Goal: Task Accomplishment & Management: Complete application form

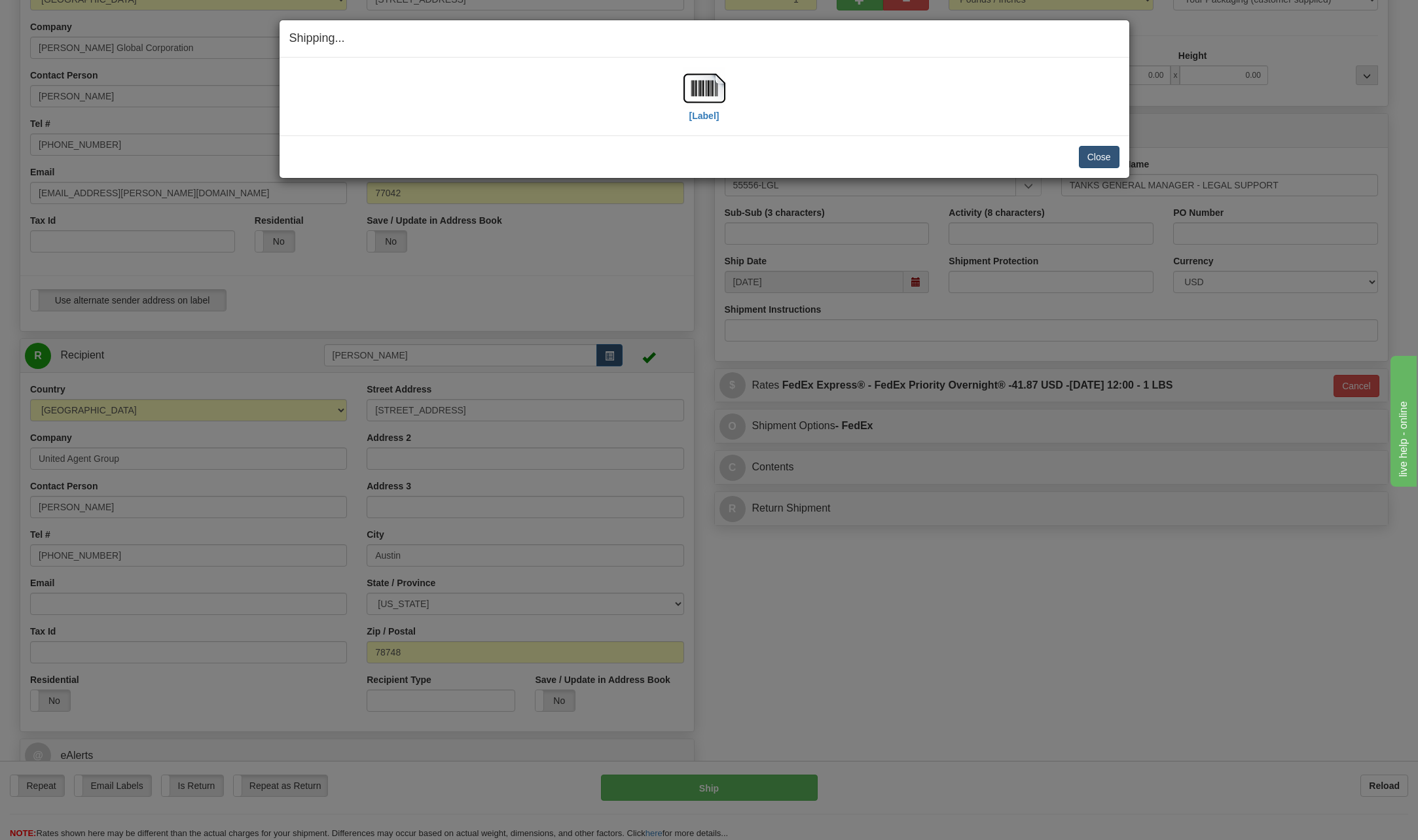
scroll to position [179, 0]
click at [1083, 158] on button "Close" at bounding box center [1100, 157] width 41 height 22
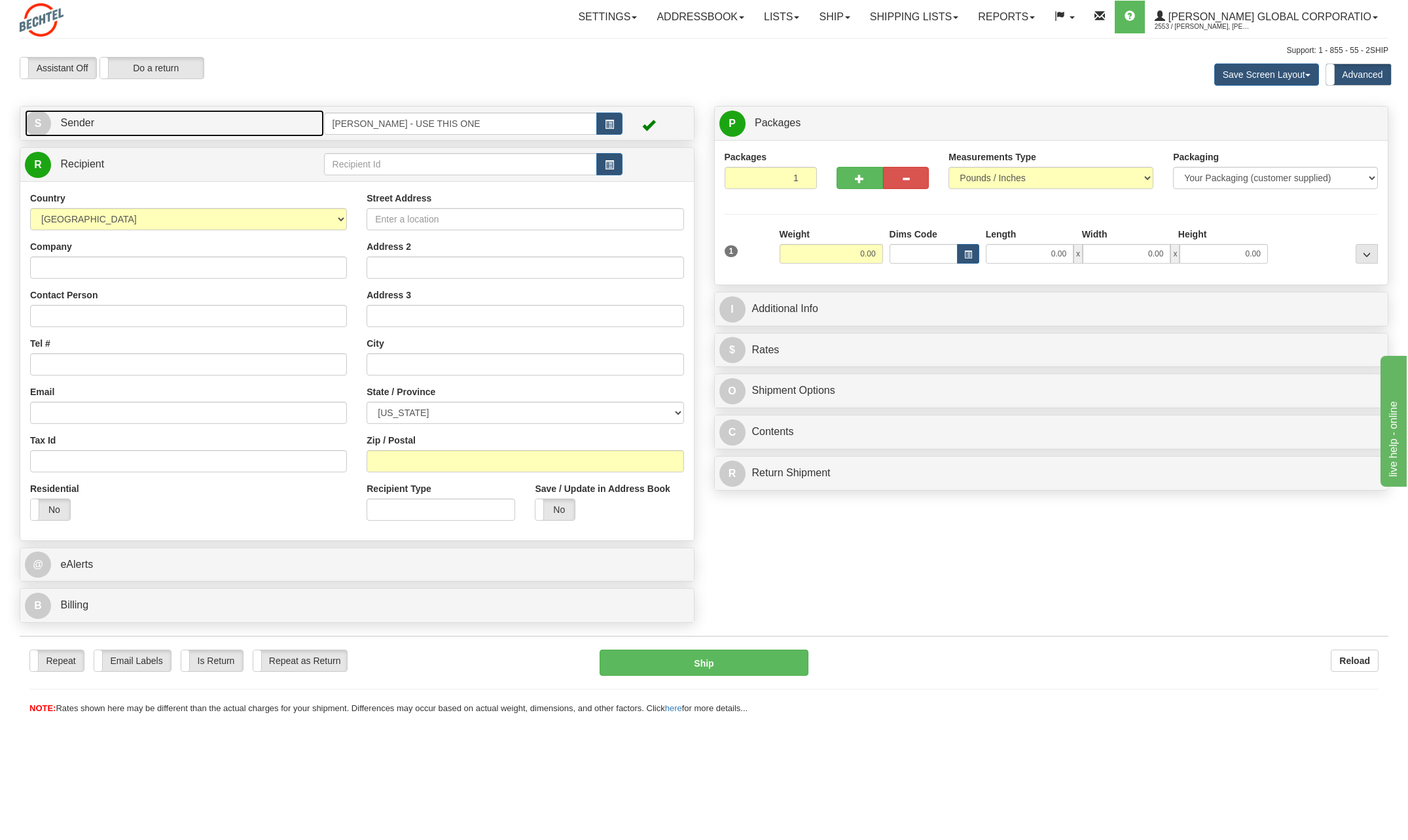
click at [34, 122] on span "S" at bounding box center [38, 124] width 27 height 27
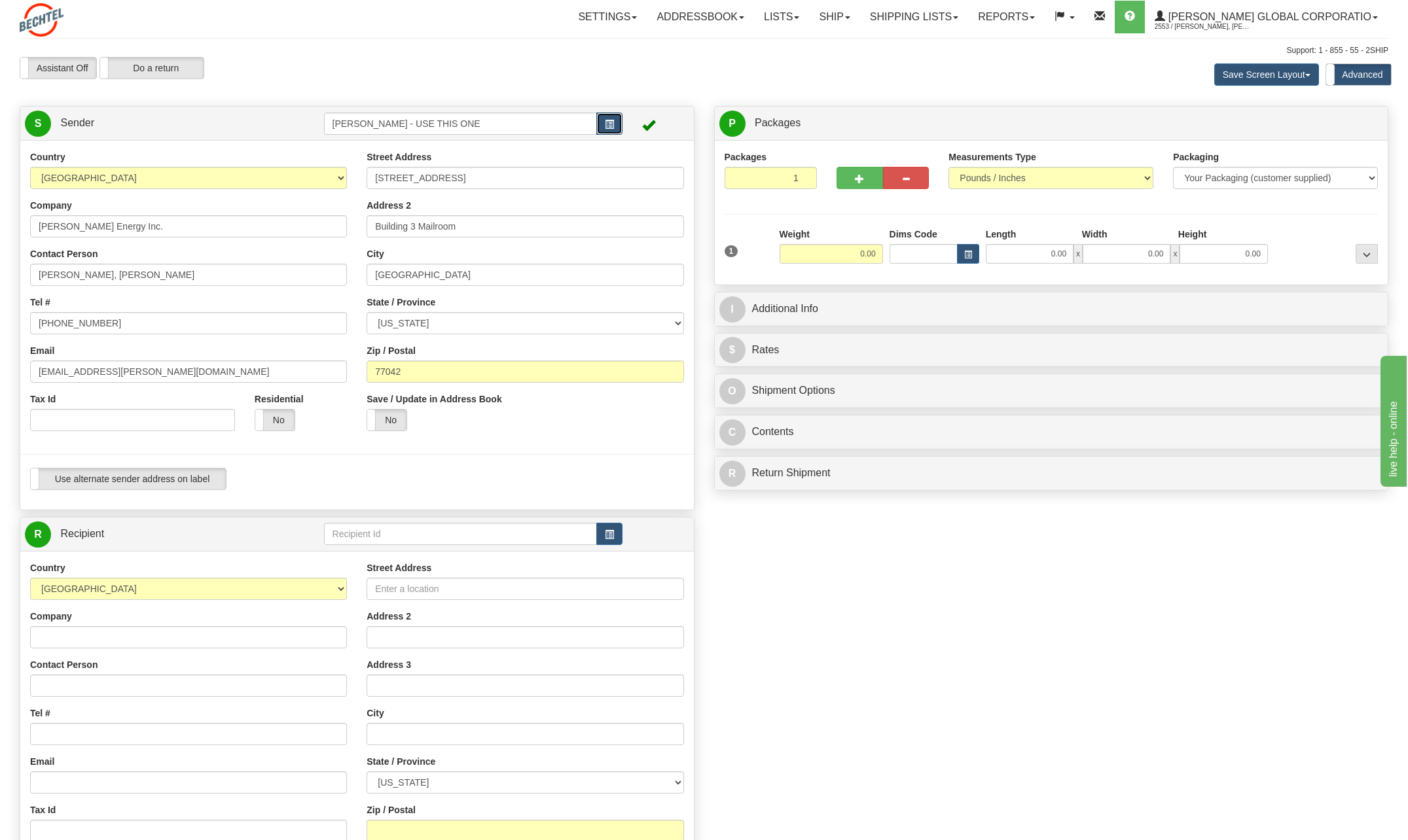
click at [615, 125] on button "button" at bounding box center [609, 123] width 27 height 22
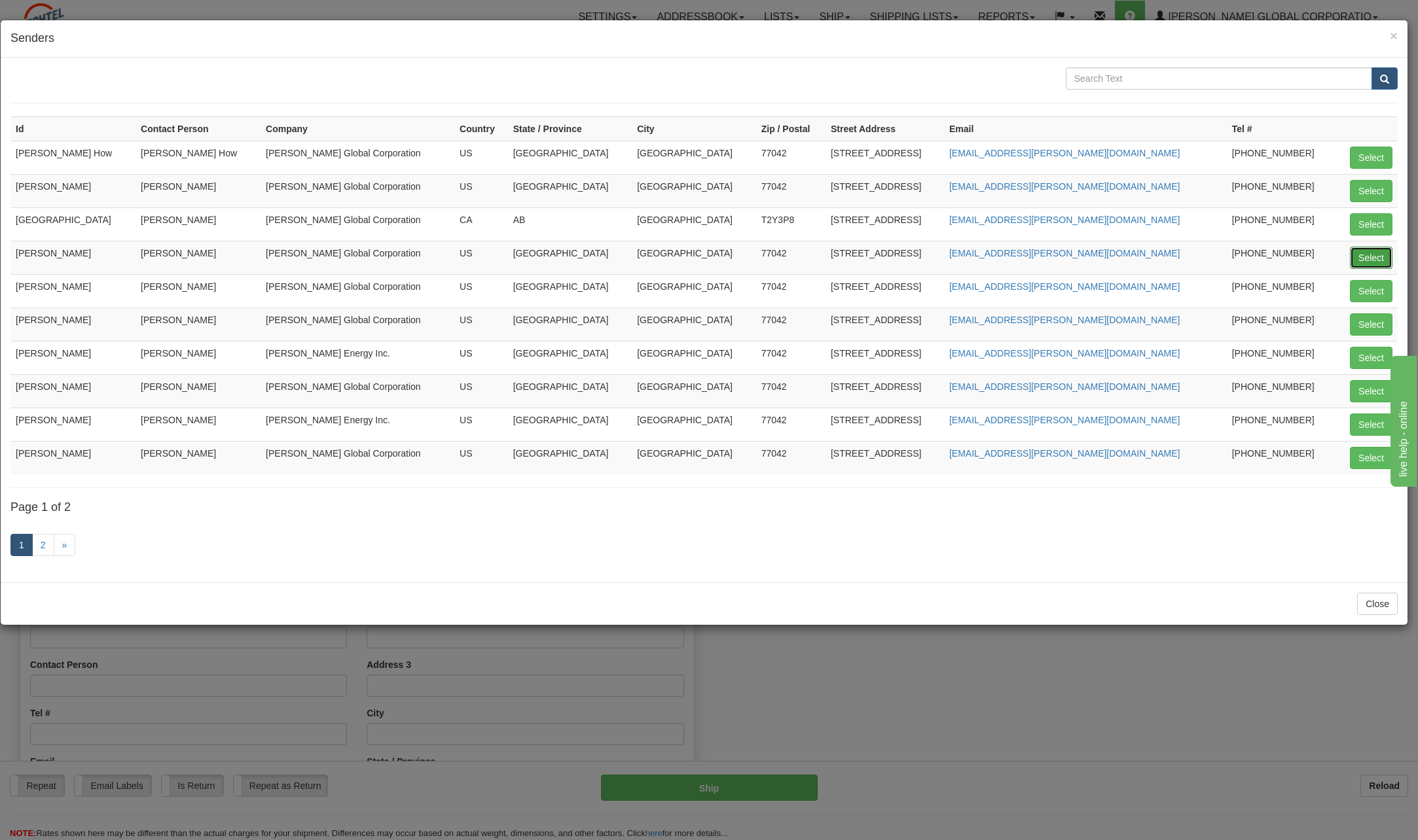
click at [1371, 261] on button "Select" at bounding box center [1371, 257] width 42 height 22
type input "CHARLIE NGUYEN"
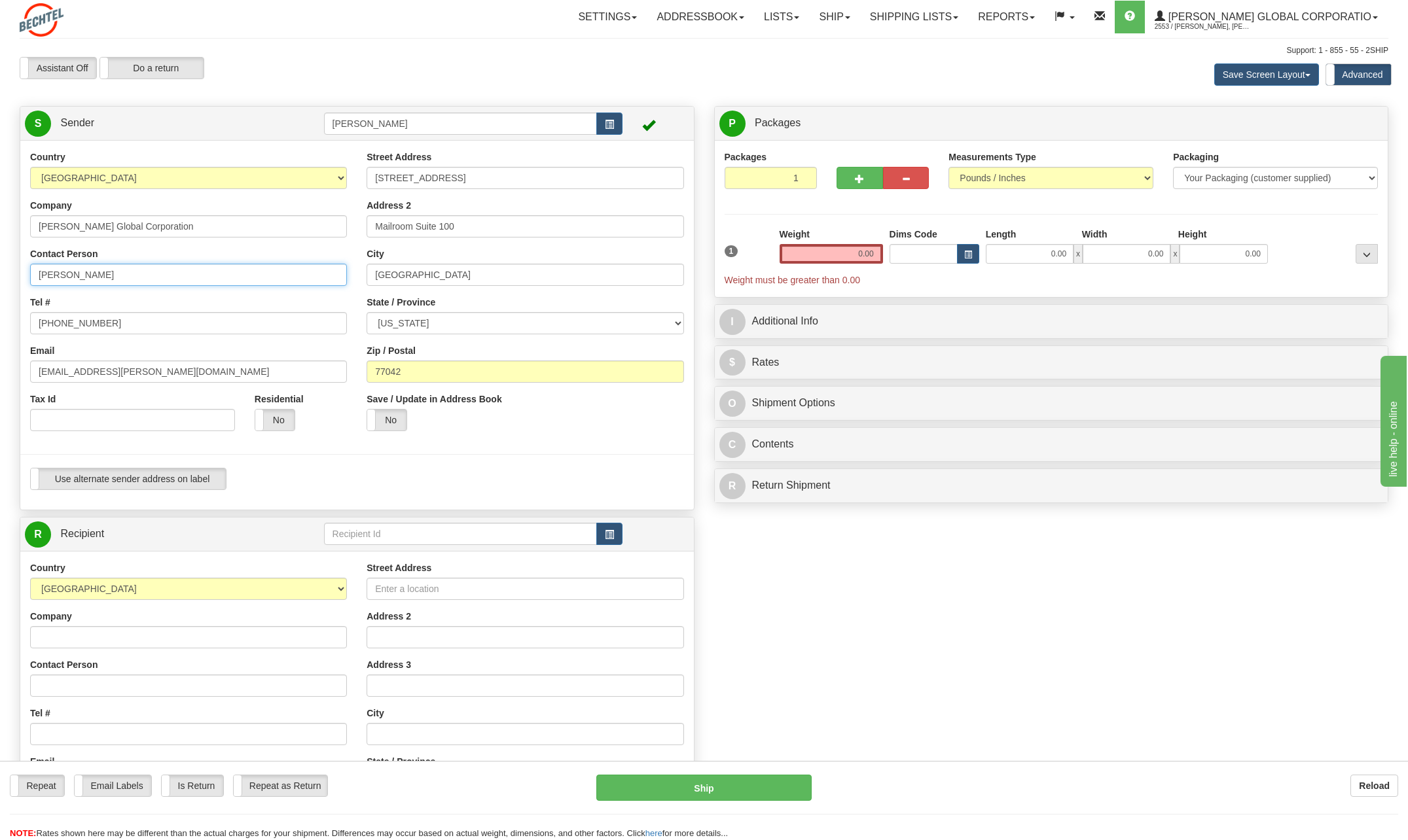
click at [125, 264] on input "Charlie Nguyen" at bounding box center [188, 274] width 317 height 22
type input "C"
type input "Kevin Edwards"
click at [103, 326] on input "713 235-5146" at bounding box center [188, 323] width 317 height 22
type input "713 235-6213"
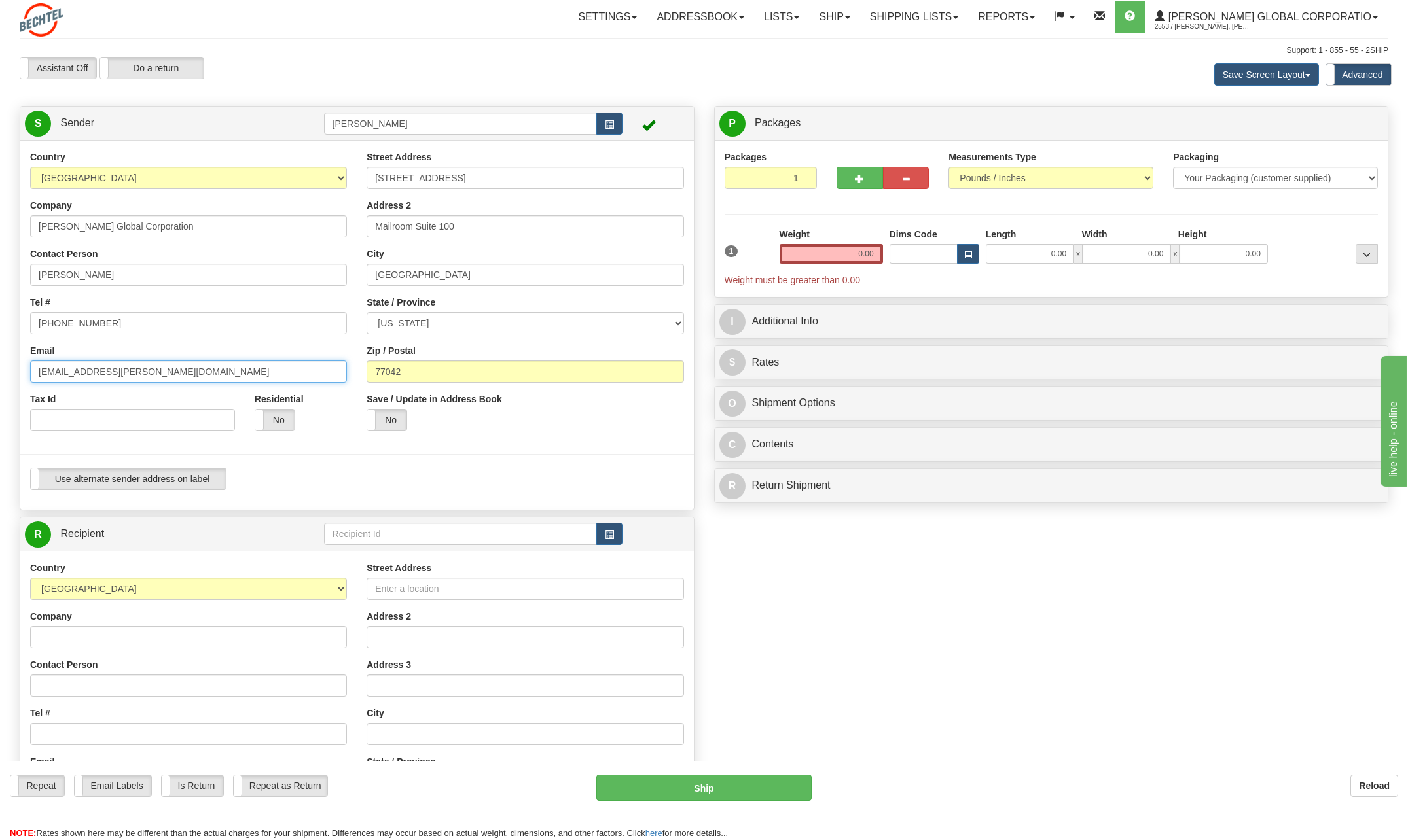
drag, startPoint x: 80, startPoint y: 370, endPoint x: -3, endPoint y: 371, distance: 83.0
click at [0, 371] on html "Training Course Close Toggle navigation Settings Shipping Preferences New Sende…" at bounding box center [704, 420] width 1408 height 840
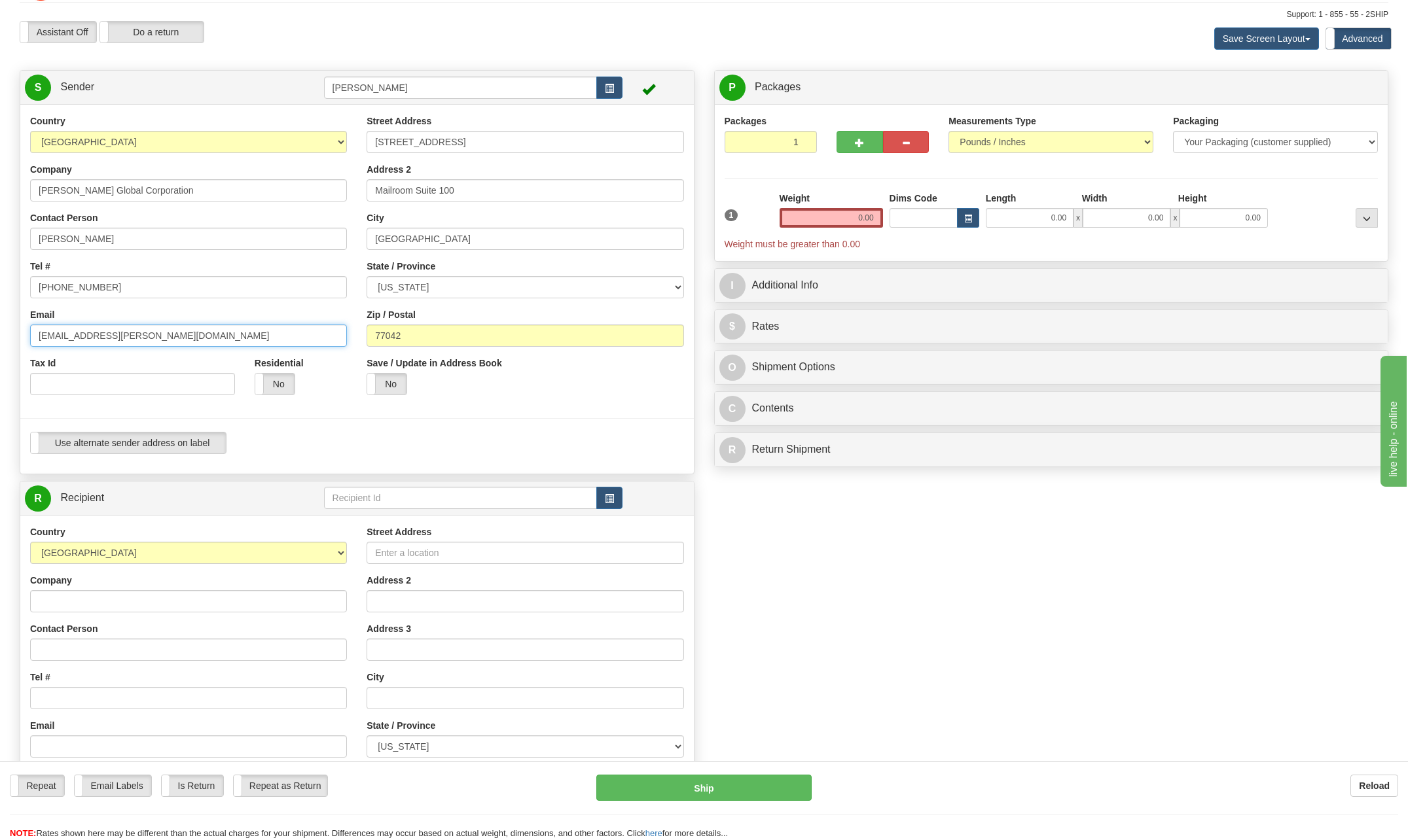
scroll to position [65, 0]
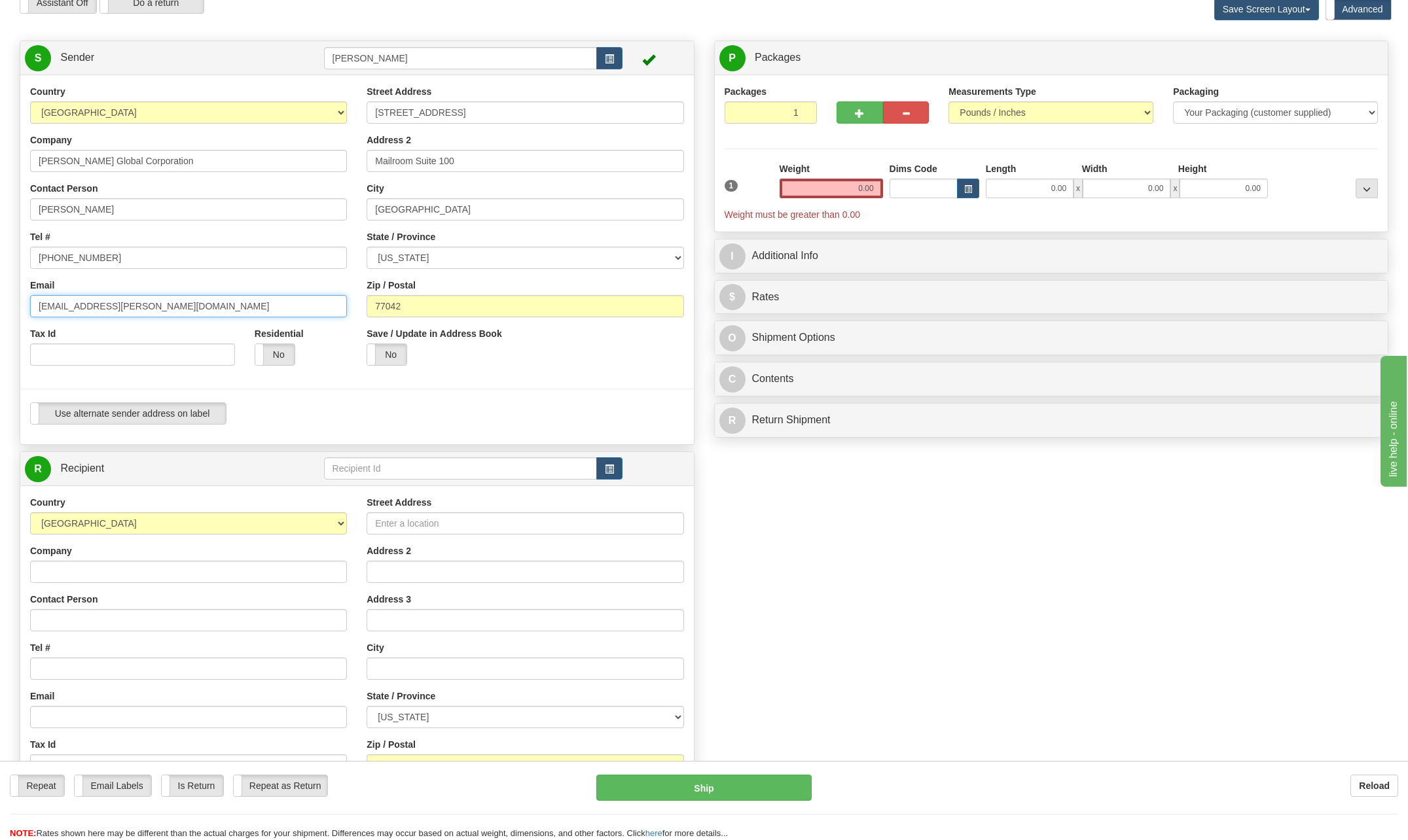
type input "kedwards@bechtel.com"
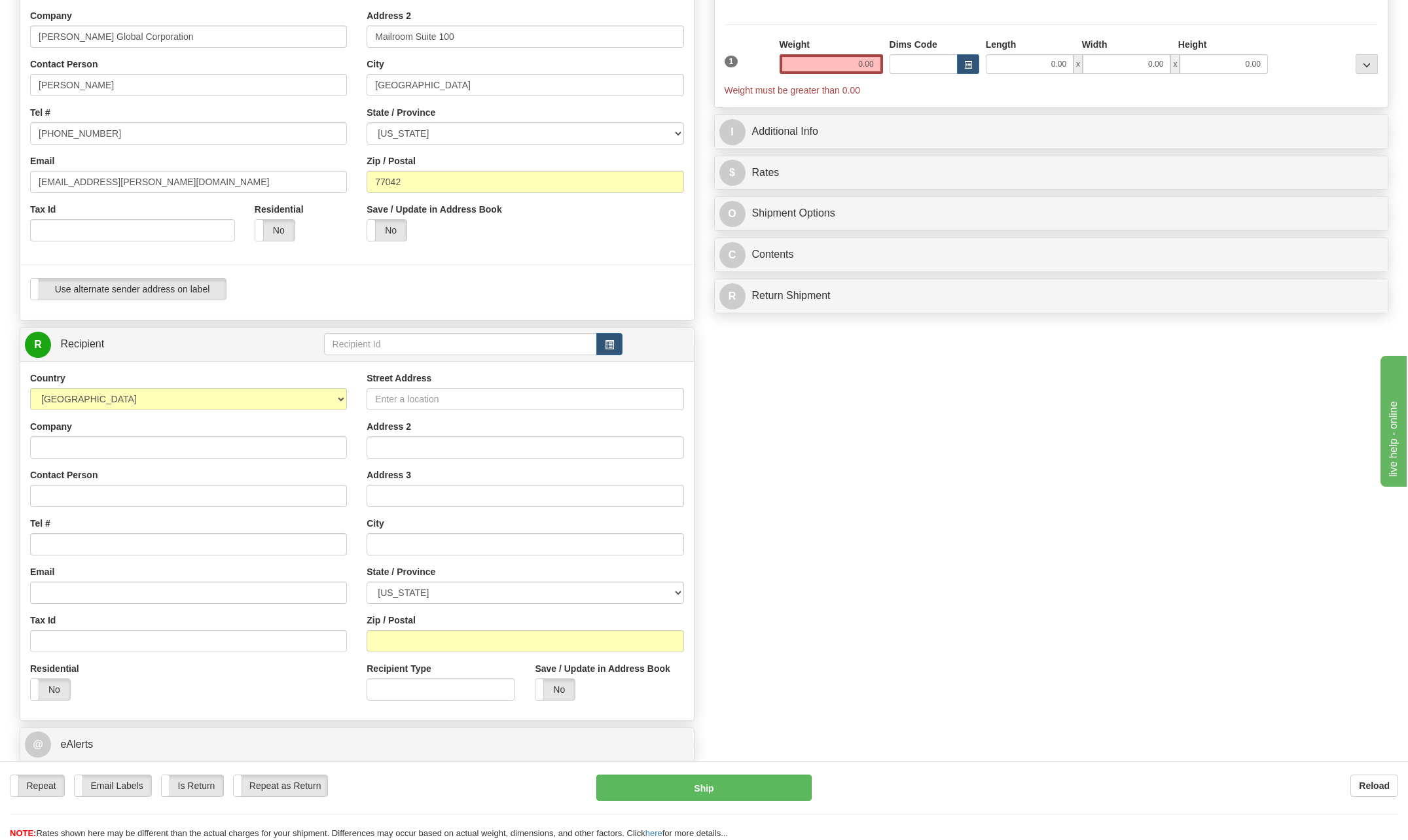
scroll to position [196, 0]
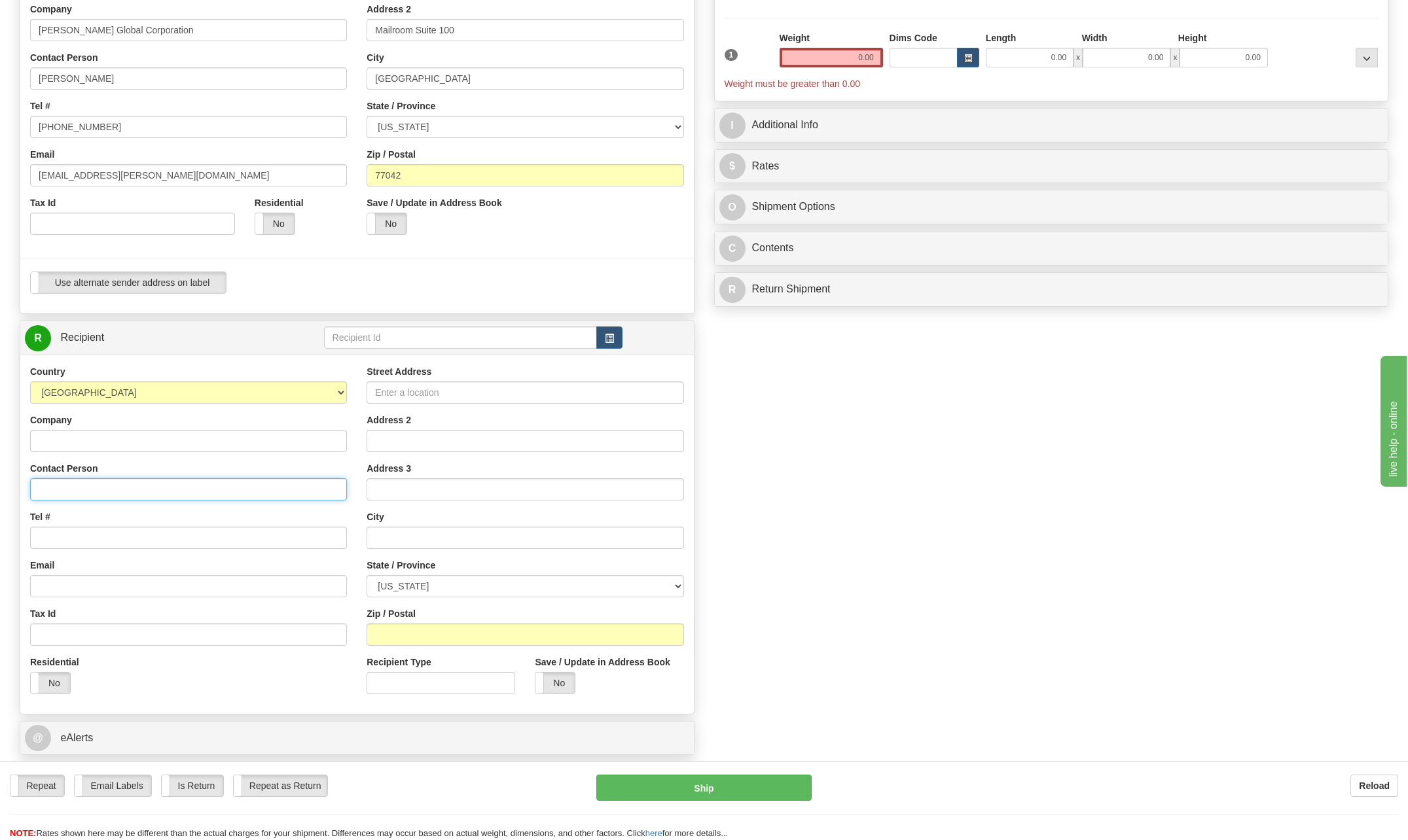
drag, startPoint x: 72, startPoint y: 485, endPoint x: 80, endPoint y: 485, distance: 8.0
click at [77, 485] on input "Contact Person" at bounding box center [188, 489] width 317 height 22
type input "William Genzel"
click at [74, 542] on input "Tel #" at bounding box center [188, 538] width 317 height 22
type input "[PHONE_NUMBER]"
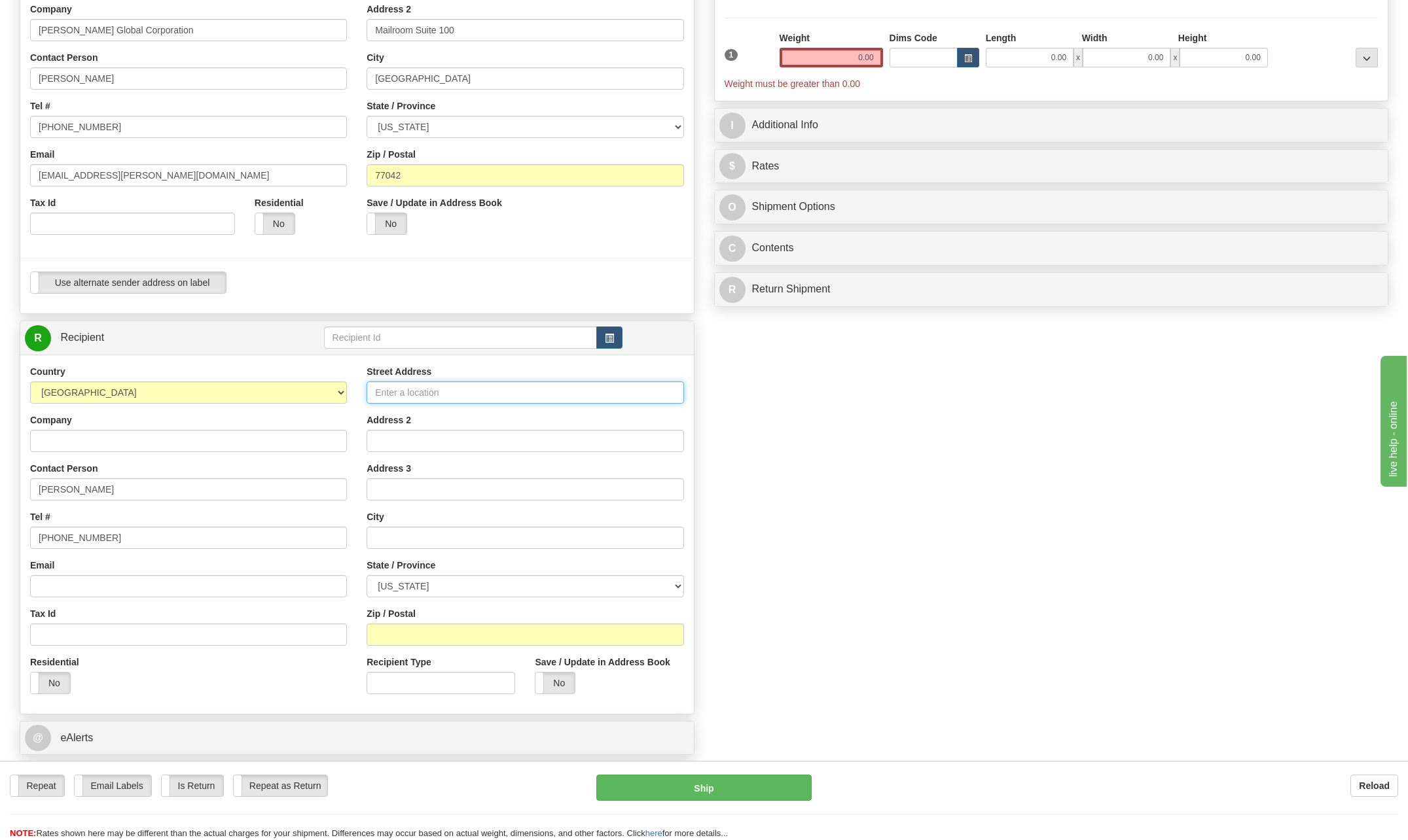
click at [451, 386] on input "Street Address" at bounding box center [524, 392] width 317 height 22
type input "5100 Timon Blvd."
click at [404, 534] on input "text" at bounding box center [524, 538] width 317 height 22
type input "Corpus Christi"
click at [679, 584] on select "ALABAMA ALASKA ARIZONA ARKANSAS Armed Forces America Armed Forces Europe Armed …" at bounding box center [524, 585] width 317 height 22
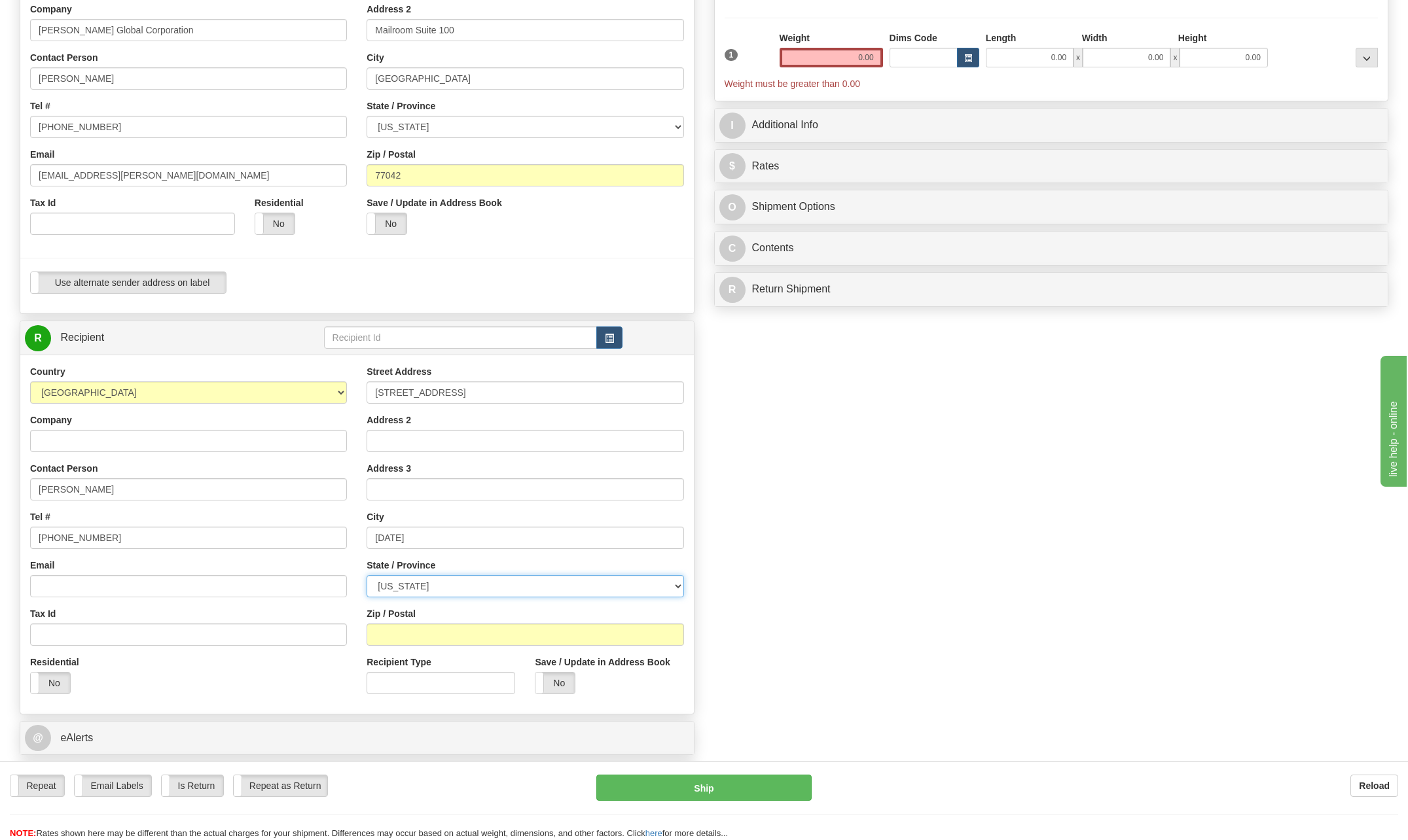
select select "[GEOGRAPHIC_DATA]"
click at [366, 575] on select "ALABAMA ALASKA ARIZONA ARKANSAS Armed Forces America Armed Forces Europe Armed …" at bounding box center [524, 585] width 317 height 22
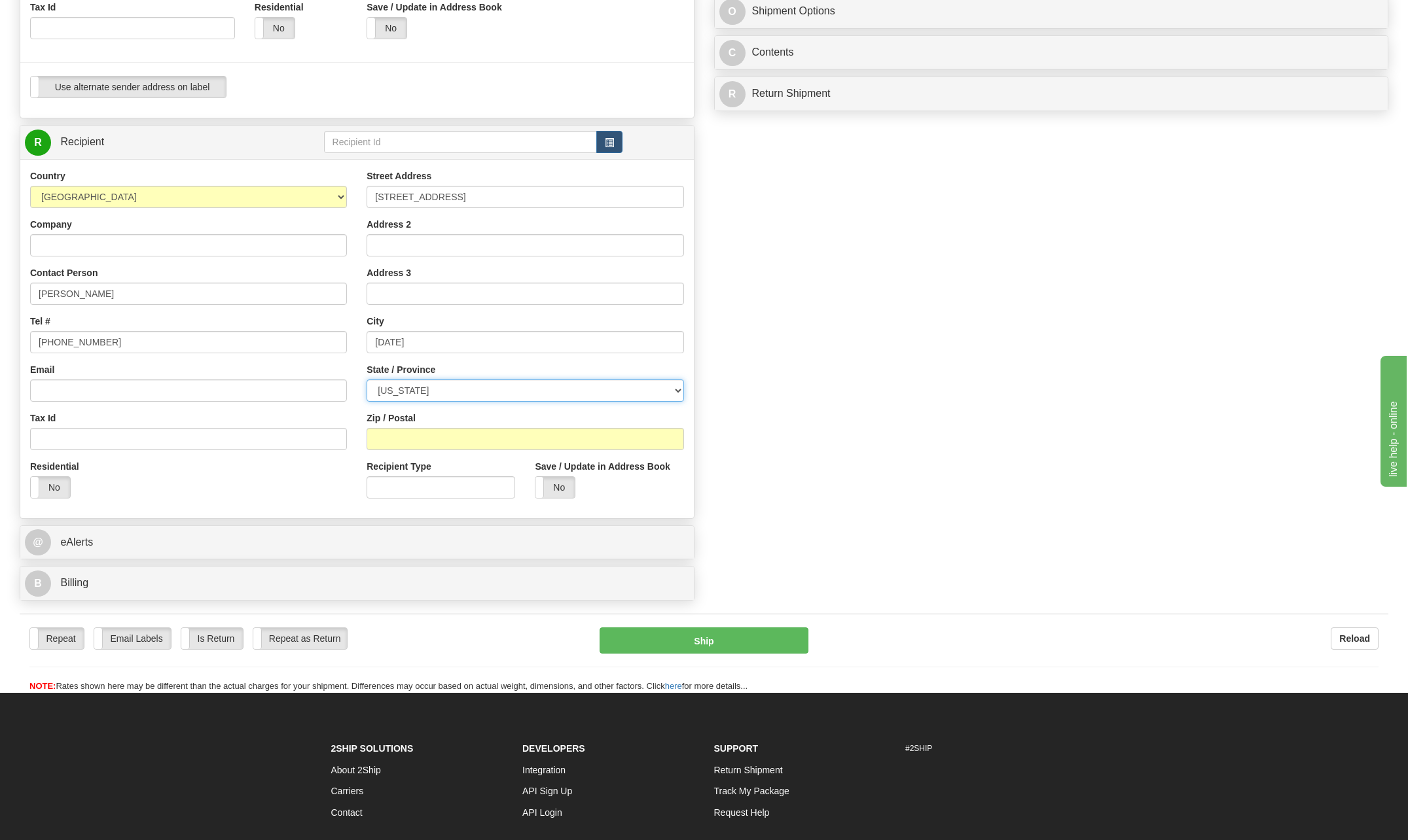
scroll to position [393, 0]
click at [429, 439] on input "Zip / Postal" at bounding box center [524, 438] width 317 height 22
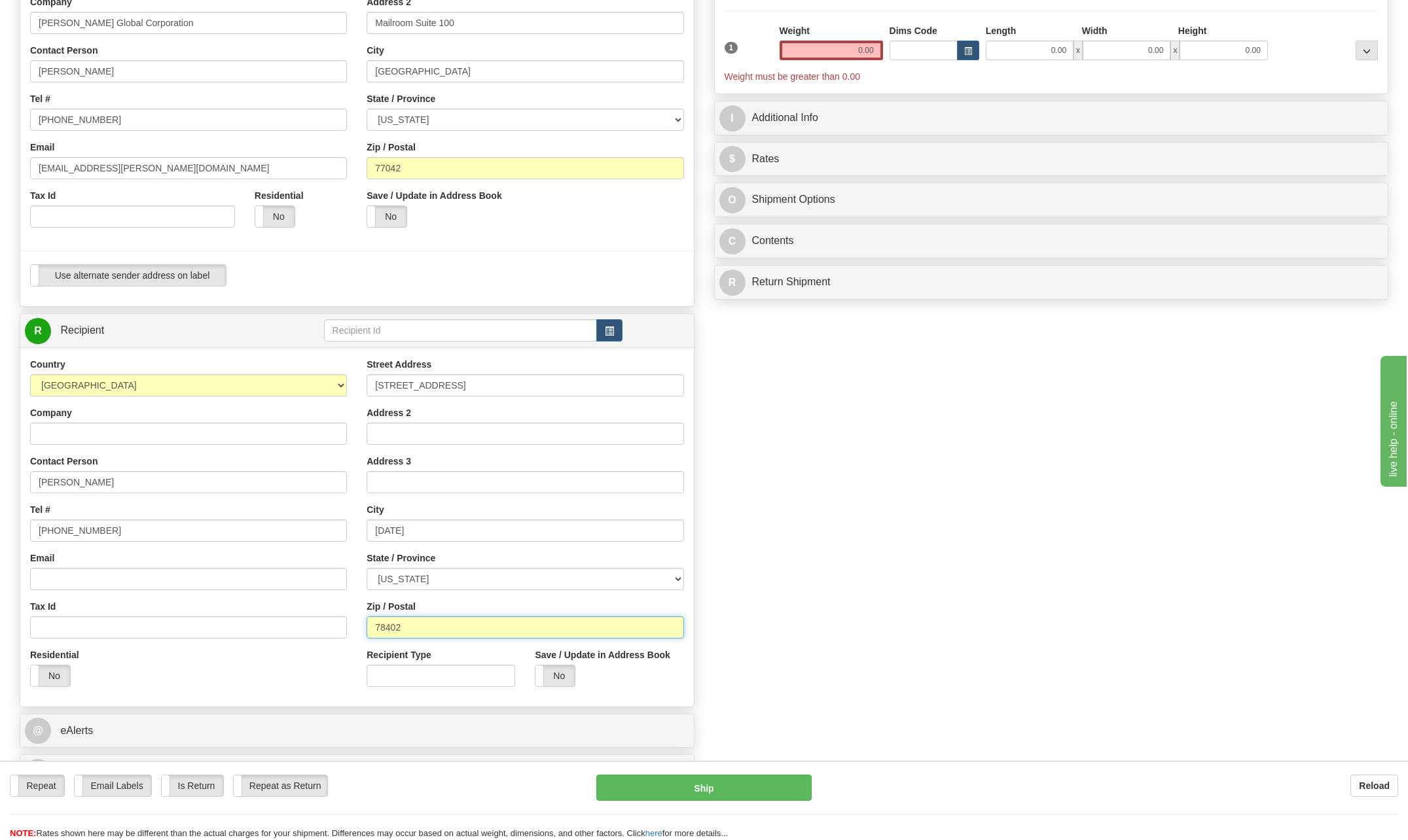
scroll to position [196, 0]
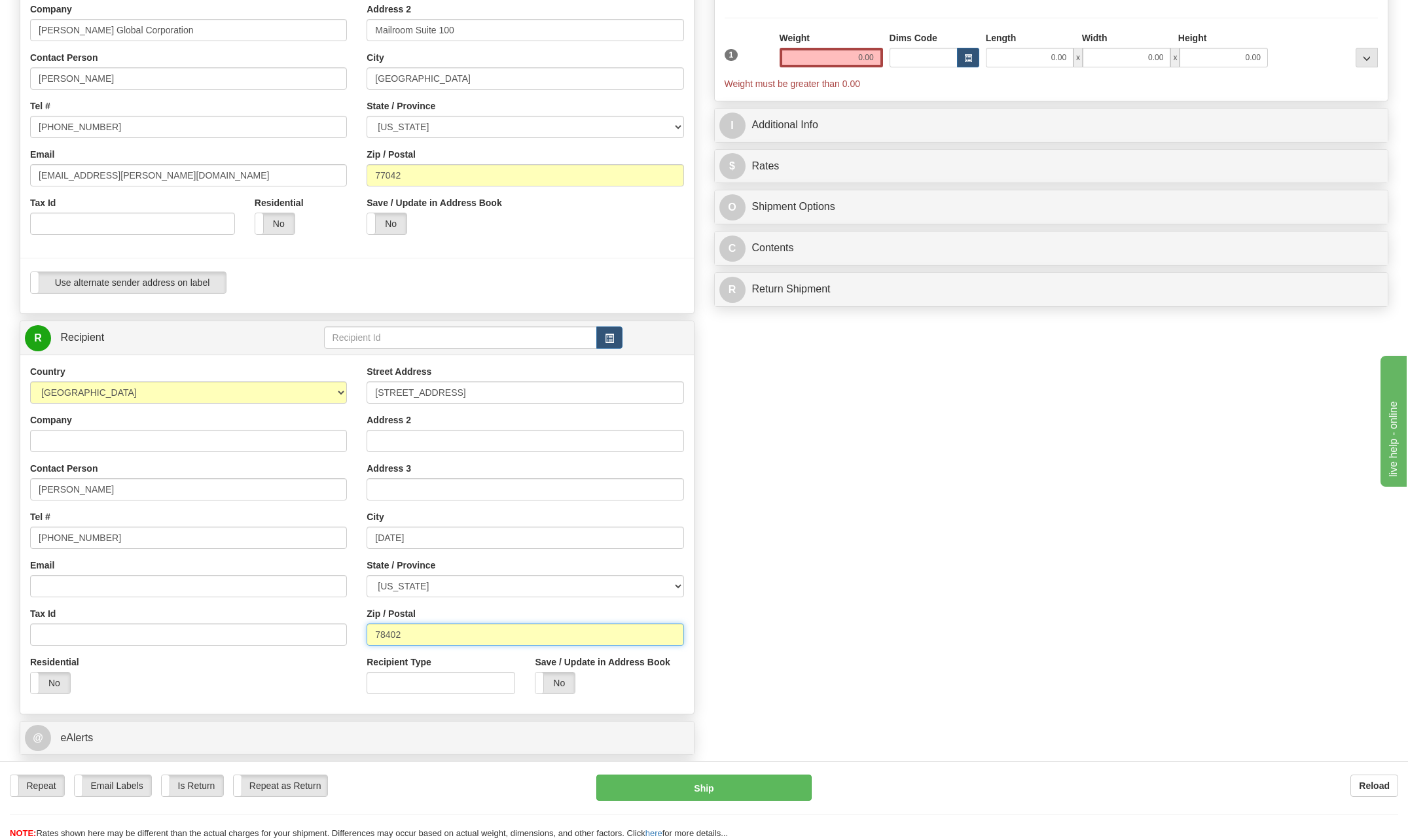
type input "78402"
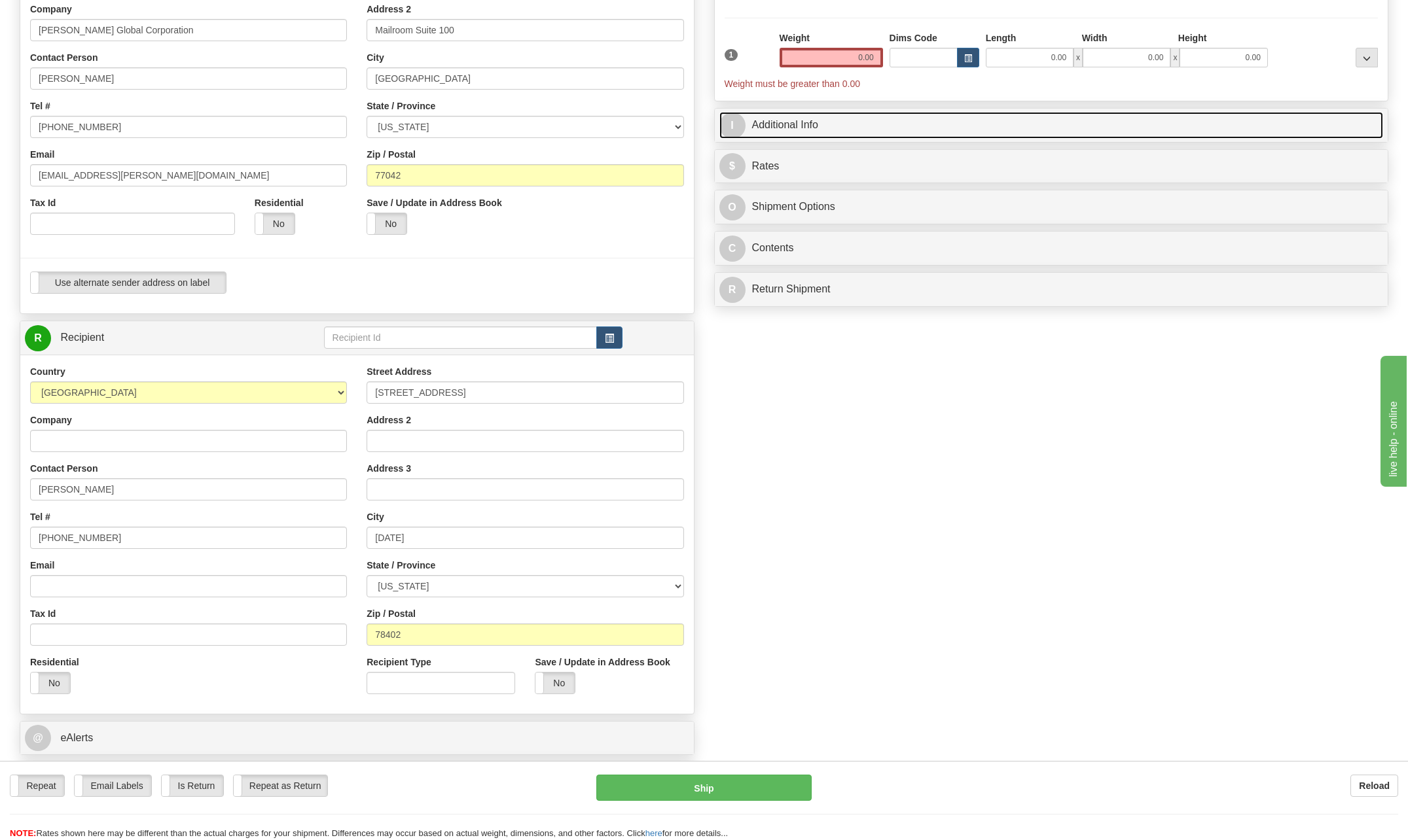
click at [740, 124] on span "I" at bounding box center [732, 126] width 27 height 27
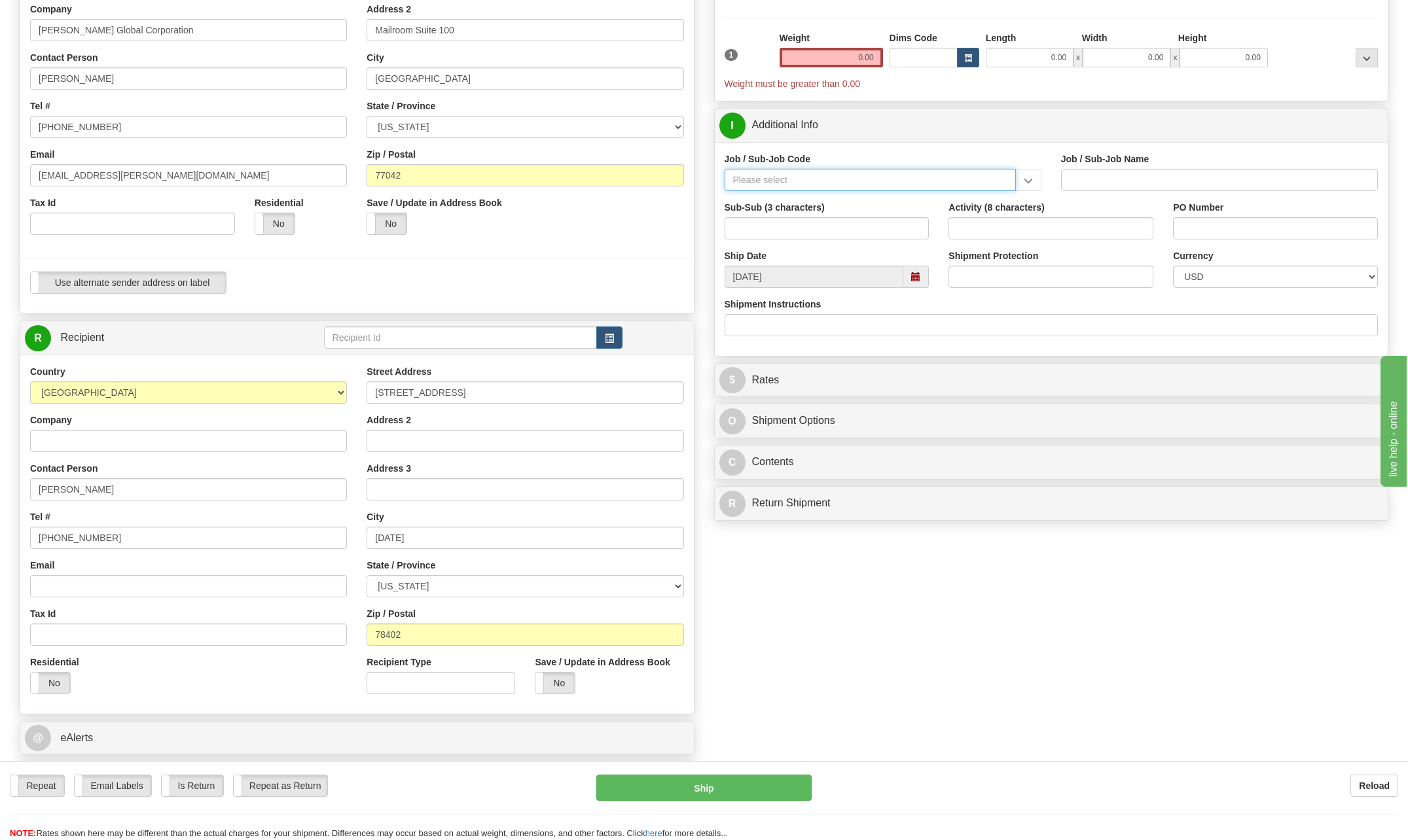
click at [778, 174] on input "Job / Sub-Job Code" at bounding box center [869, 179] width 291 height 22
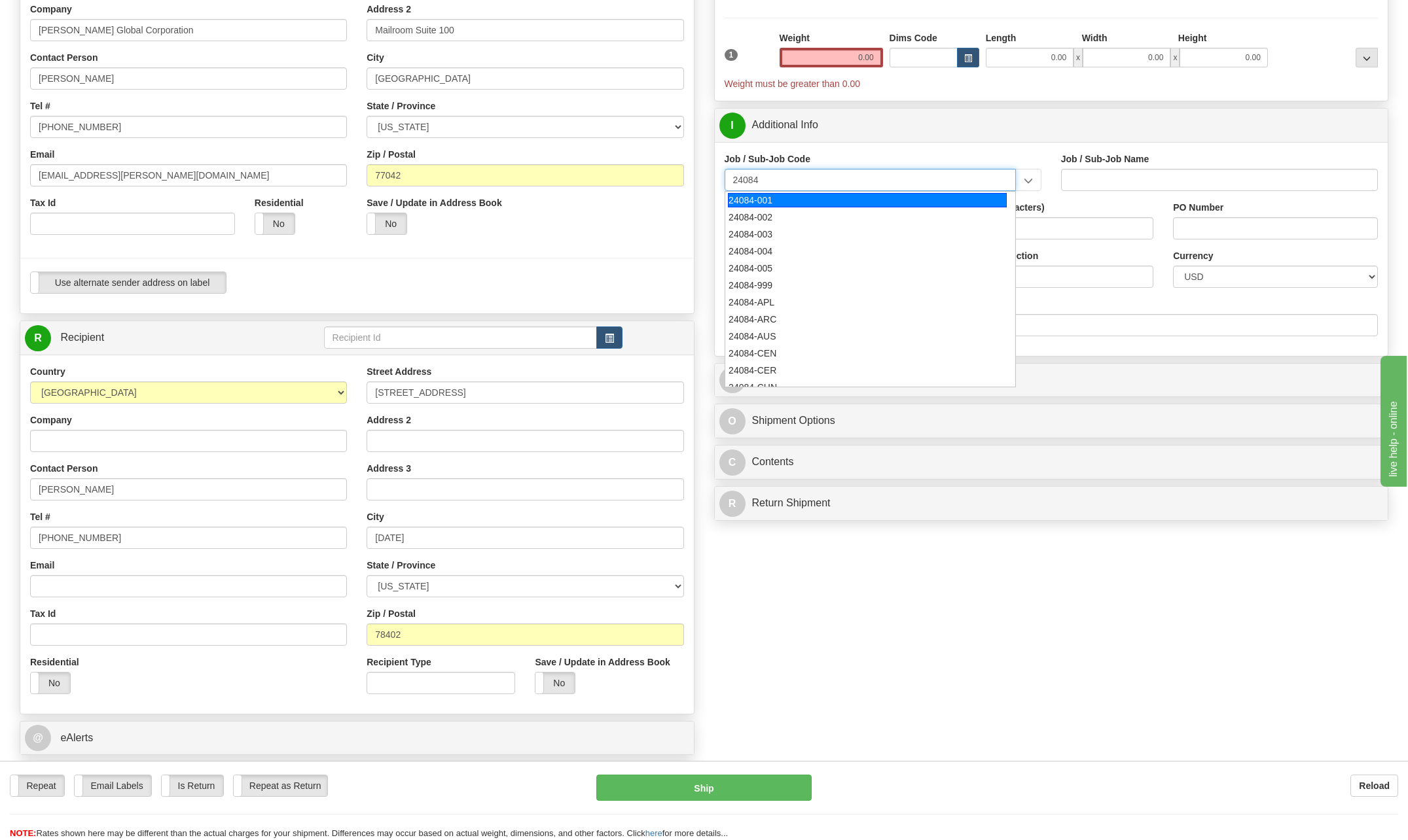
click at [801, 197] on div "24084-001" at bounding box center [867, 200] width 279 height 14
type input "24084-001"
type input "BSQE OPERATING RESULTS - NUCL. - MANAGEMENT"
type input "24084-001"
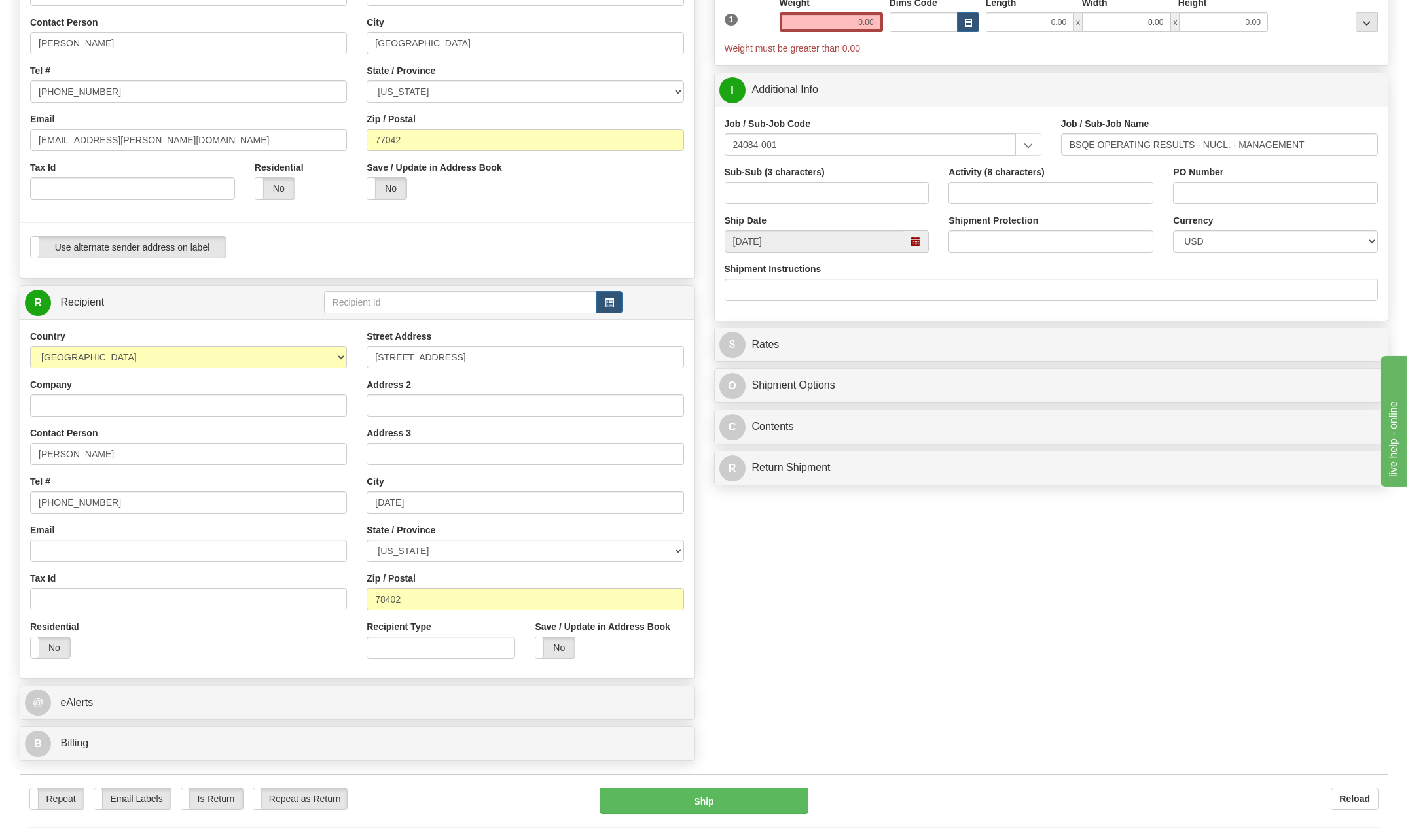
scroll to position [262, 0]
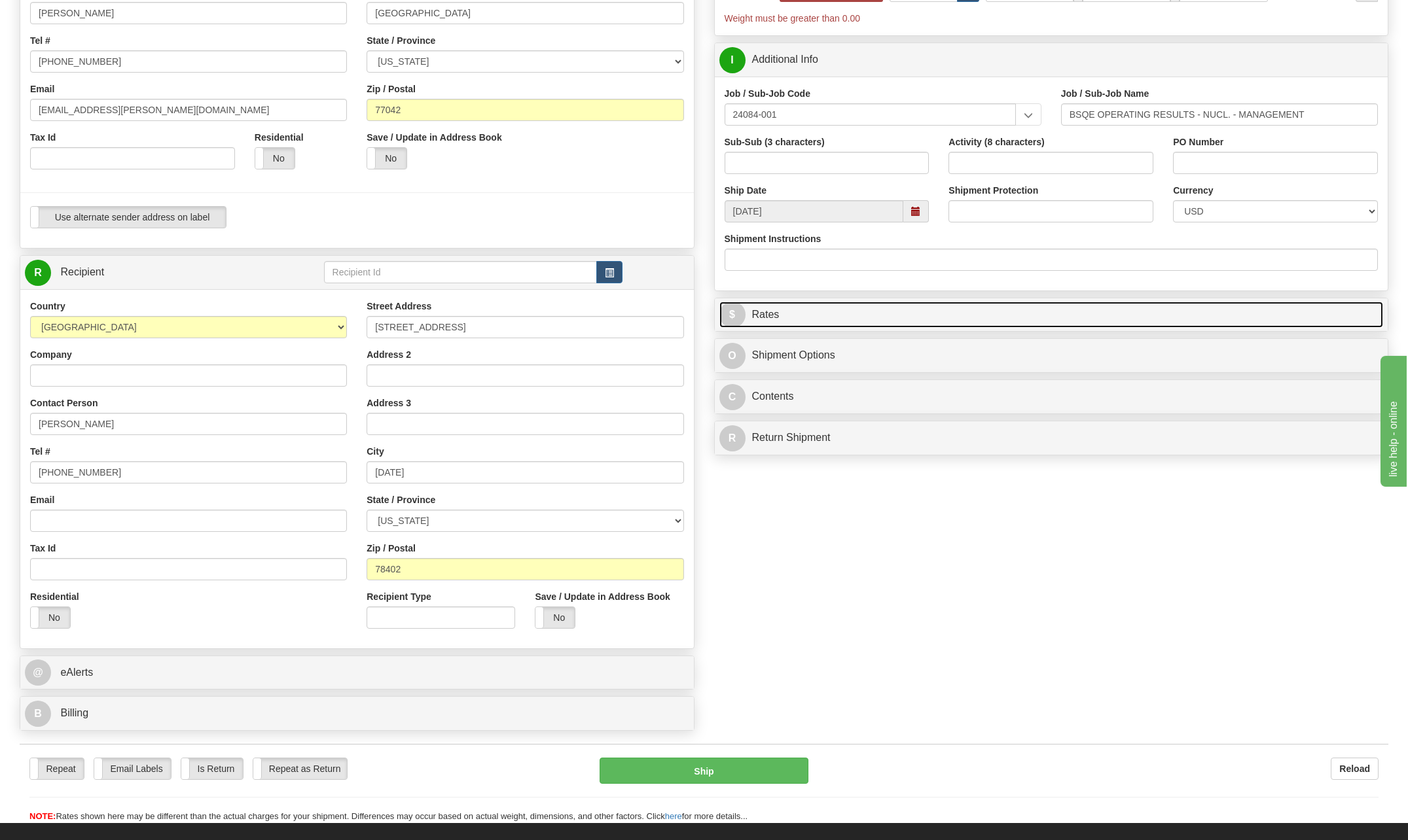
click at [729, 317] on span "$" at bounding box center [732, 315] width 27 height 27
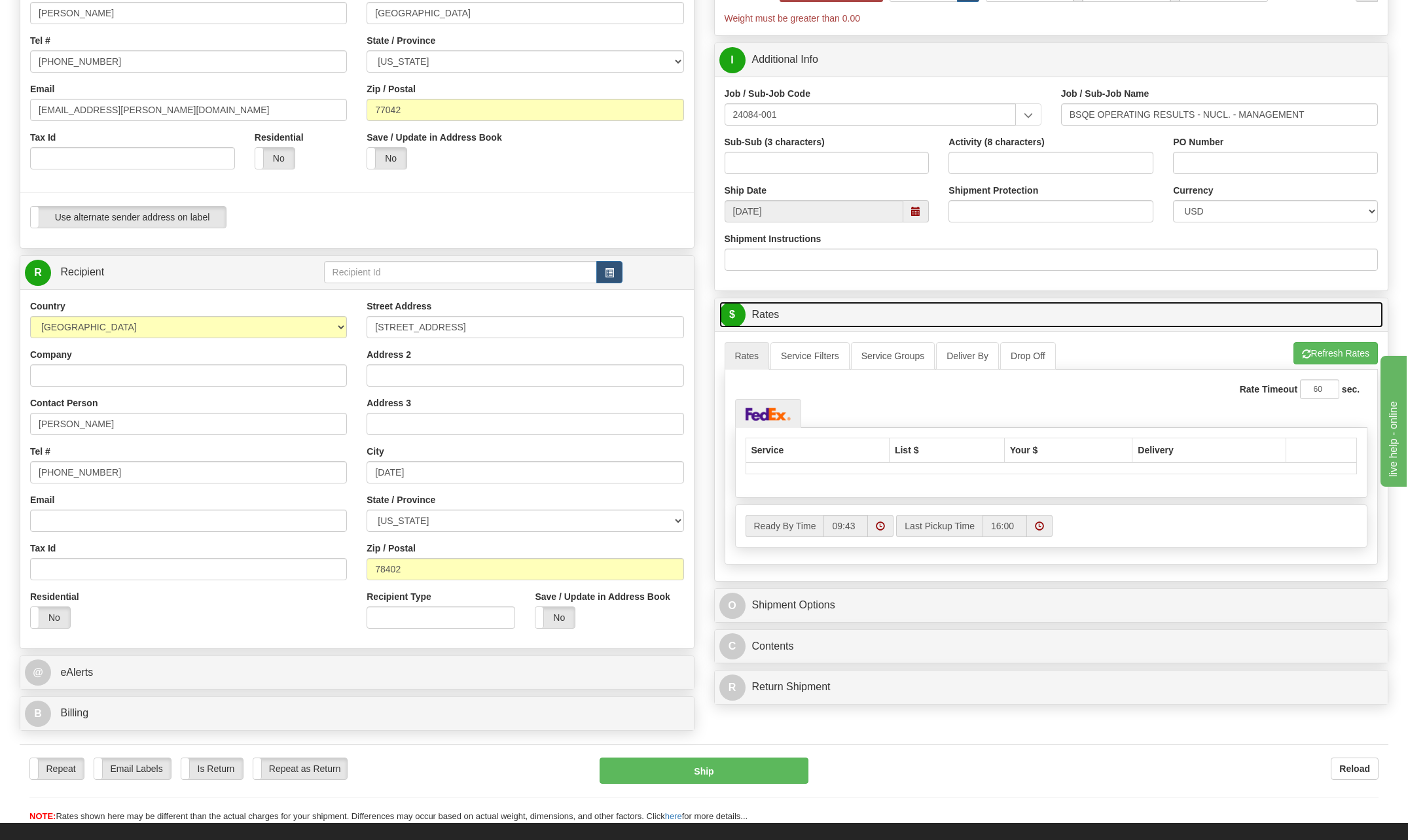
click at [729, 317] on span "$" at bounding box center [732, 315] width 27 height 27
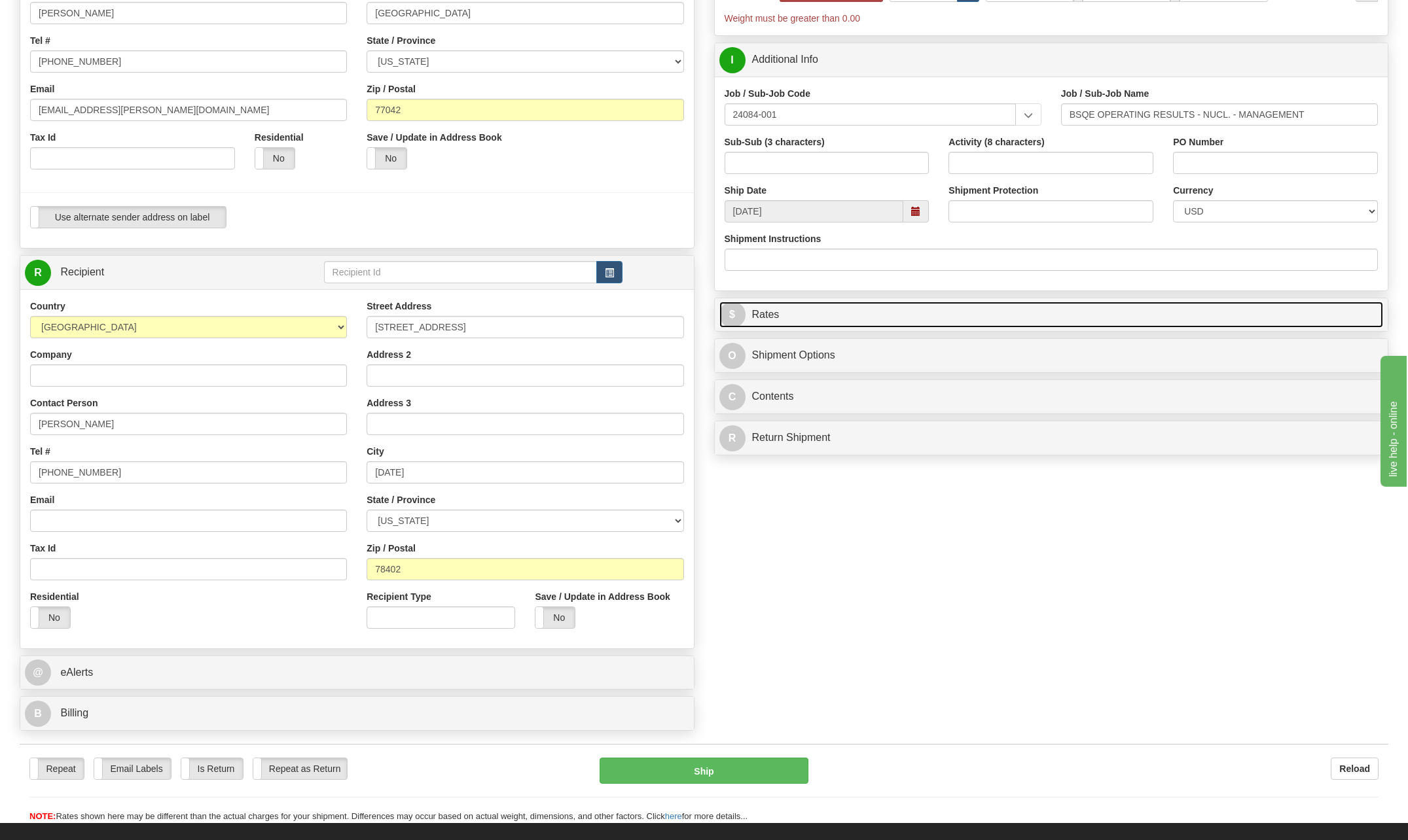
click at [729, 317] on span "$" at bounding box center [732, 315] width 27 height 27
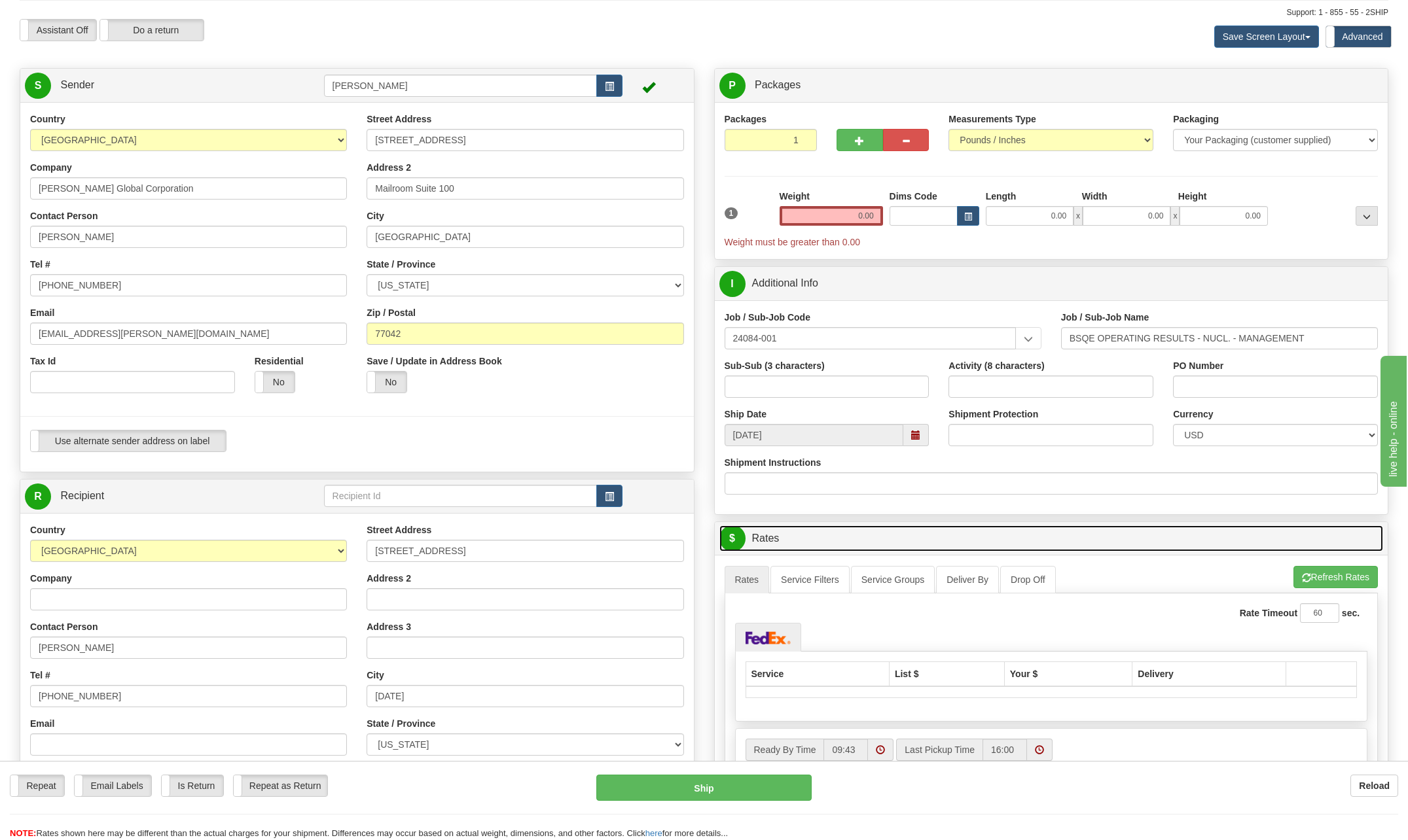
scroll to position [0, 0]
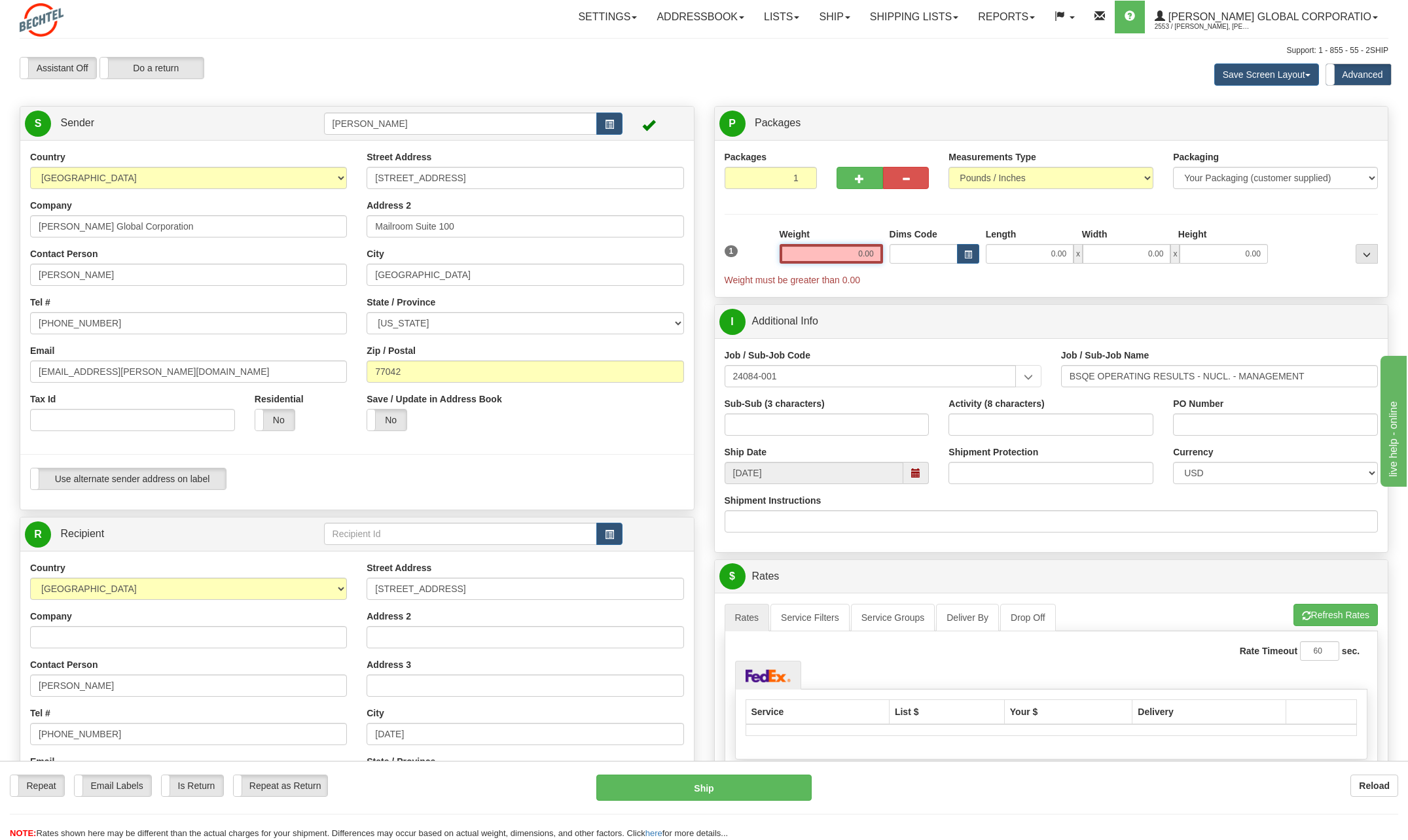
drag, startPoint x: 832, startPoint y: 248, endPoint x: 985, endPoint y: 251, distance: 153.0
click at [984, 251] on div "1 Weight 0.00 Dims Code 0.00" at bounding box center [1052, 257] width 661 height 59
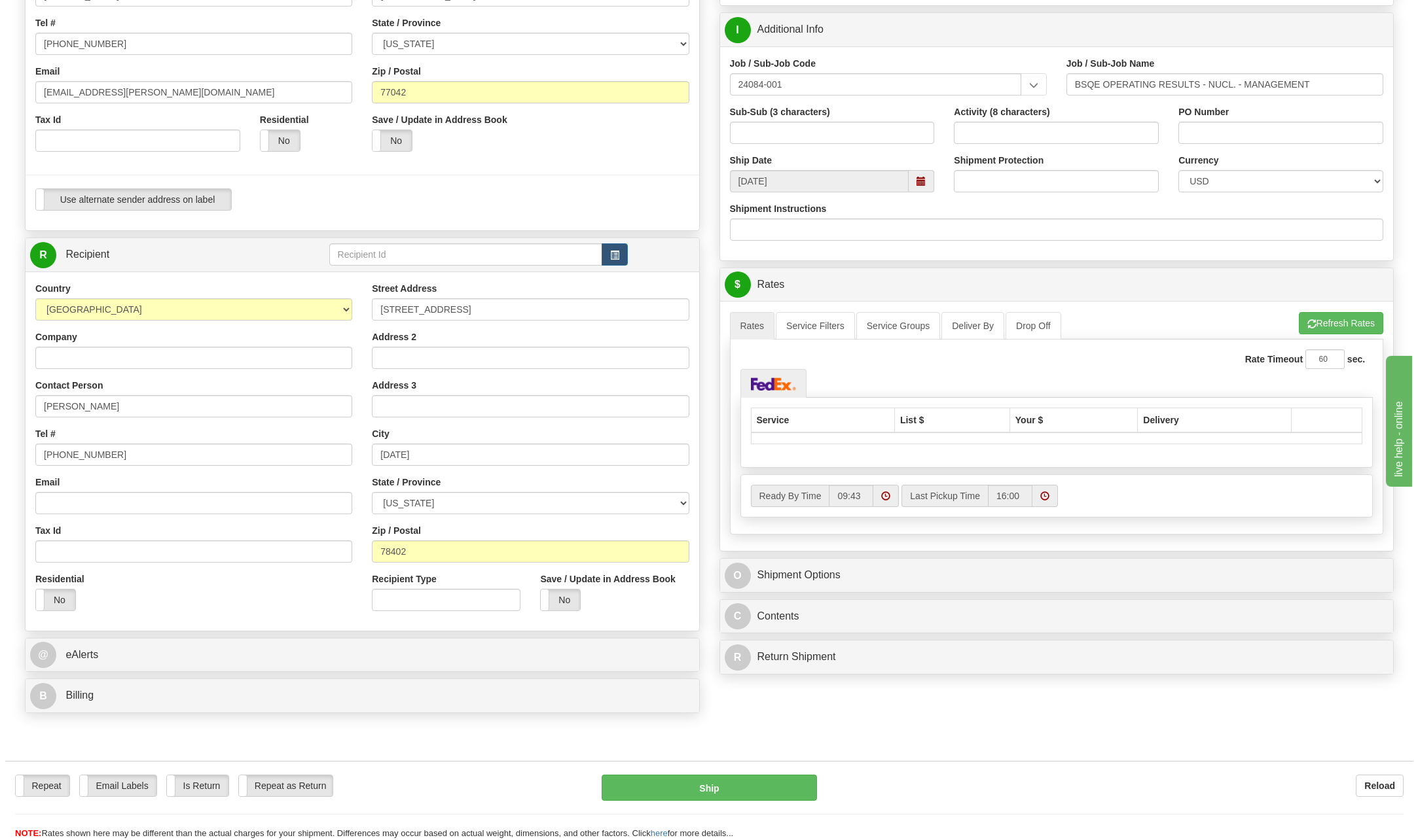
scroll to position [327, 0]
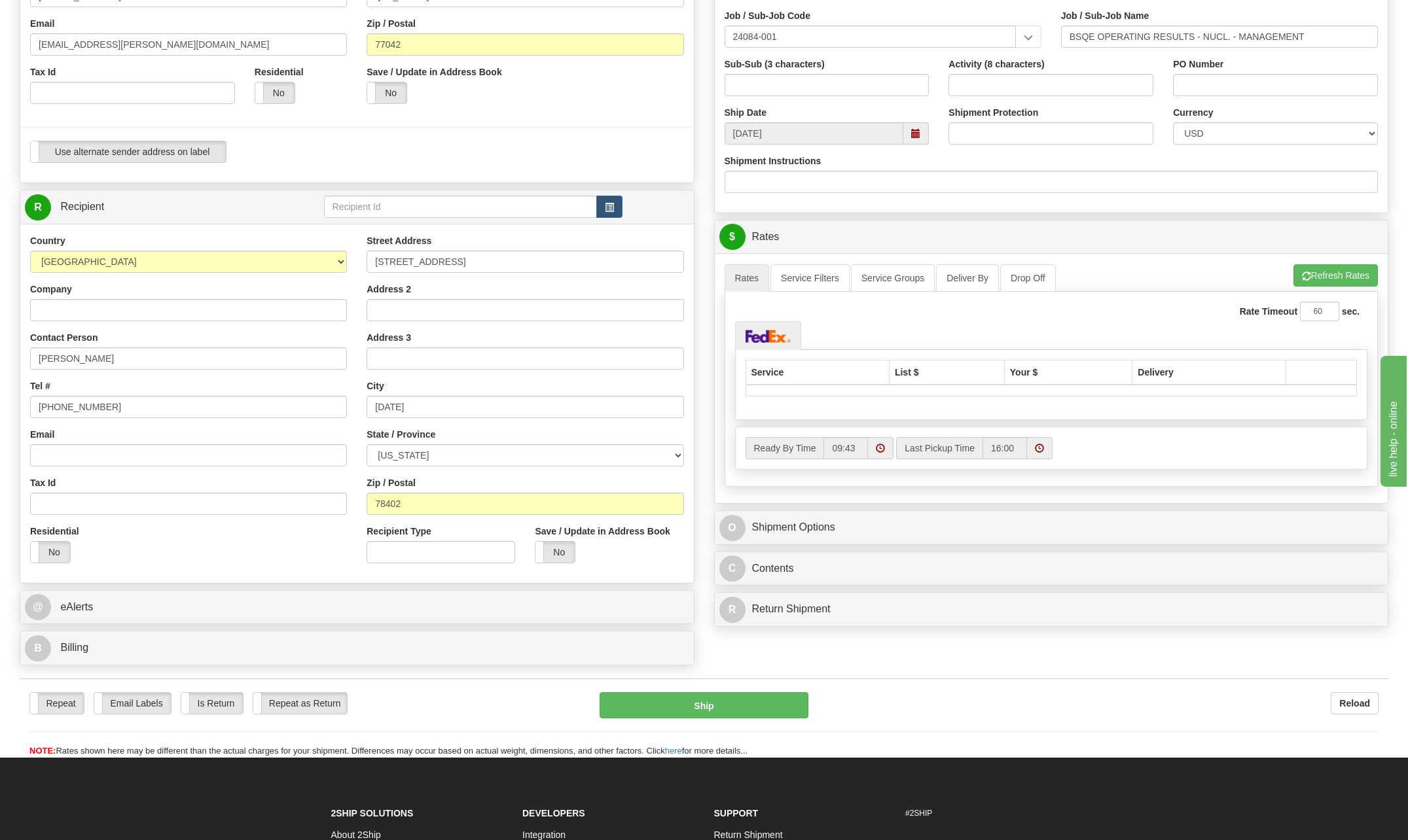
type input "1.00"
drag, startPoint x: 739, startPoint y: 273, endPoint x: 724, endPoint y: 277, distance: 15.5
click at [739, 274] on link "Rates" at bounding box center [746, 278] width 45 height 27
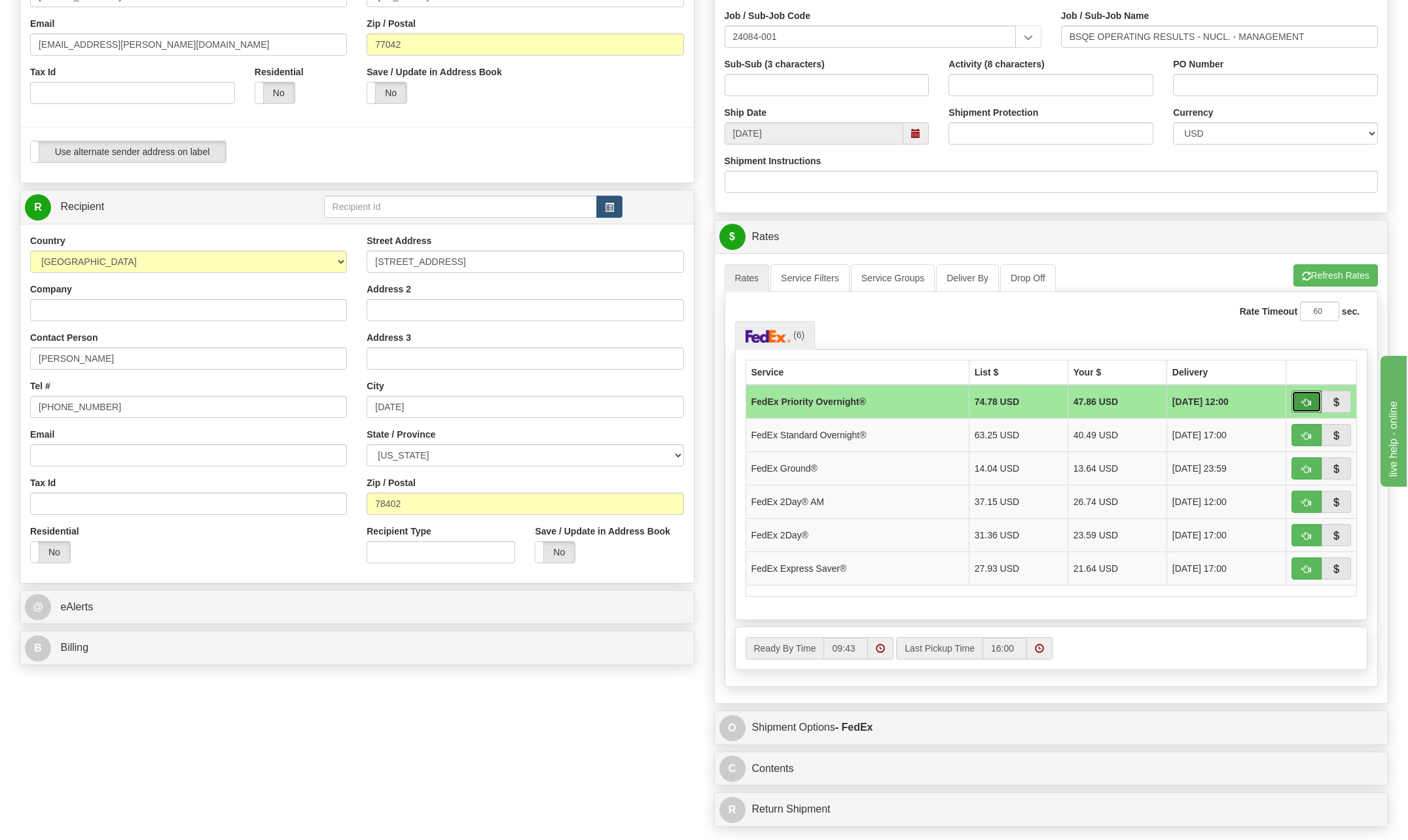
click at [1300, 401] on button "button" at bounding box center [1306, 401] width 30 height 22
type input "01"
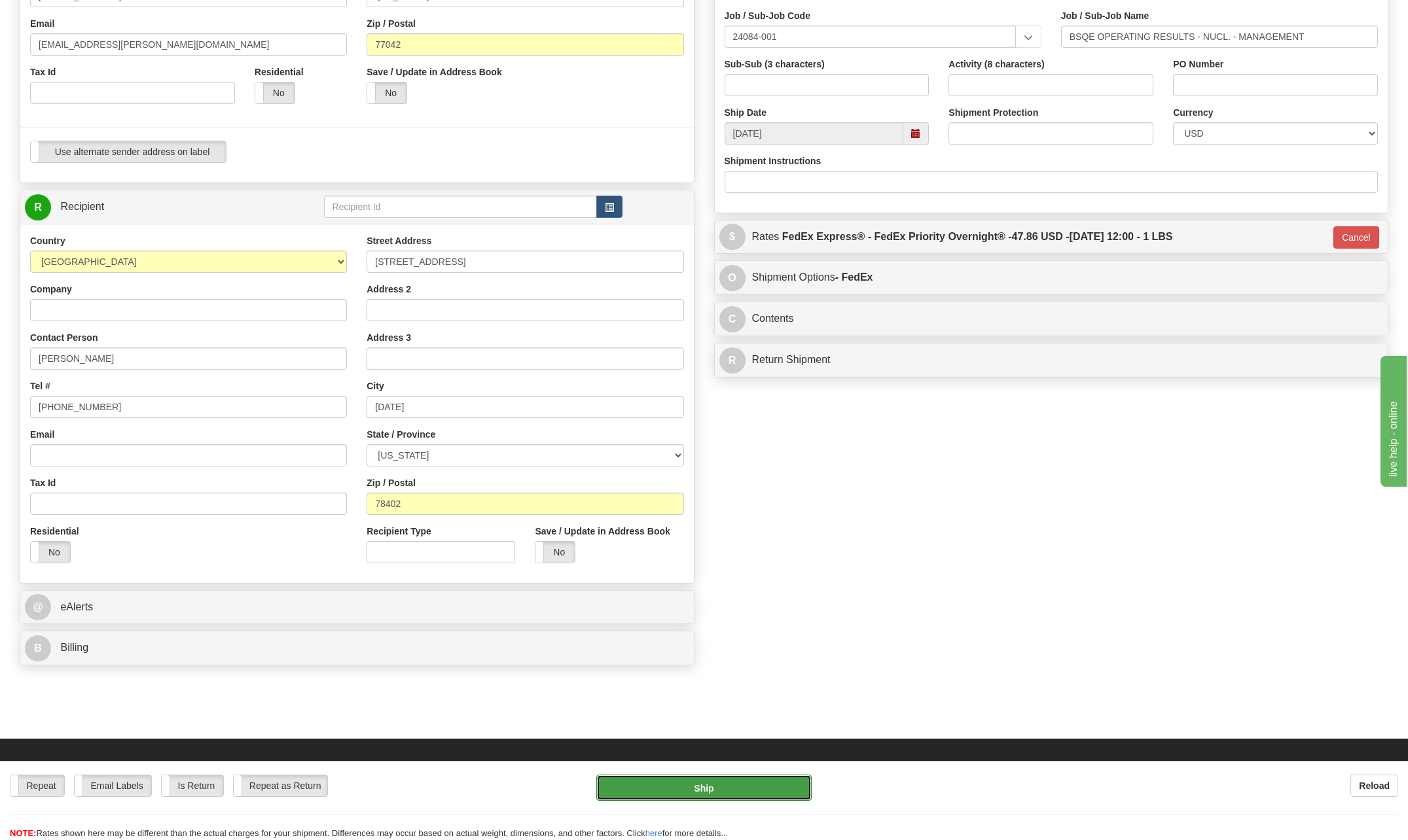
click at [713, 785] on button "Ship" at bounding box center [703, 788] width 215 height 27
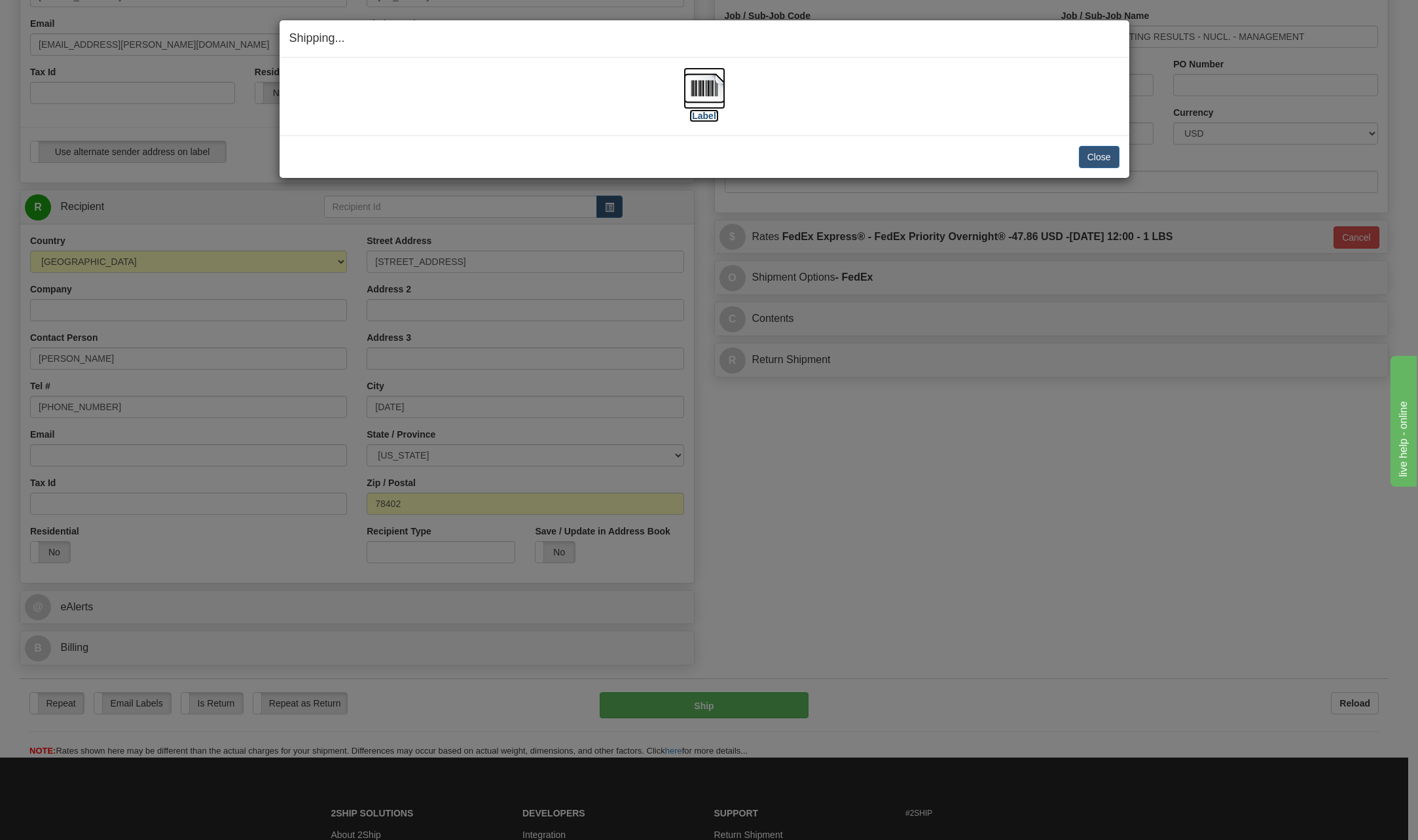
click at [705, 88] on img at bounding box center [704, 88] width 42 height 42
click at [1105, 157] on button "Close" at bounding box center [1100, 157] width 41 height 22
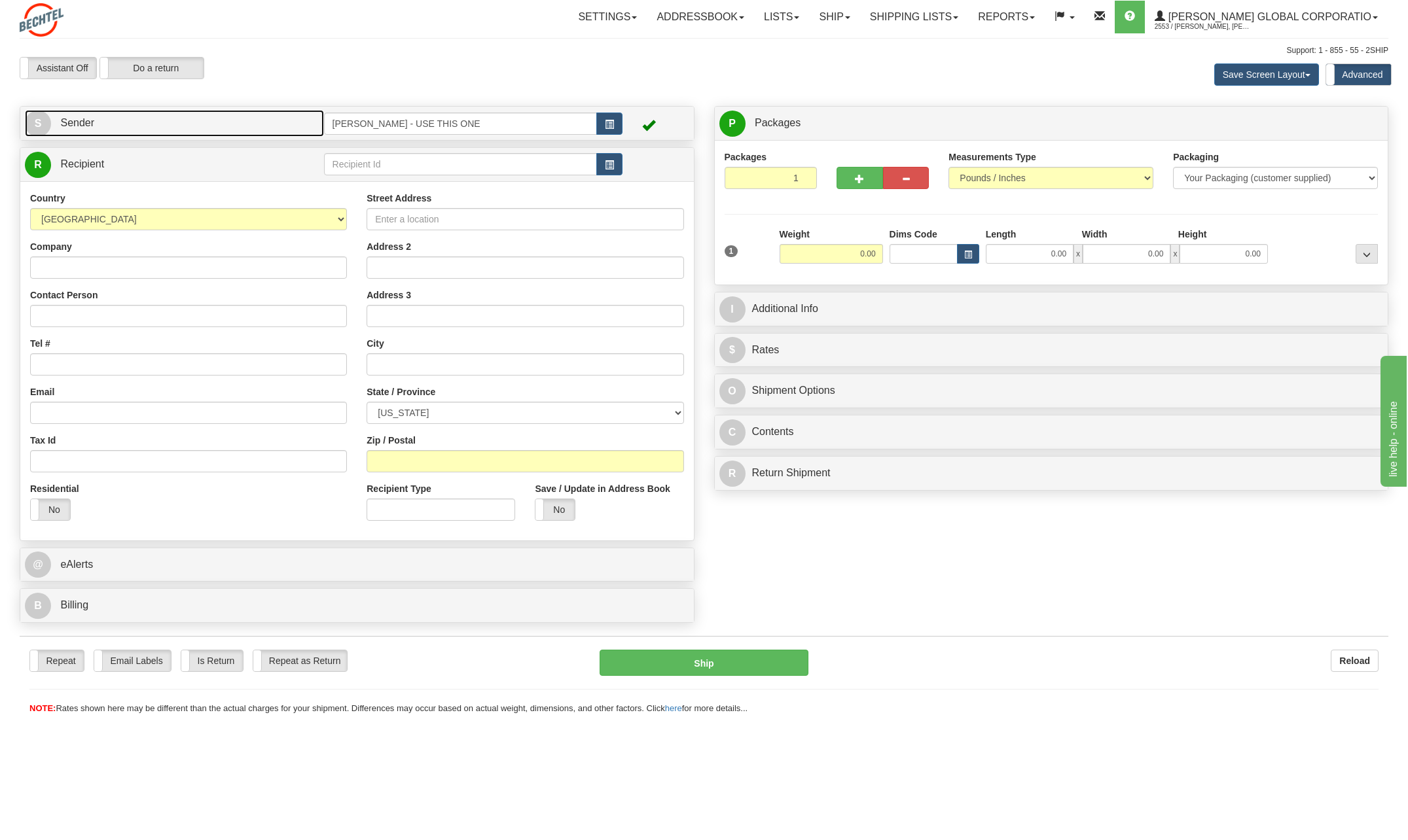
click at [44, 121] on span "S" at bounding box center [38, 124] width 27 height 27
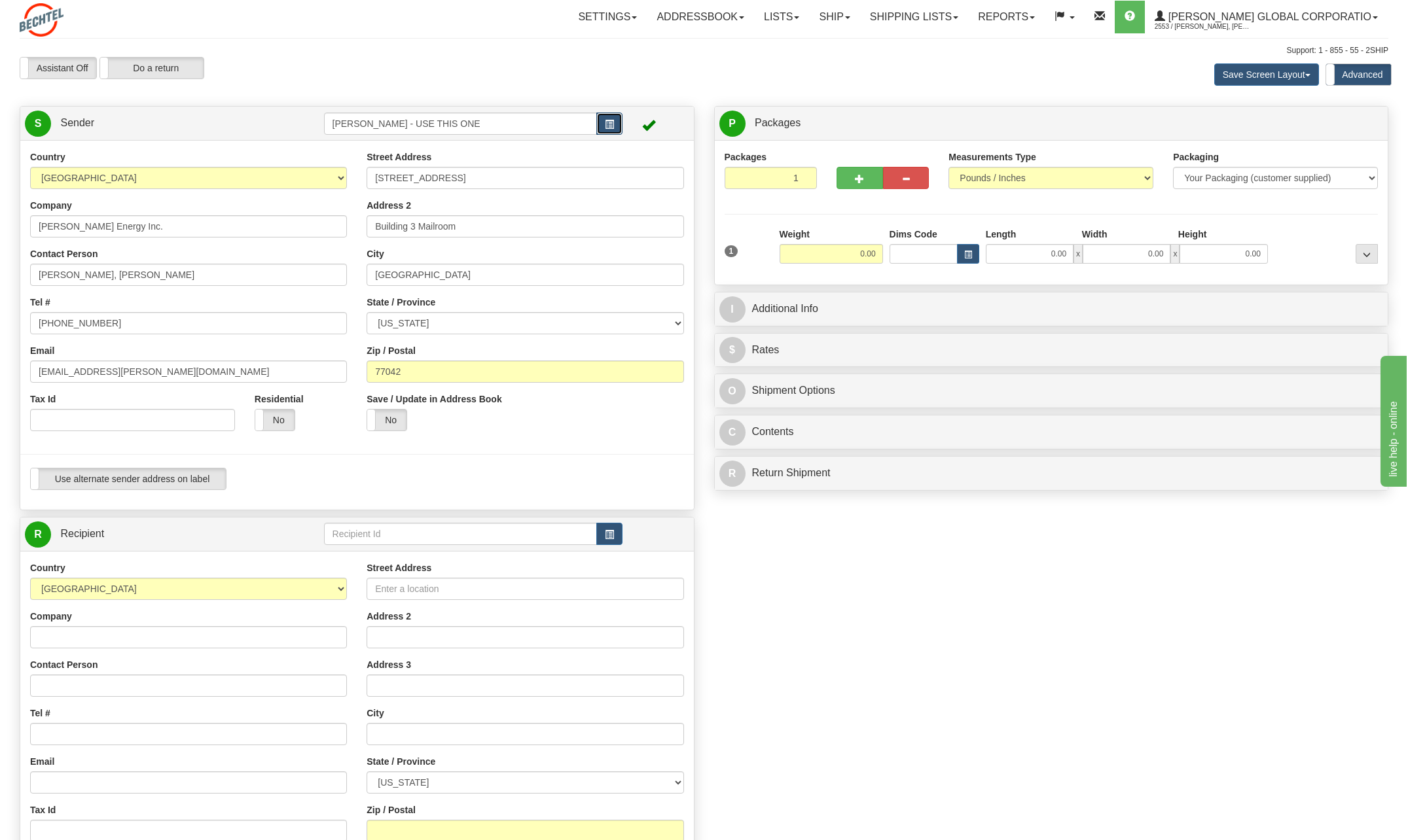
click at [609, 122] on span "button" at bounding box center [609, 125] width 9 height 9
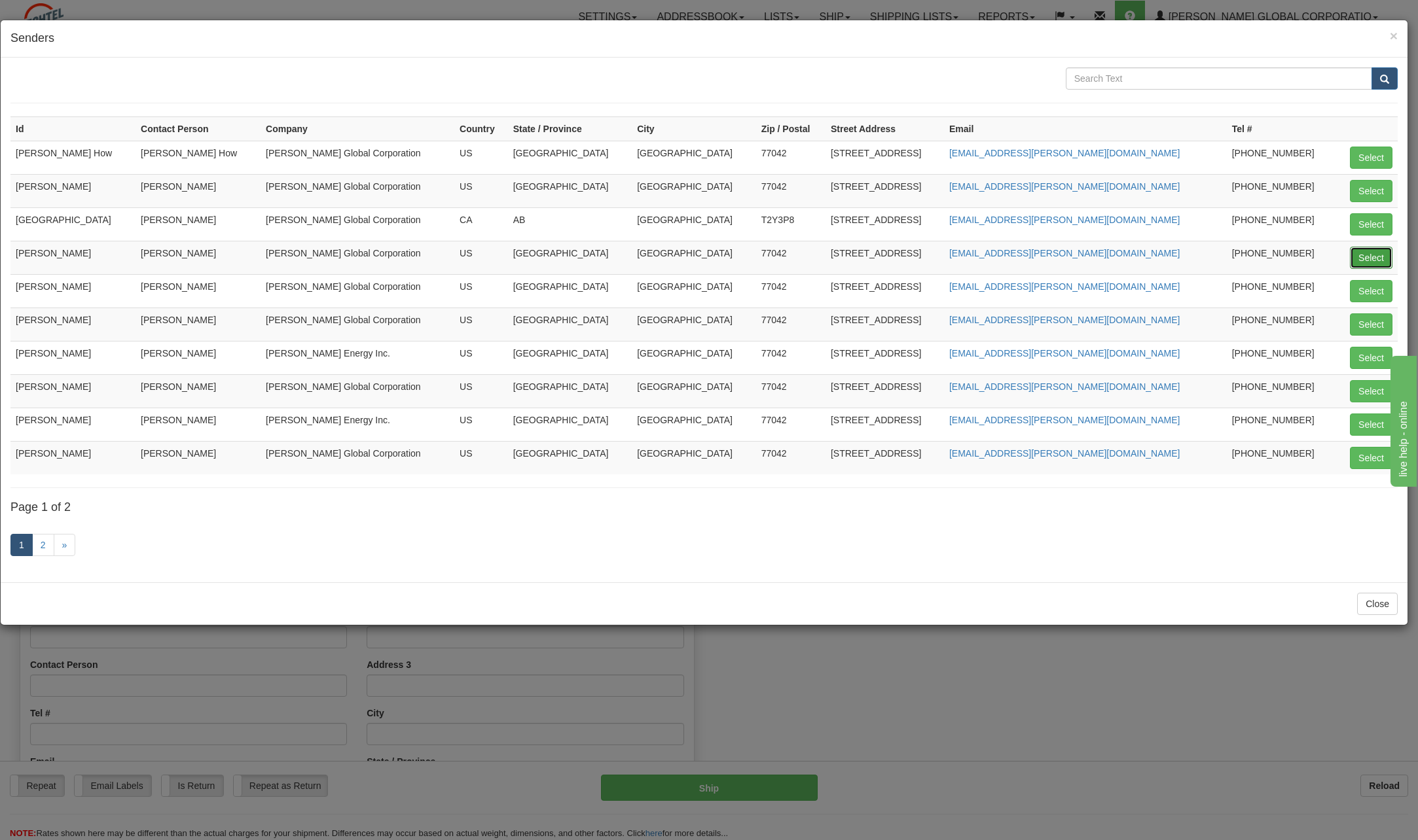
click at [1376, 261] on button "Select" at bounding box center [1371, 257] width 42 height 22
type input "CHARLIE NGUYEN"
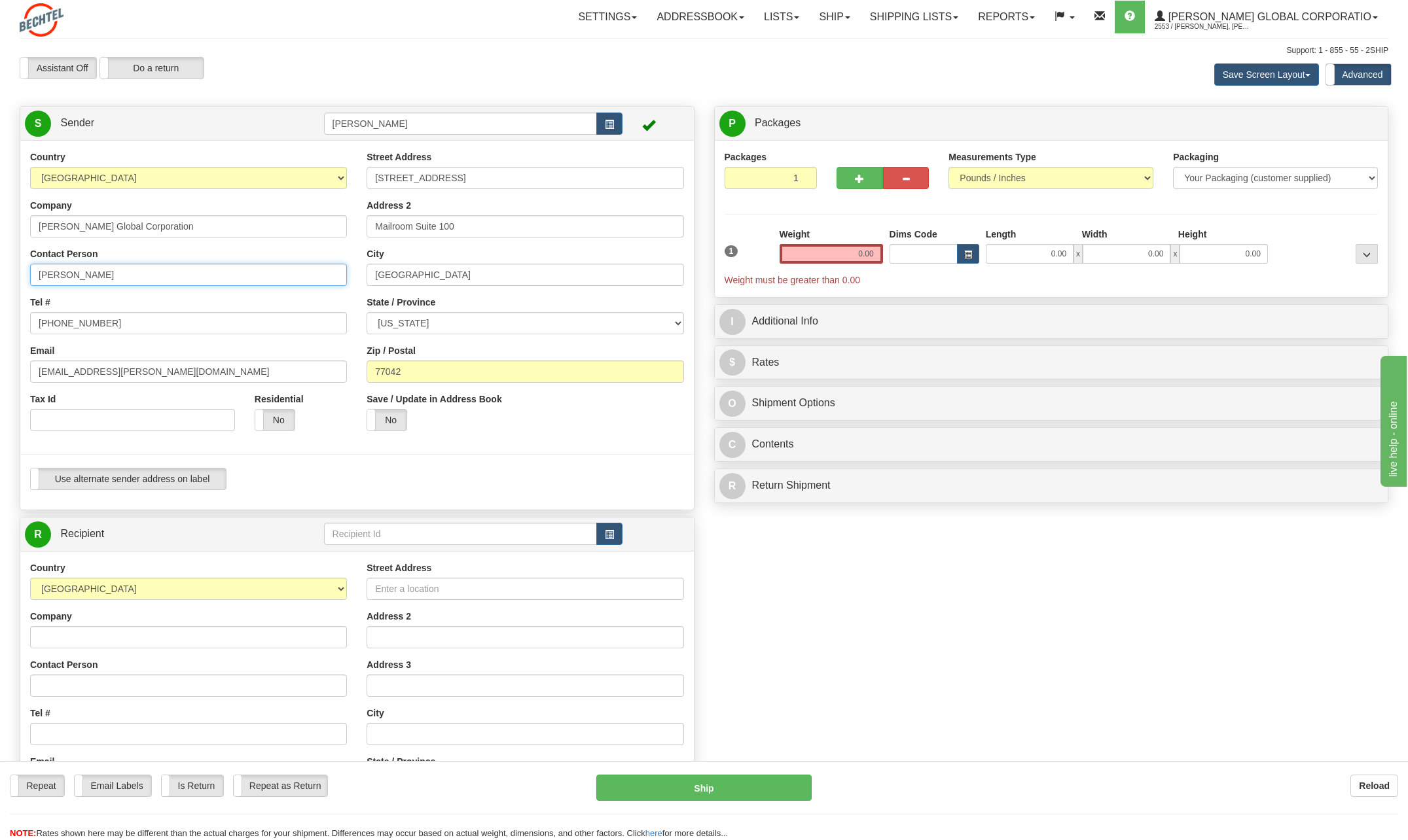
click at [152, 271] on input "Charlie Nguyen" at bounding box center [188, 274] width 317 height 22
type input "C"
type input "Michele Orosco"
click at [306, 312] on input "713 235-5146" at bounding box center [188, 323] width 317 height 22
click at [111, 331] on input "713 235-5146" at bounding box center [188, 323] width 317 height 22
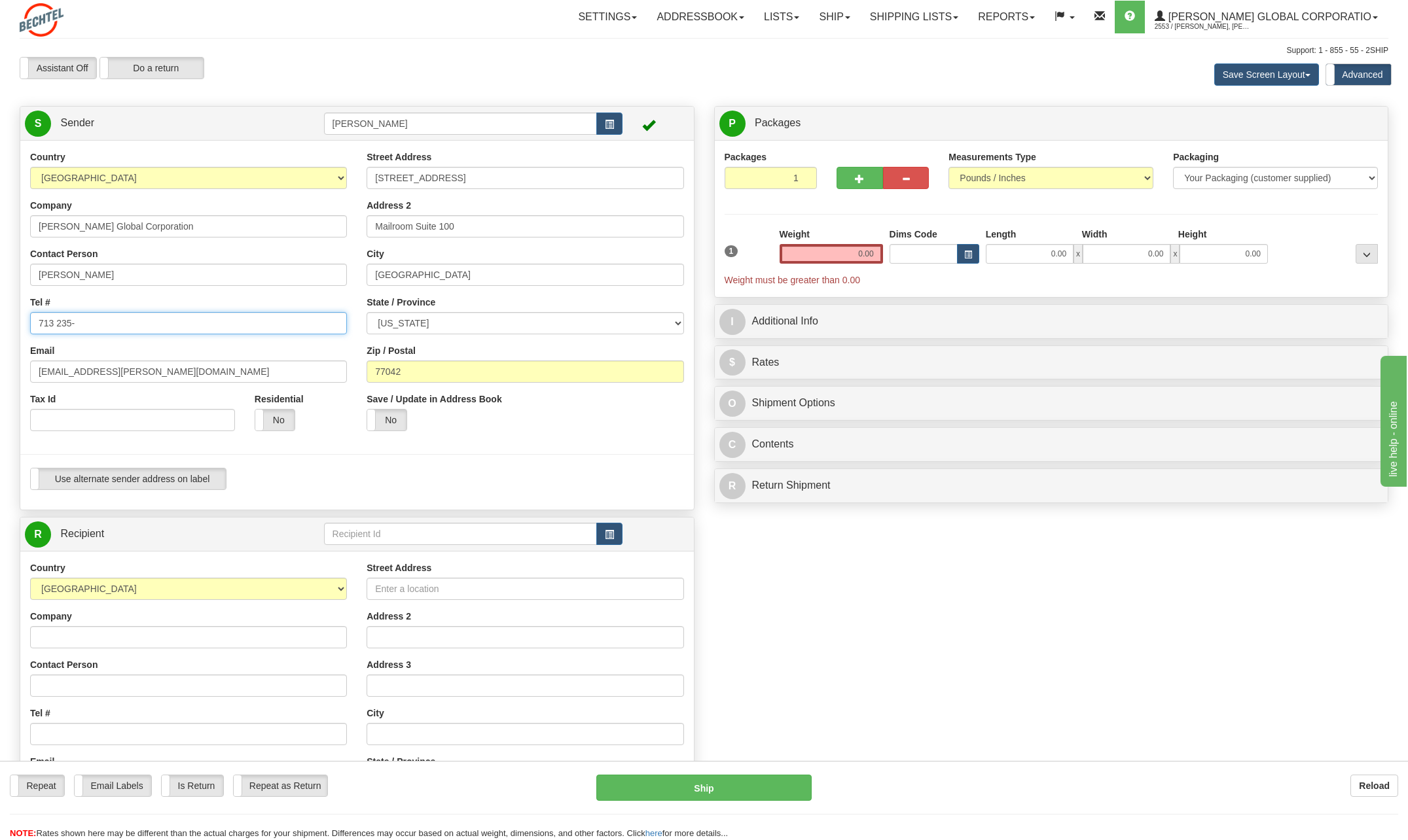
click at [96, 325] on input "713 235-" at bounding box center [188, 323] width 317 height 22
type input "713 235-3392"
drag, startPoint x: 78, startPoint y: 371, endPoint x: -1, endPoint y: 371, distance: 79.0
click at [0, 371] on html "Training Course Close Toggle navigation Settings Shipping Preferences New Sende…" at bounding box center [704, 420] width 1408 height 840
type input "mrlopez@bechtel.com"
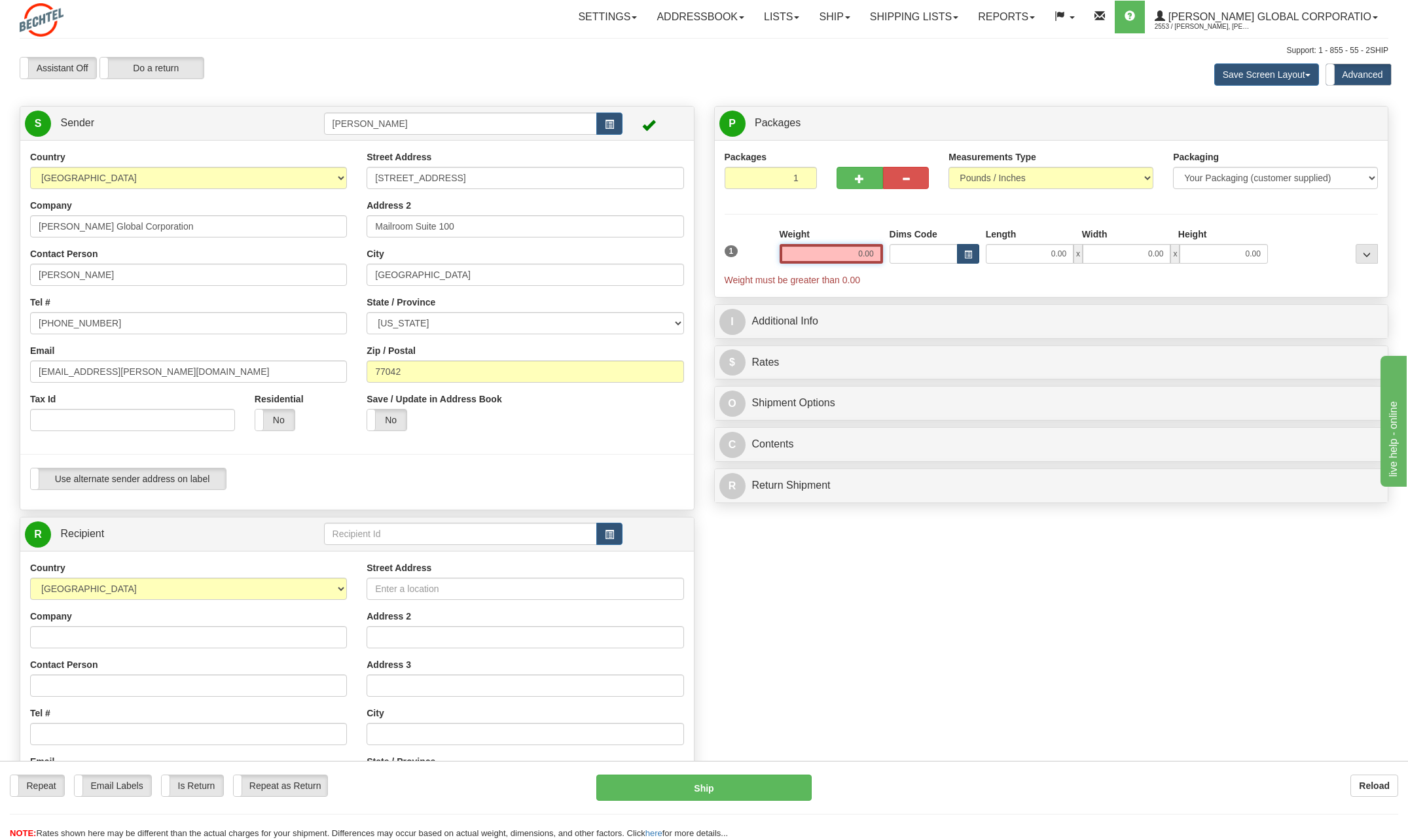
drag, startPoint x: 854, startPoint y: 250, endPoint x: 959, endPoint y: 248, distance: 105.0
click at [959, 248] on div "1 Weight 0.00 Dims Code 0.00" at bounding box center [1052, 257] width 661 height 59
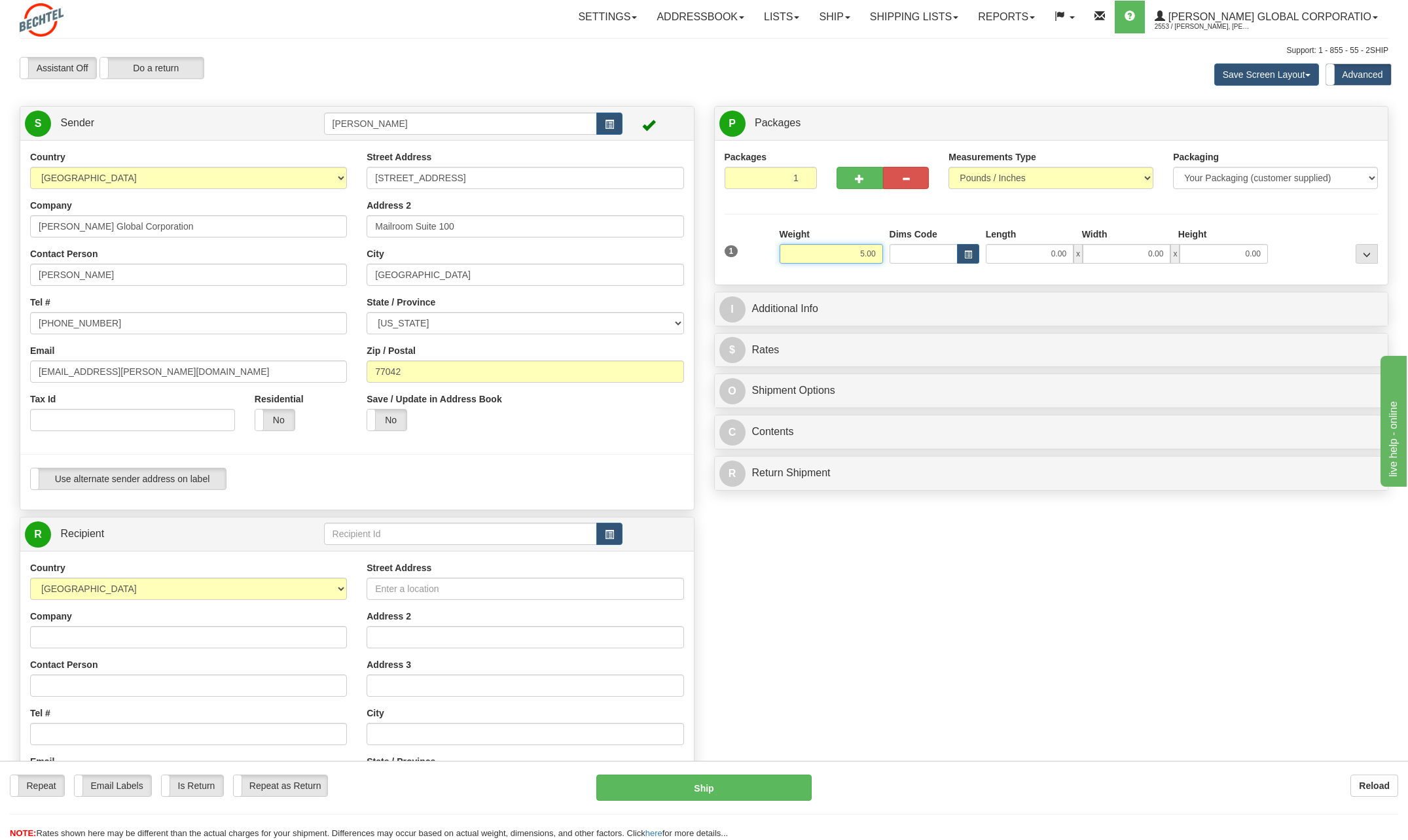
type input "5.00"
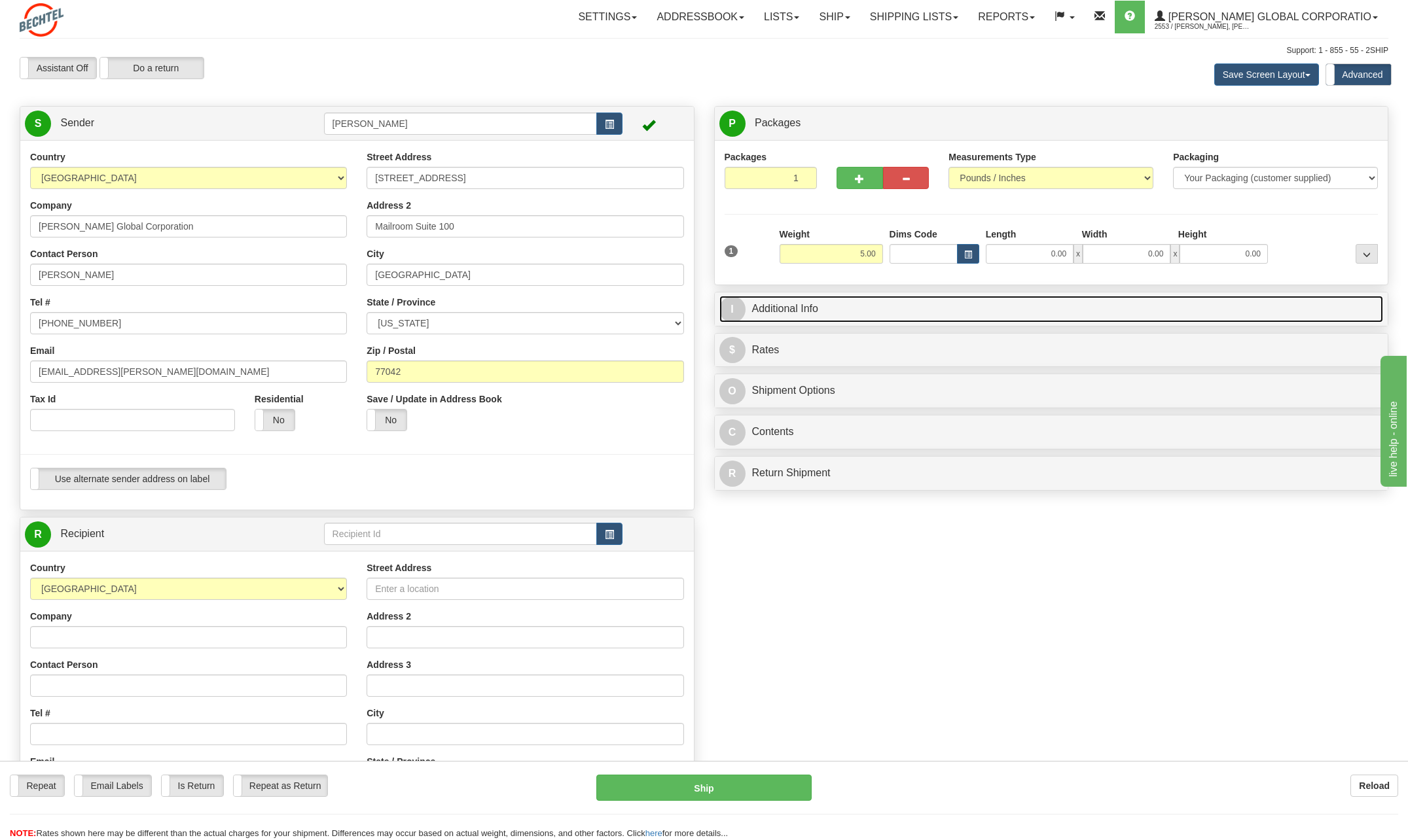
click at [741, 307] on span "I" at bounding box center [732, 309] width 27 height 27
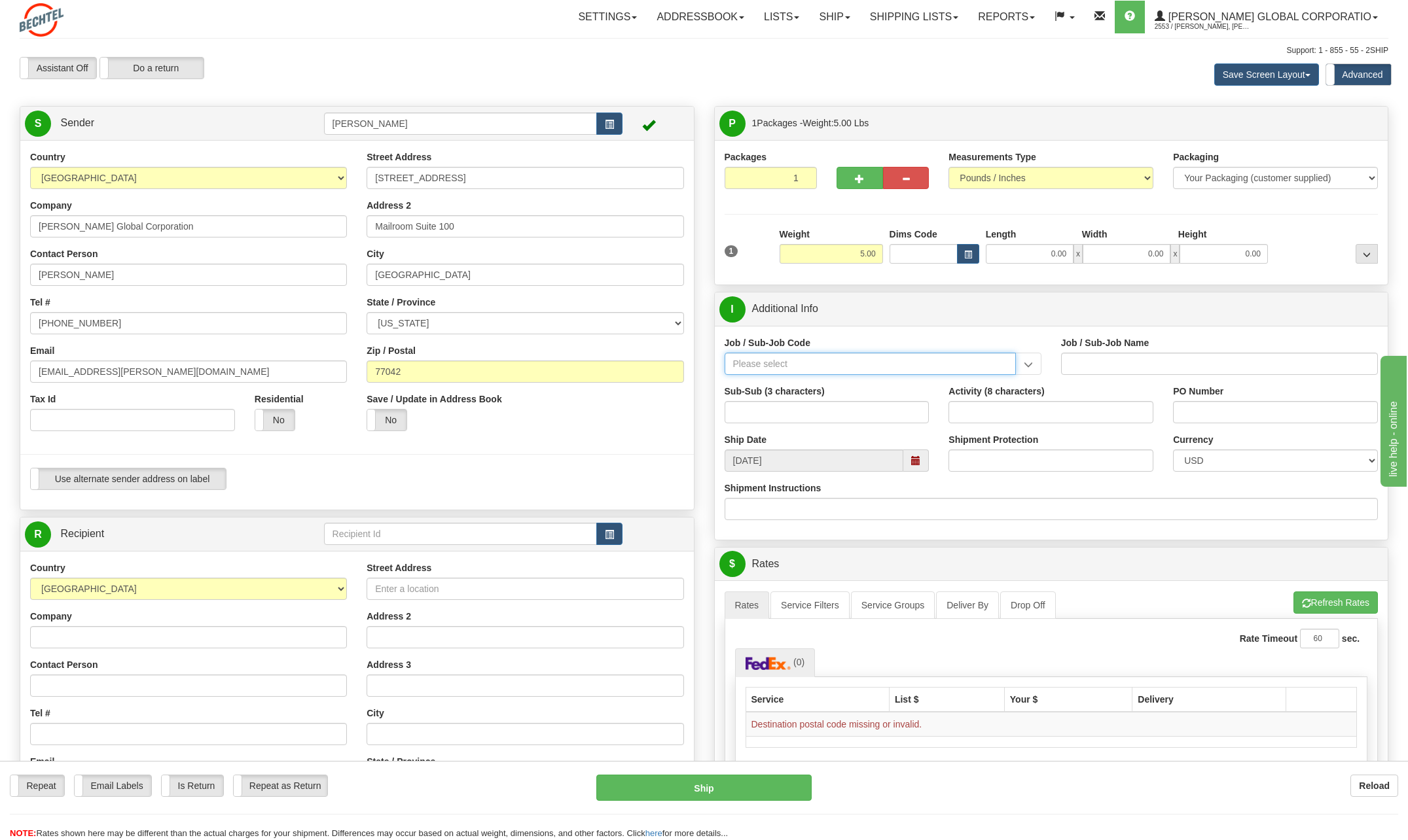
click at [769, 361] on input "Job / Sub-Job Code" at bounding box center [869, 363] width 291 height 22
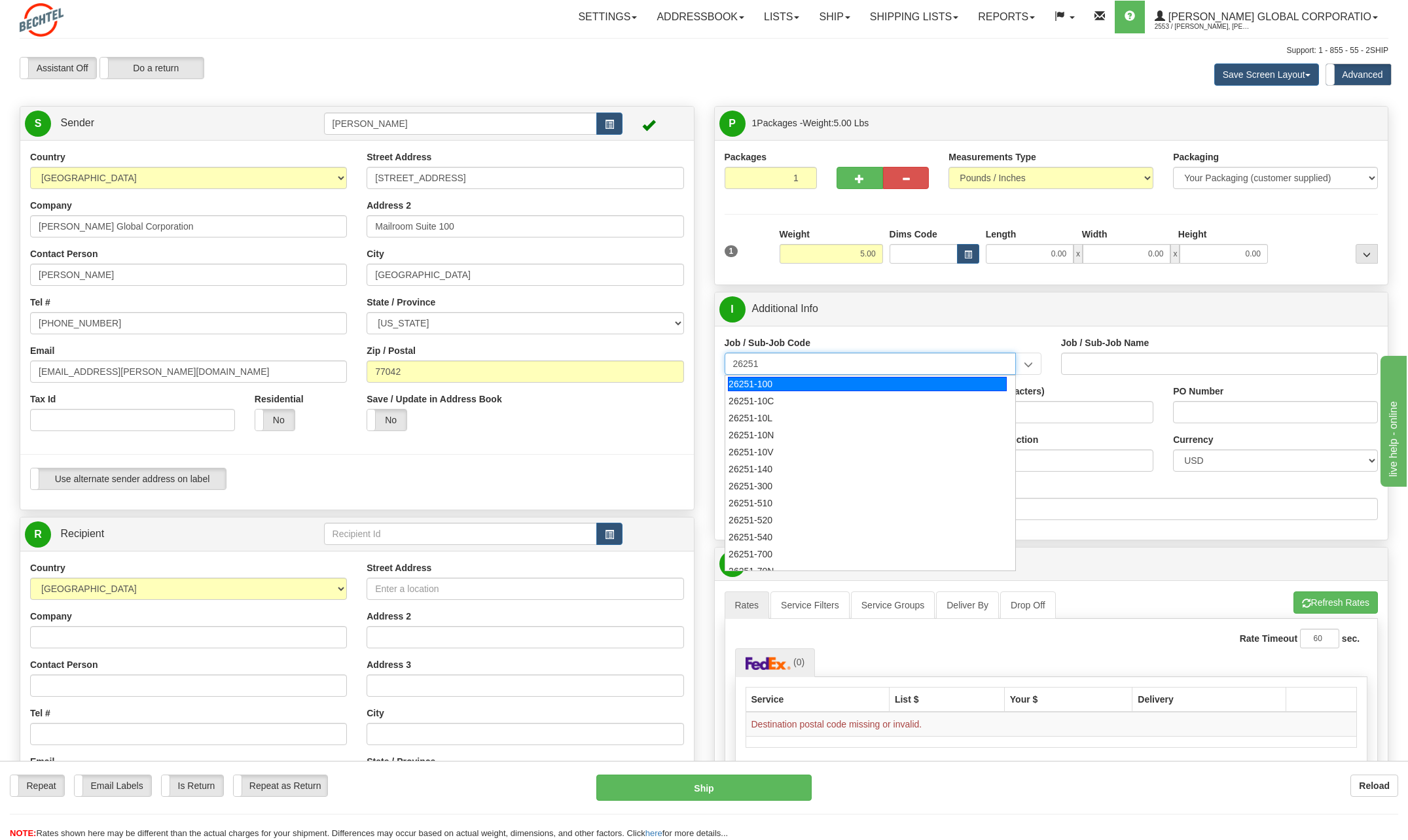
click at [756, 386] on div "26251-100" at bounding box center [867, 384] width 279 height 14
type input "26251-100"
type input "RIO GRANDE LNG TRAINS 1 & 2 - HOUSTON PROFESSIONA"
type input "26251-100"
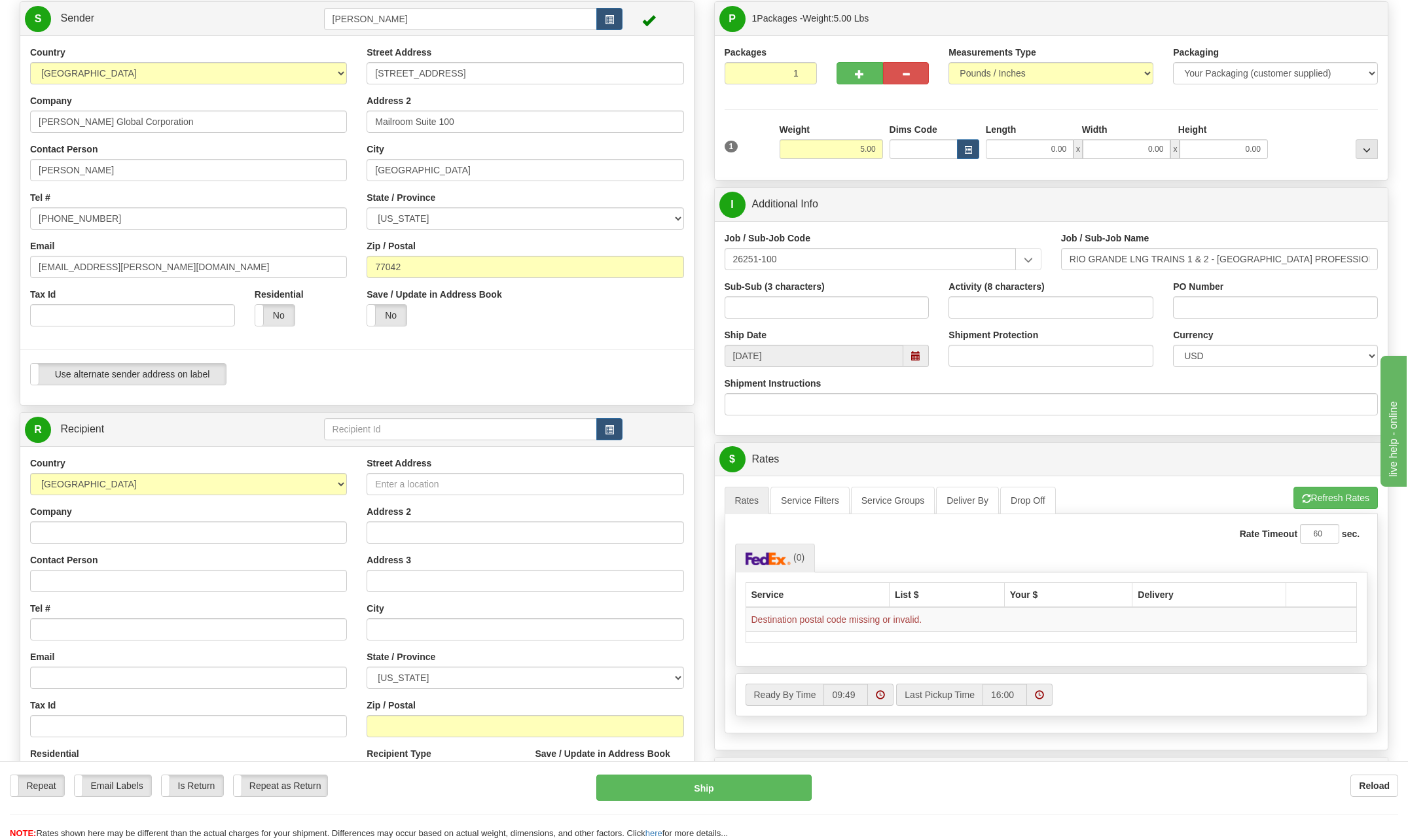
scroll to position [131, 0]
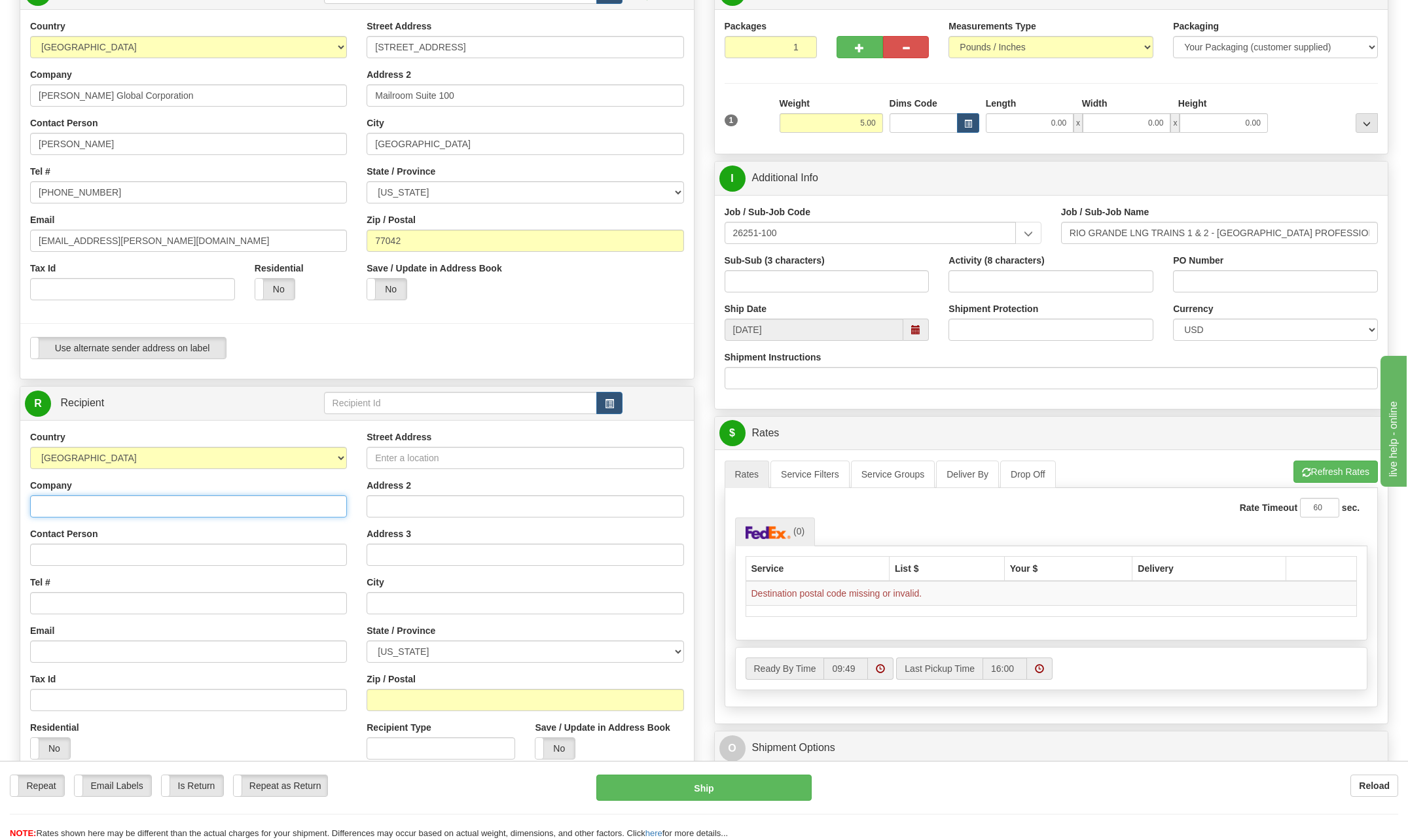
click at [80, 509] on input "Company" at bounding box center [188, 506] width 317 height 22
type input "Texas Commision on Environmental Quality"
click at [75, 554] on input "Contact Person" at bounding box center [188, 554] width 317 height 22
type input "Water Availability D"
click at [247, 509] on input "Texas Commision on Environmental Quality" at bounding box center [188, 506] width 317 height 22
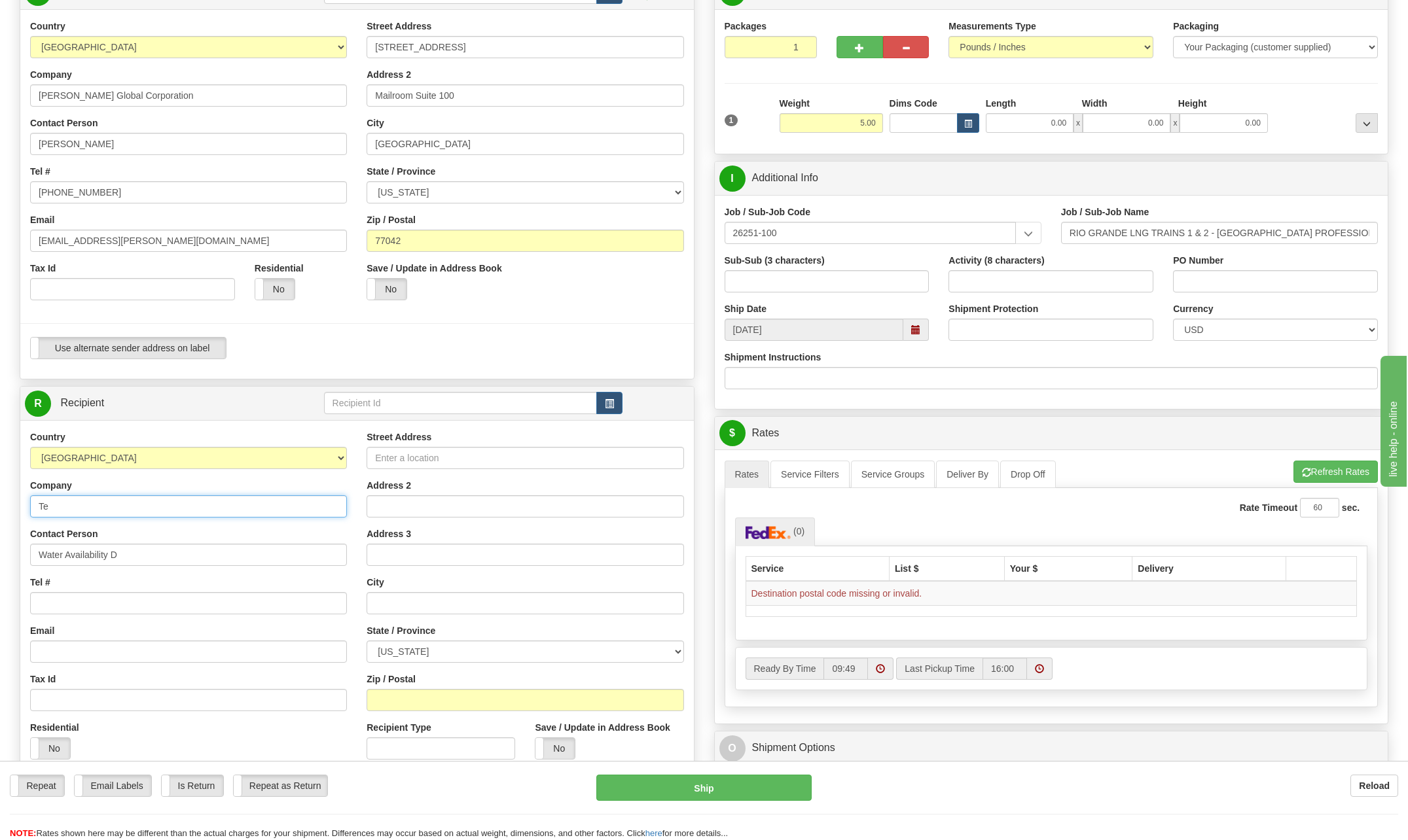
type input "T"
type input "Polsinelli"
click at [129, 559] on input "Water Availability D" at bounding box center [188, 554] width 317 height 22
type input "W"
type input "Dennis Dobbels"
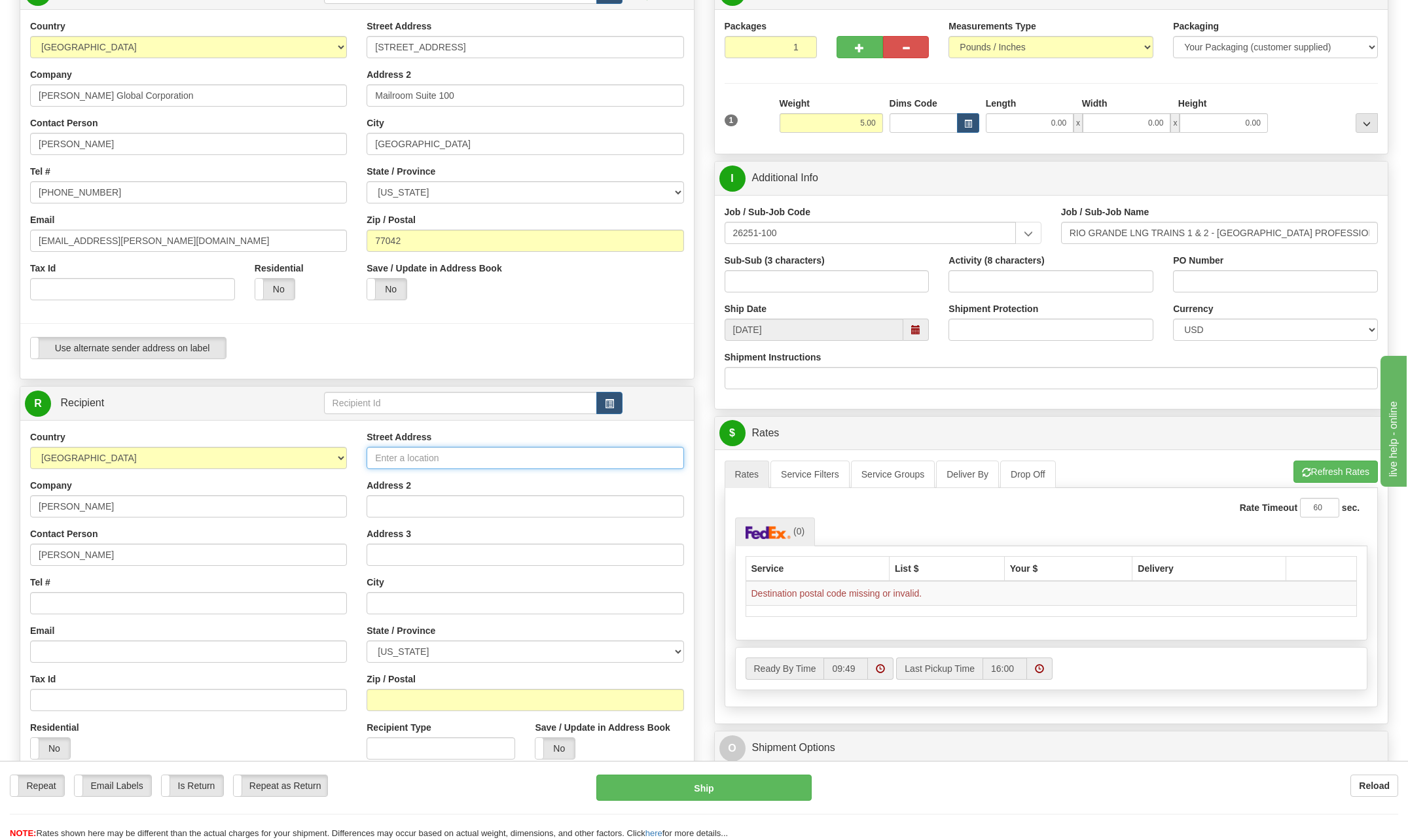
click at [402, 460] on input "Street Address" at bounding box center [524, 457] width 317 height 22
type input "900 West 48th Place"
click at [63, 599] on input "Tel #" at bounding box center [188, 603] width 317 height 22
type input "[PHONE_NUMBER]"
click at [406, 508] on input "Address 2" at bounding box center [524, 506] width 317 height 22
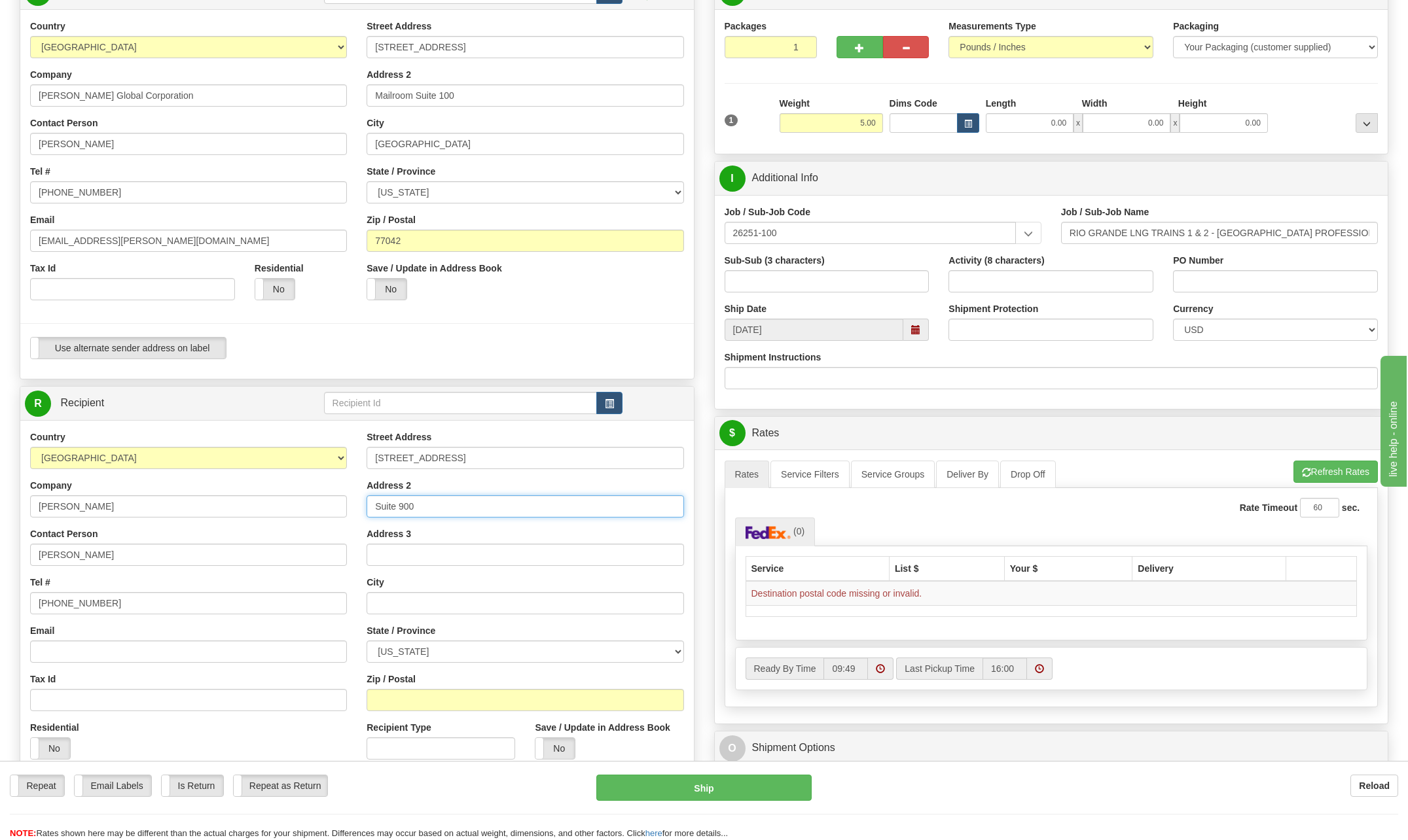
type input "Suite 900"
click at [396, 599] on input "text" at bounding box center [524, 603] width 317 height 22
type input "Kansas City"
click at [682, 645] on select "ALABAMA ALASKA ARIZONA ARKANSAS Armed Forces America Armed Forces Europe Armed …" at bounding box center [524, 652] width 317 height 22
select select "MO"
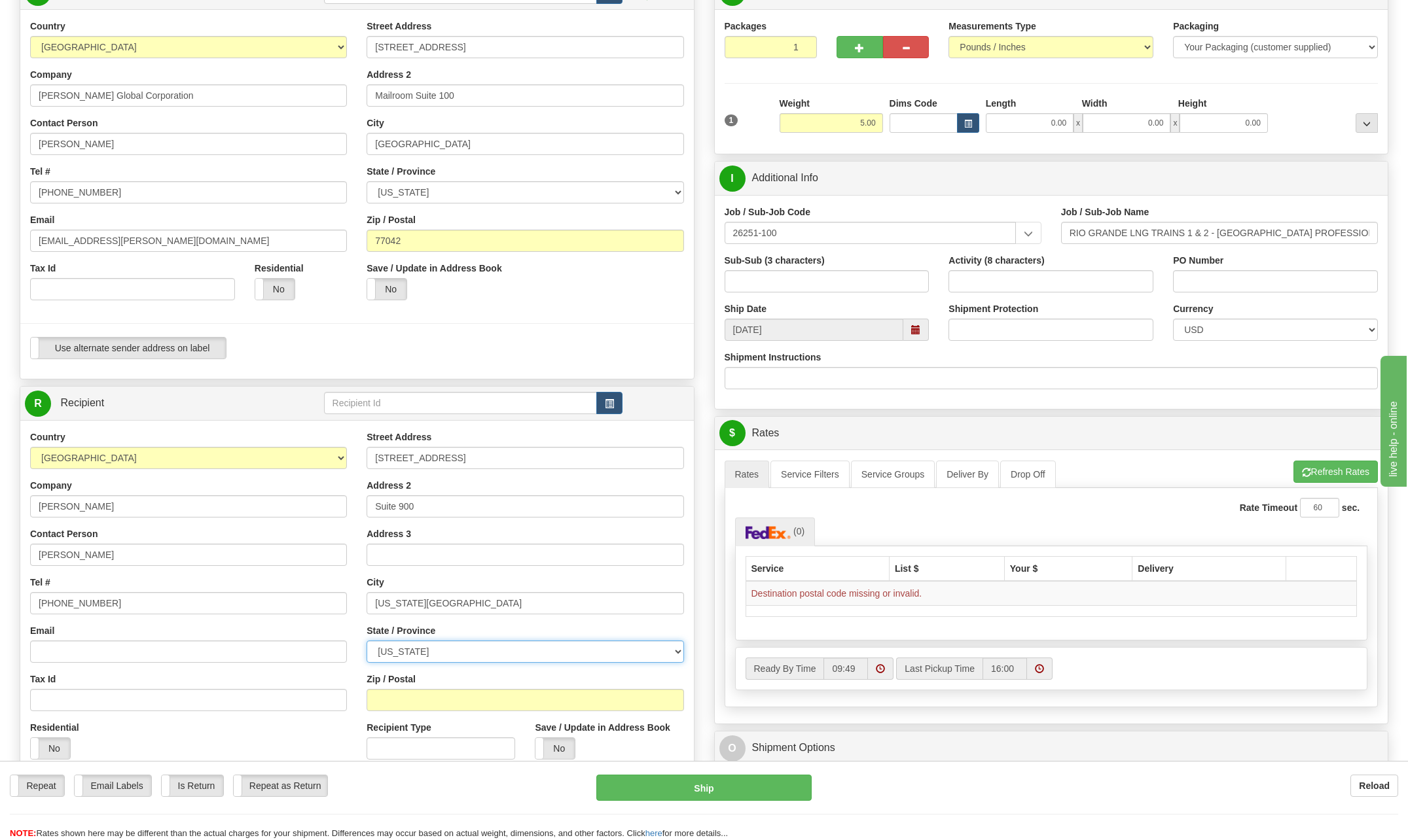
click at [366, 641] on select "ALABAMA ALASKA ARIZONA ARKANSAS Armed Forces America Armed Forces Europe Armed …" at bounding box center [524, 652] width 317 height 22
click at [423, 701] on input "Zip / Postal" at bounding box center [524, 699] width 317 height 22
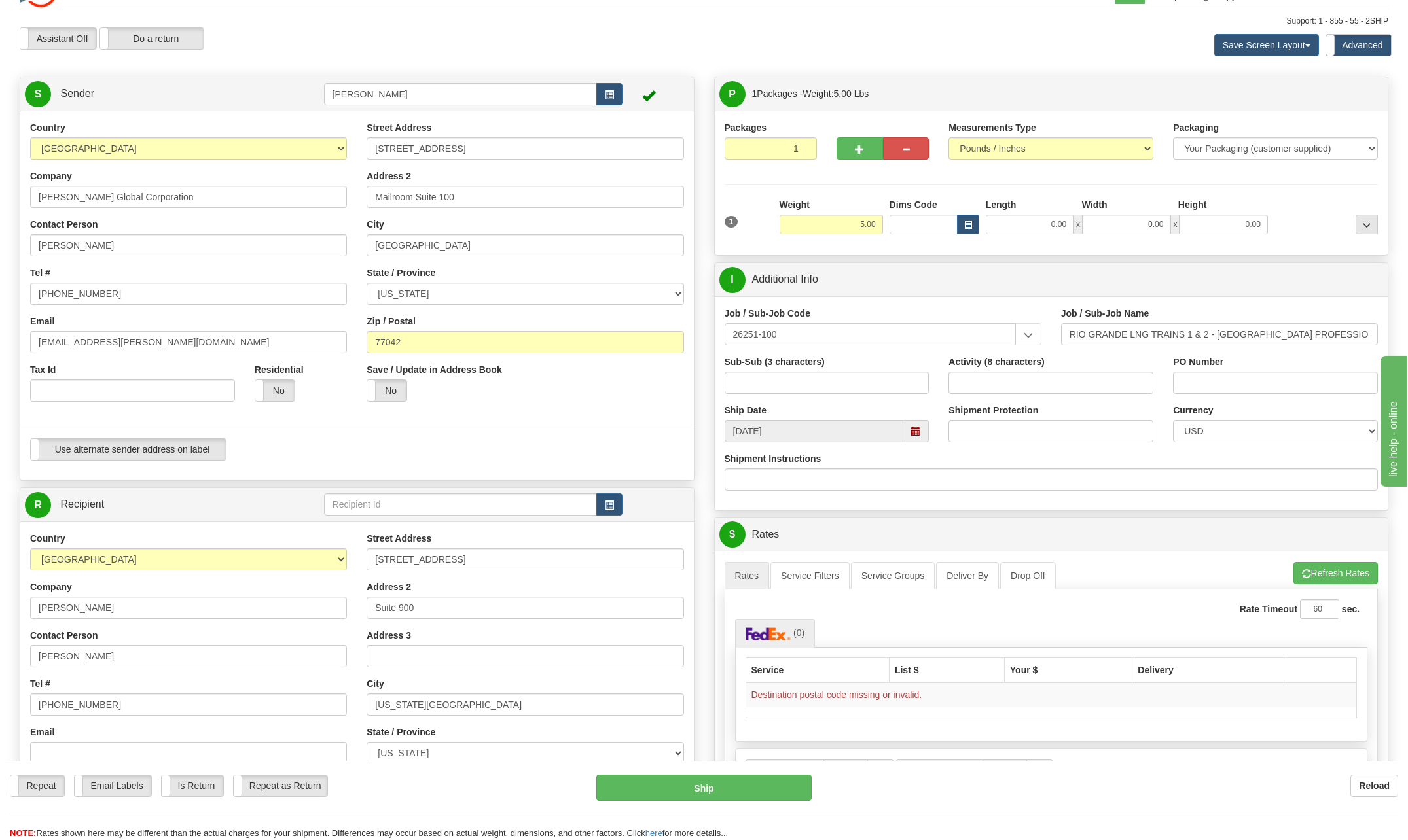
scroll to position [0, 0]
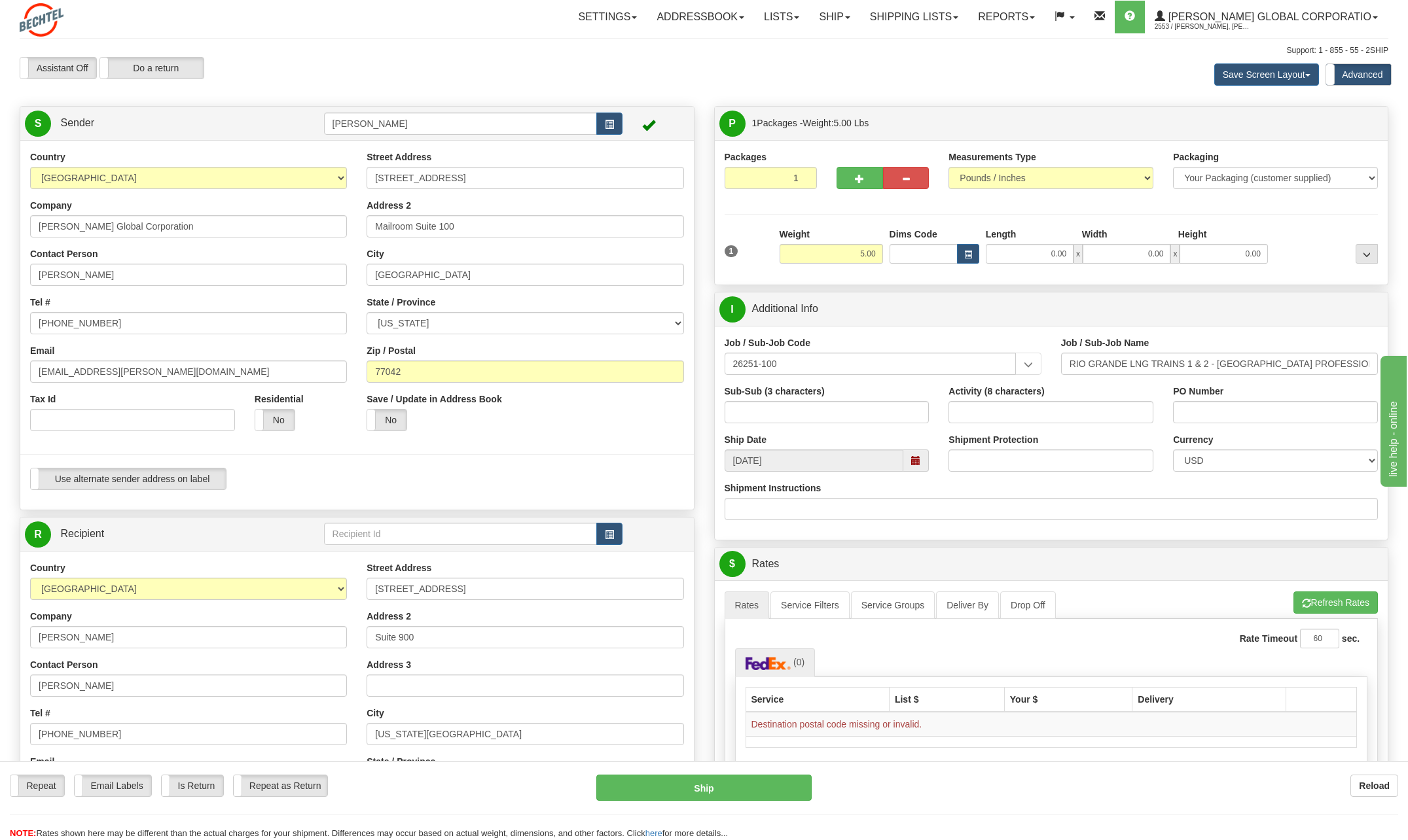
type input "64112"
drag, startPoint x: 856, startPoint y: 249, endPoint x: 1010, endPoint y: 256, distance: 154.2
click at [1003, 256] on div "1 Weight 5.00 Dims Code 0.00" at bounding box center [1052, 251] width 661 height 47
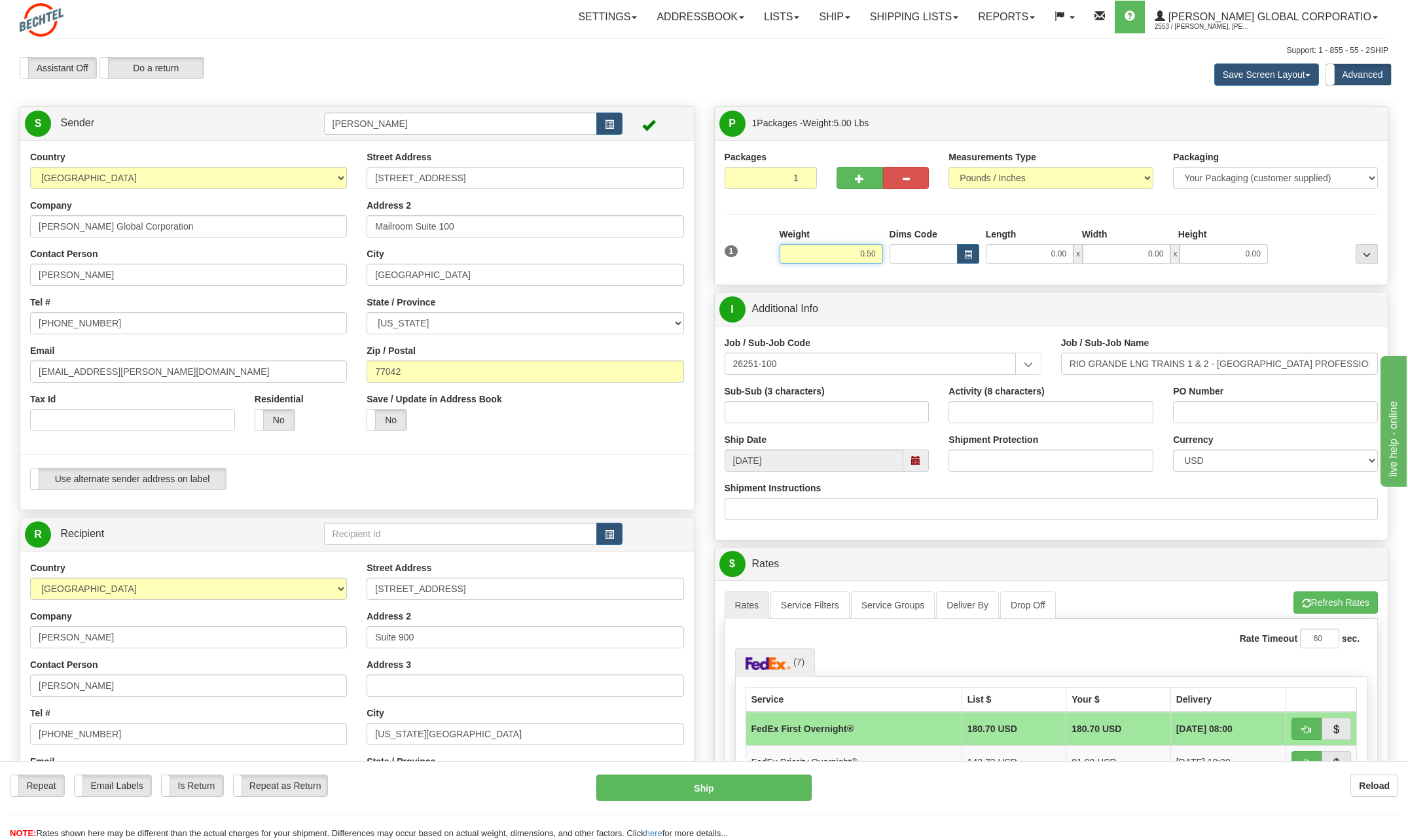
type input "0.50"
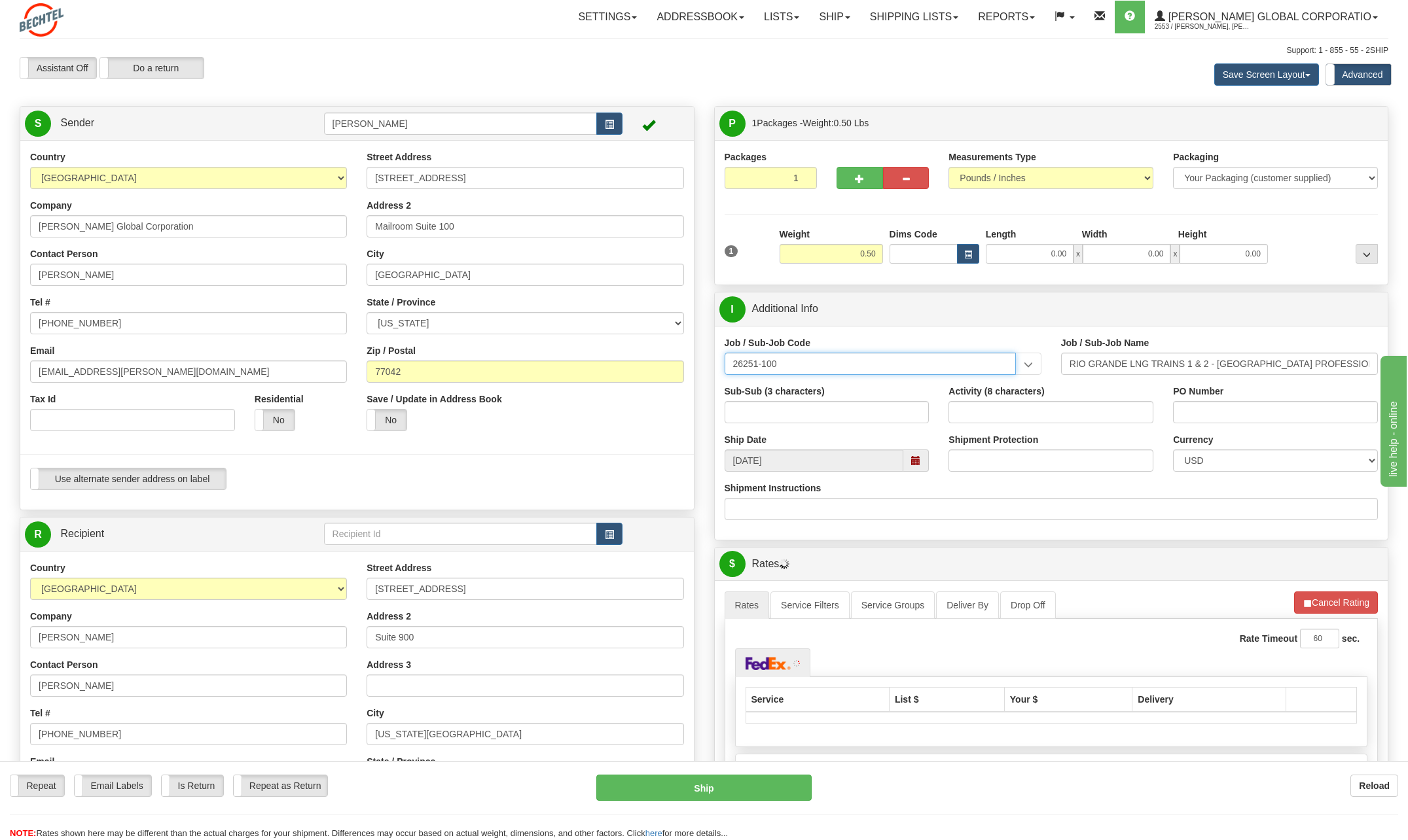
click at [795, 366] on input "26251-100" at bounding box center [869, 363] width 291 height 22
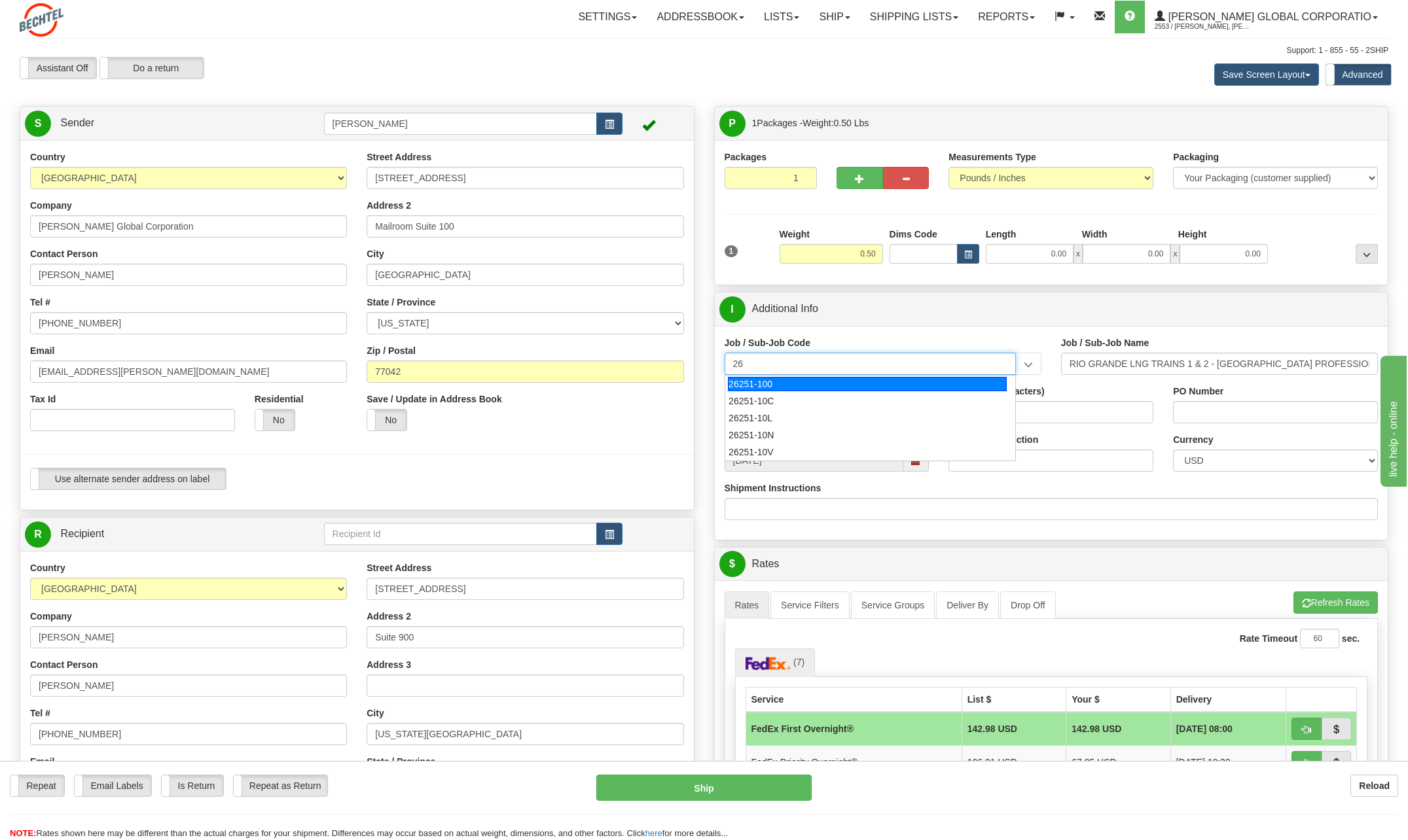
type input "2"
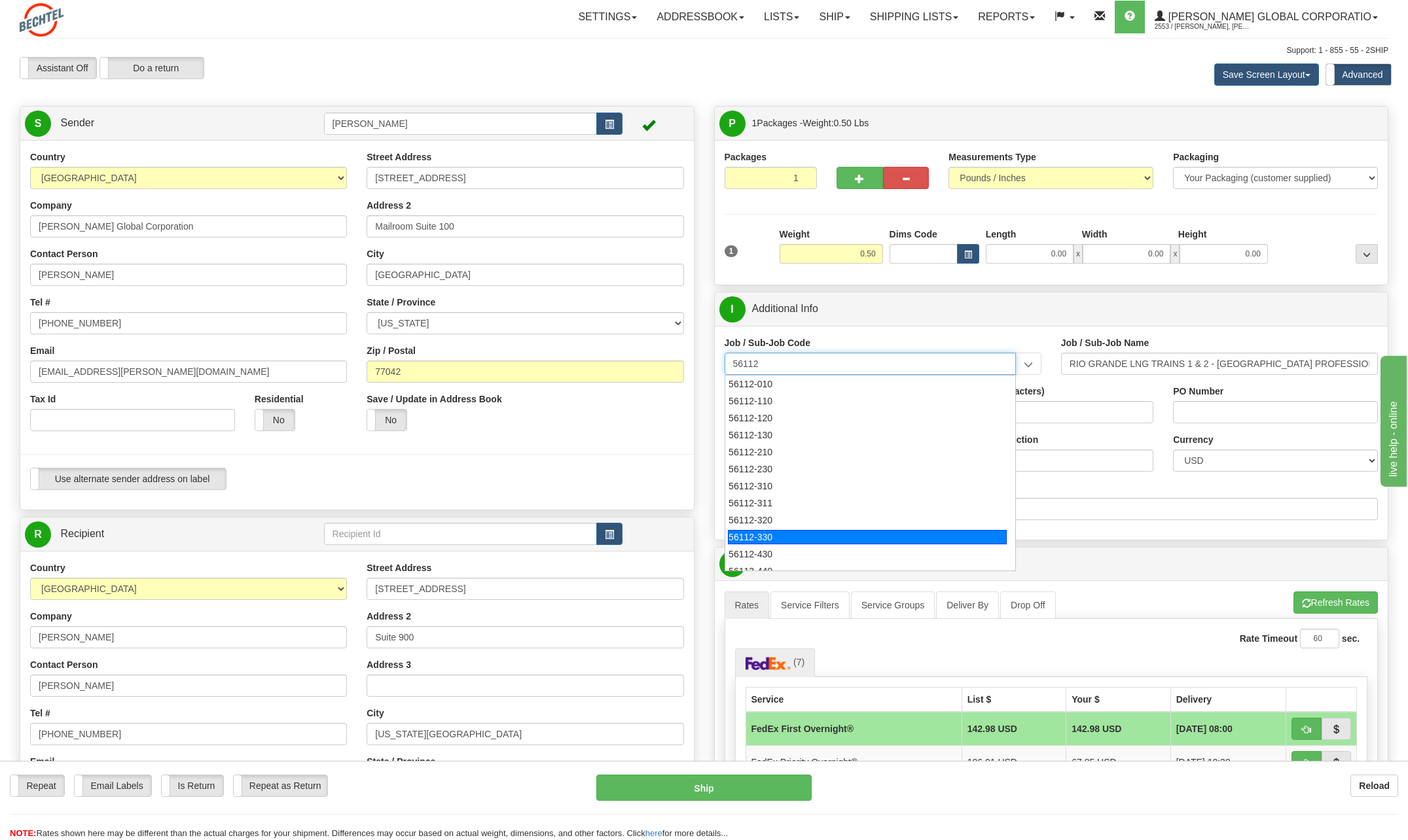
click at [772, 544] on div "56112-330" at bounding box center [867, 537] width 279 height 14
type input "56112-330"
type input "CITY WEST - TIER 3 - MAIL DISTRIBUTION SERVICES"
type input "56112-330"
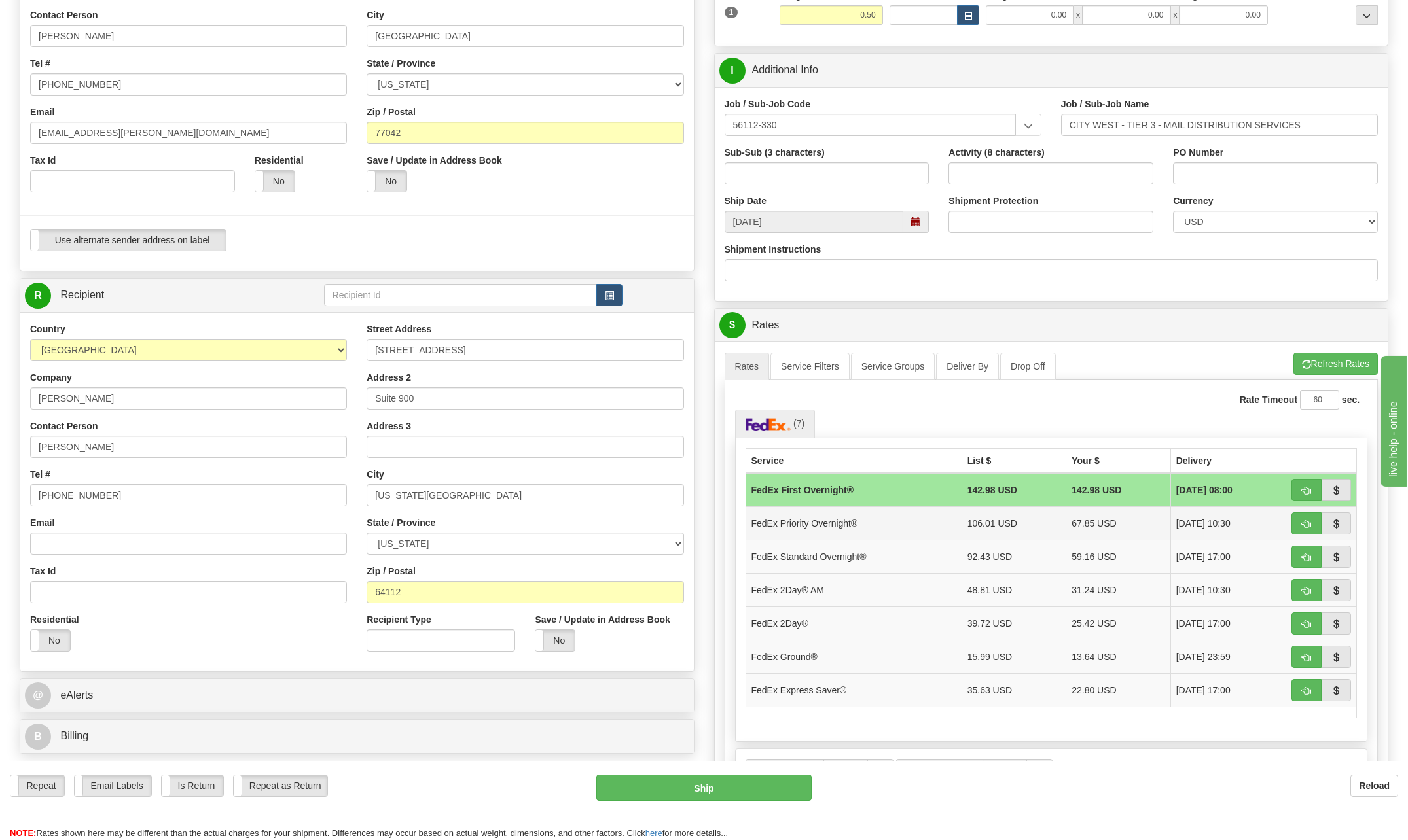
scroll to position [196, 0]
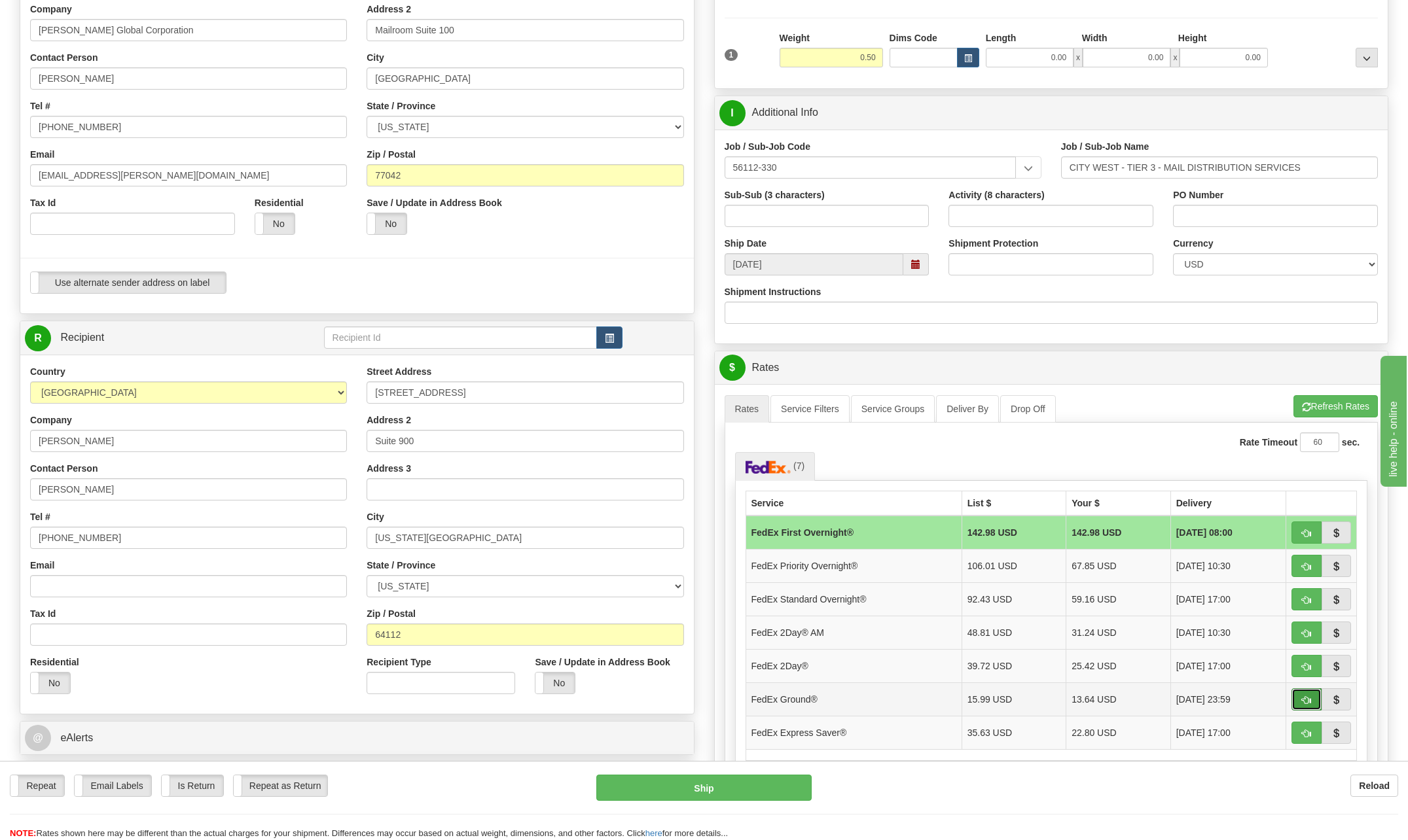
click at [1305, 693] on button "button" at bounding box center [1306, 699] width 30 height 22
type input "92"
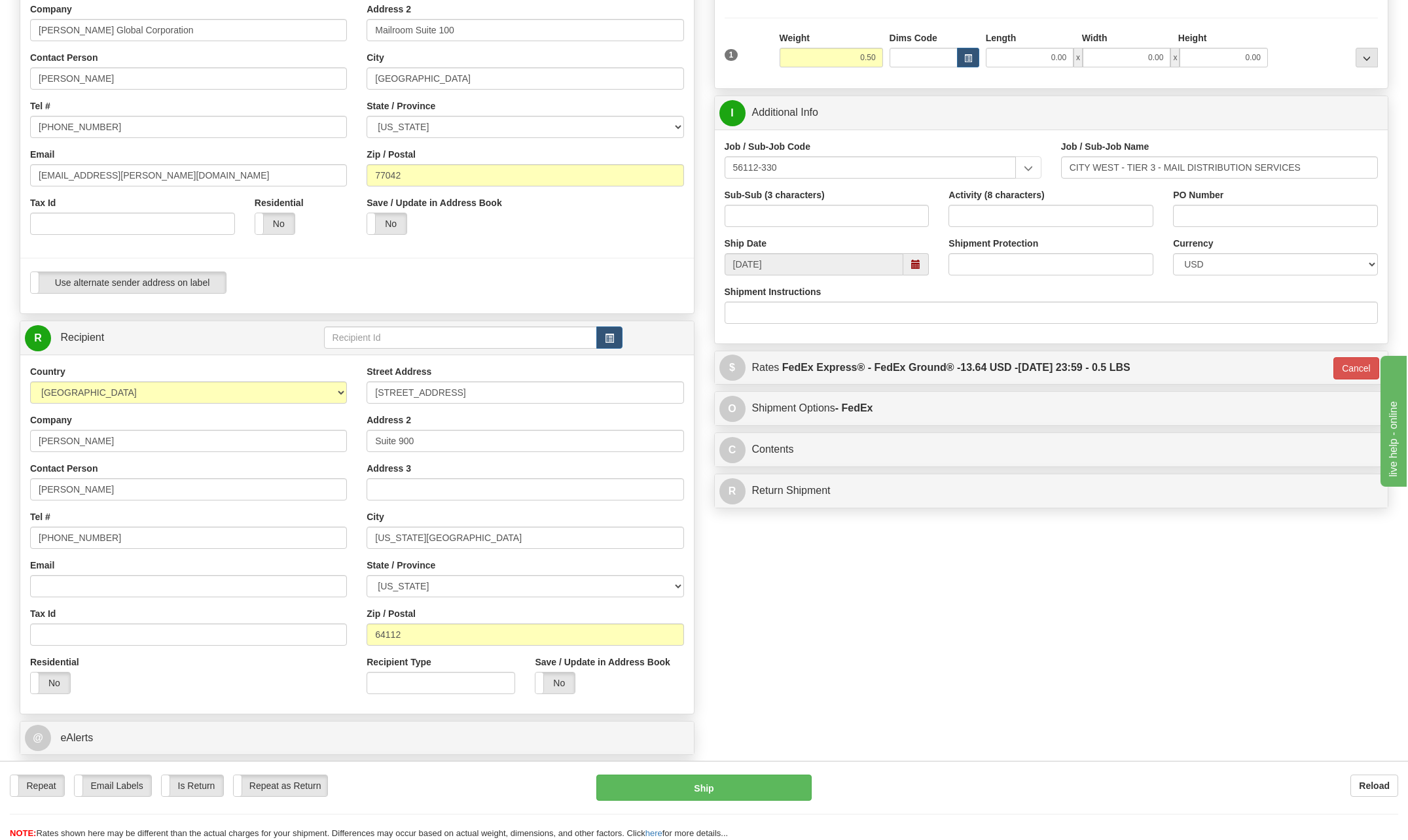
scroll to position [65, 0]
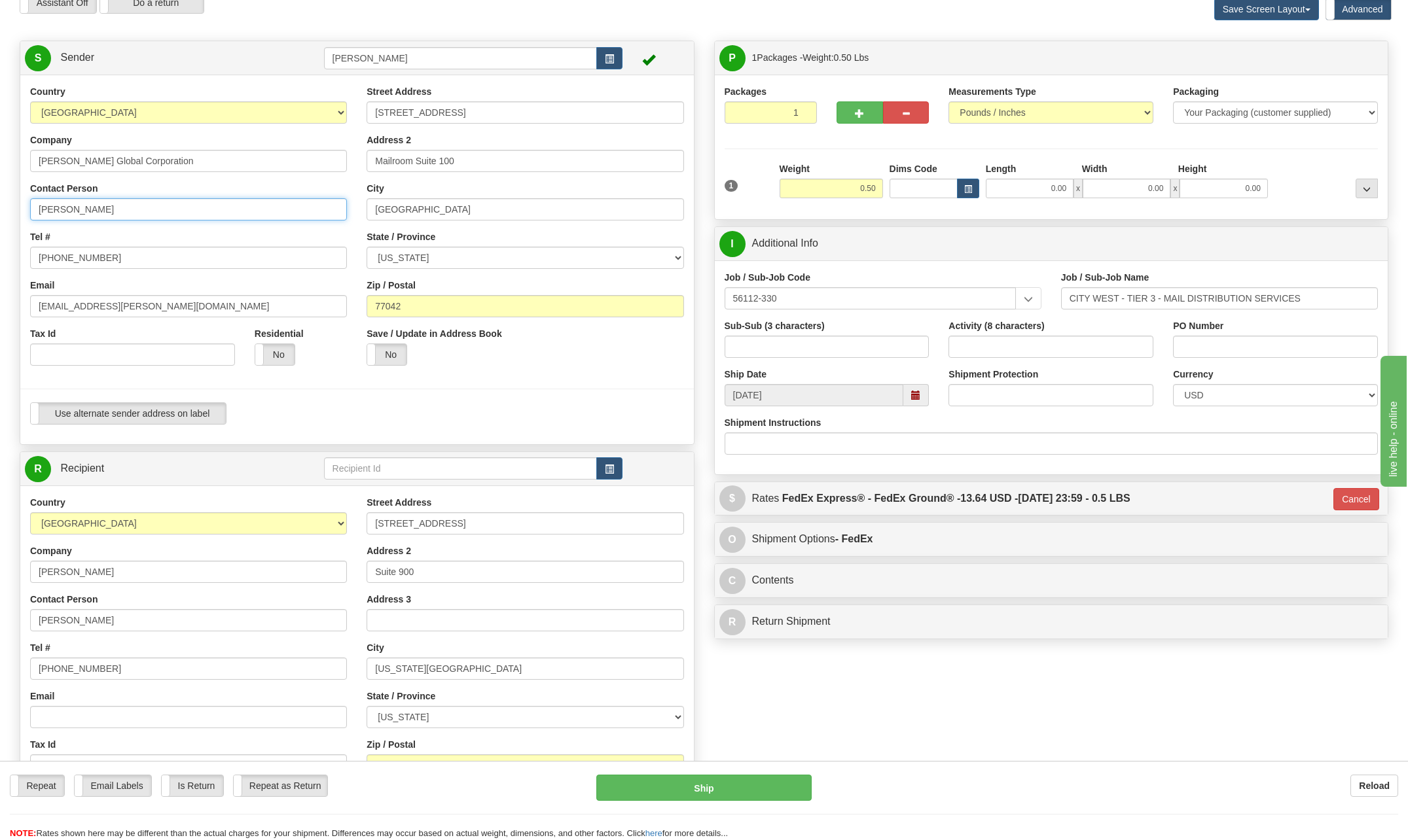
click at [117, 217] on input "Michele Orosco" at bounding box center [188, 209] width 317 height 22
type input "M"
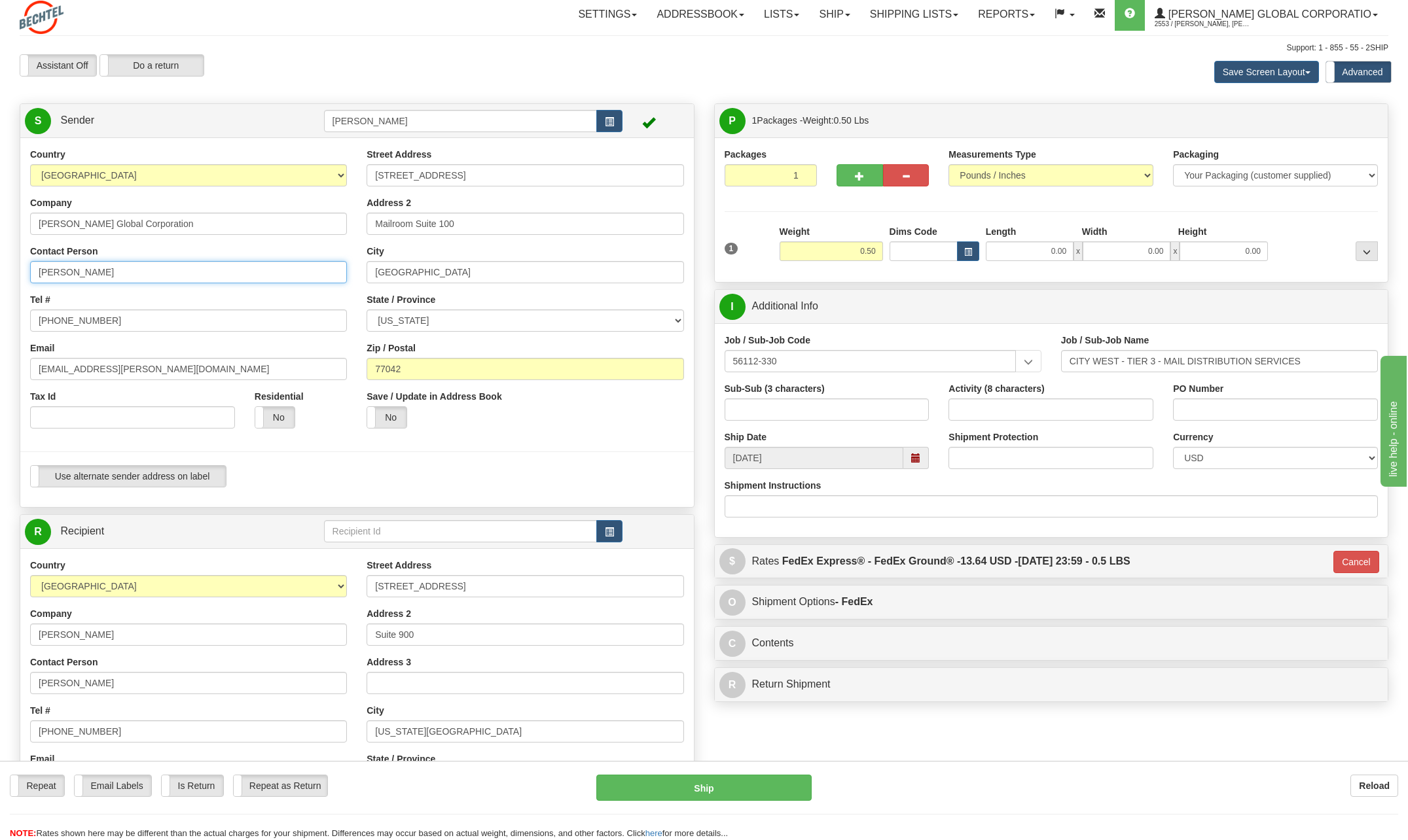
scroll to position [0, 0]
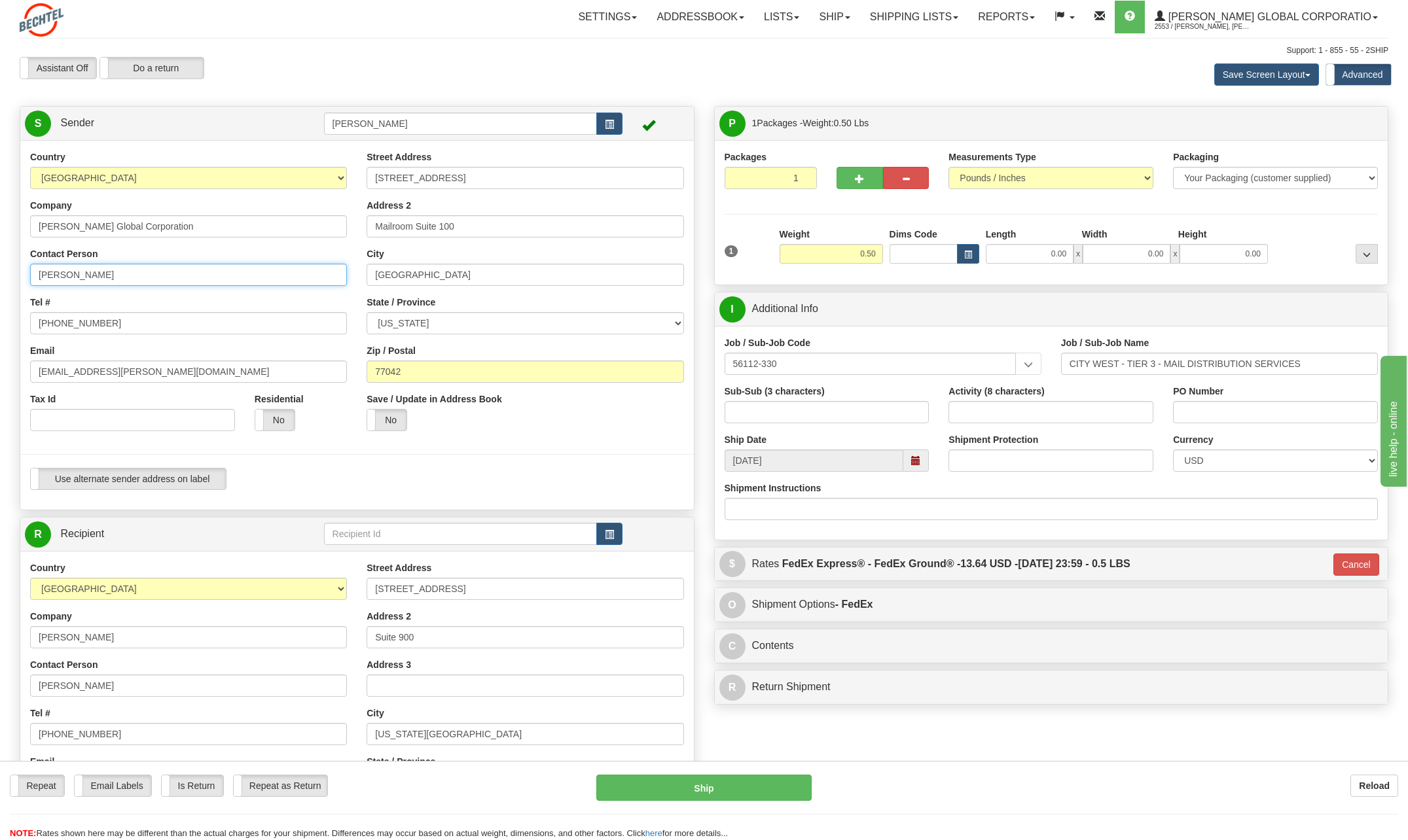
type input "Veronica Morris"
click at [119, 326] on input "713 235-3392" at bounding box center [188, 323] width 317 height 22
type input "713 235-5148"
drag, startPoint x: 72, startPoint y: 374, endPoint x: 20, endPoint y: 371, distance: 52.1
click at [20, 371] on div "Country AFGHANISTAN ALAND ISLANDS ALBANIA ALGERIA AMERICAN SAMOA ANDORRA ANGOLA…" at bounding box center [188, 295] width 336 height 291
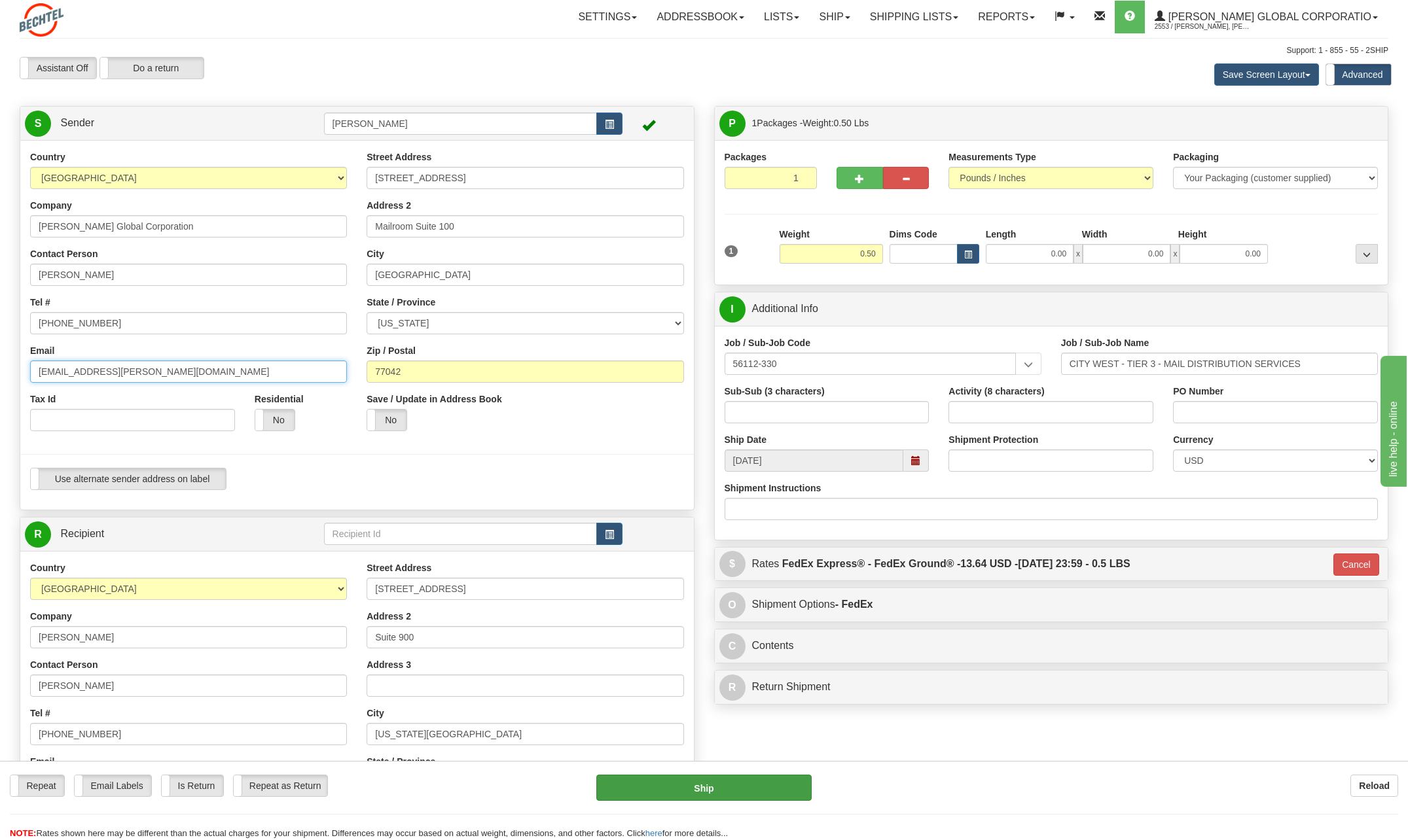
type input "vmorris@bechtel.com"
click at [759, 787] on button "Ship" at bounding box center [703, 788] width 215 height 27
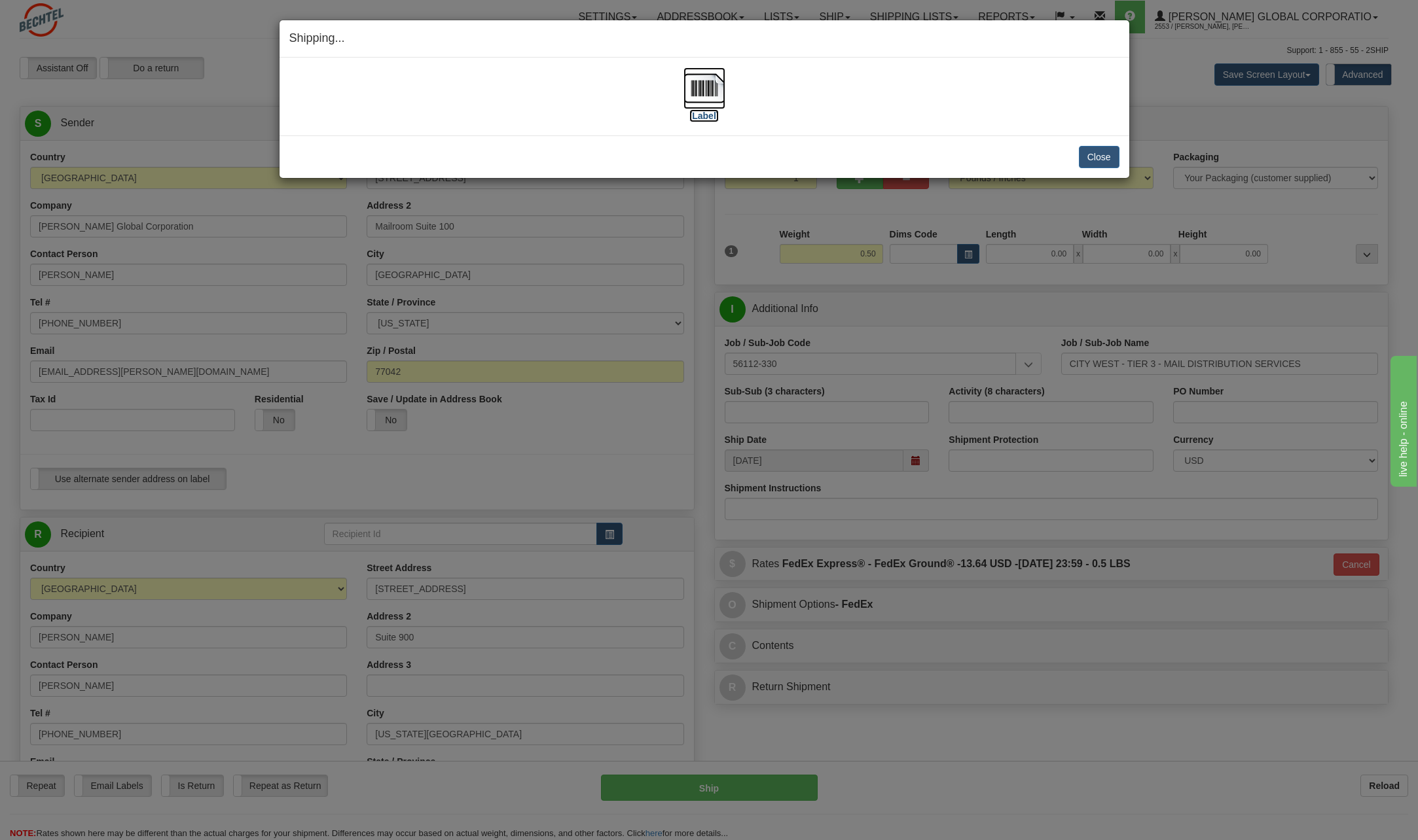
click at [708, 89] on img at bounding box center [704, 88] width 42 height 42
click at [703, 89] on img at bounding box center [704, 88] width 42 height 42
